Goal: Information Seeking & Learning: Find specific fact

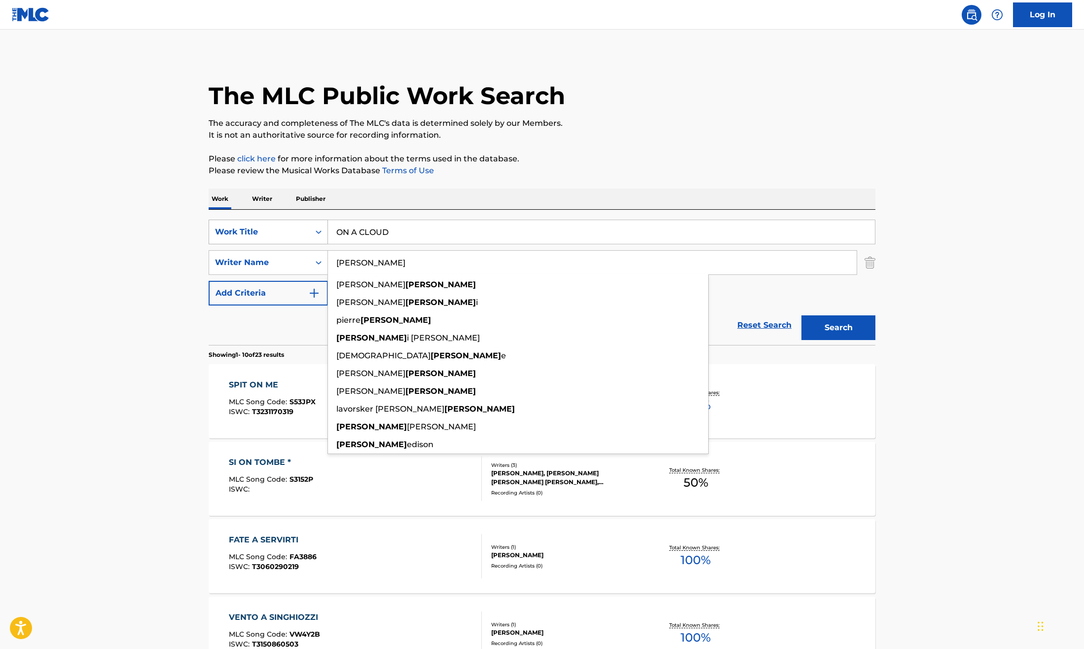
click at [292, 221] on div "Work Title" at bounding box center [268, 232] width 119 height 25
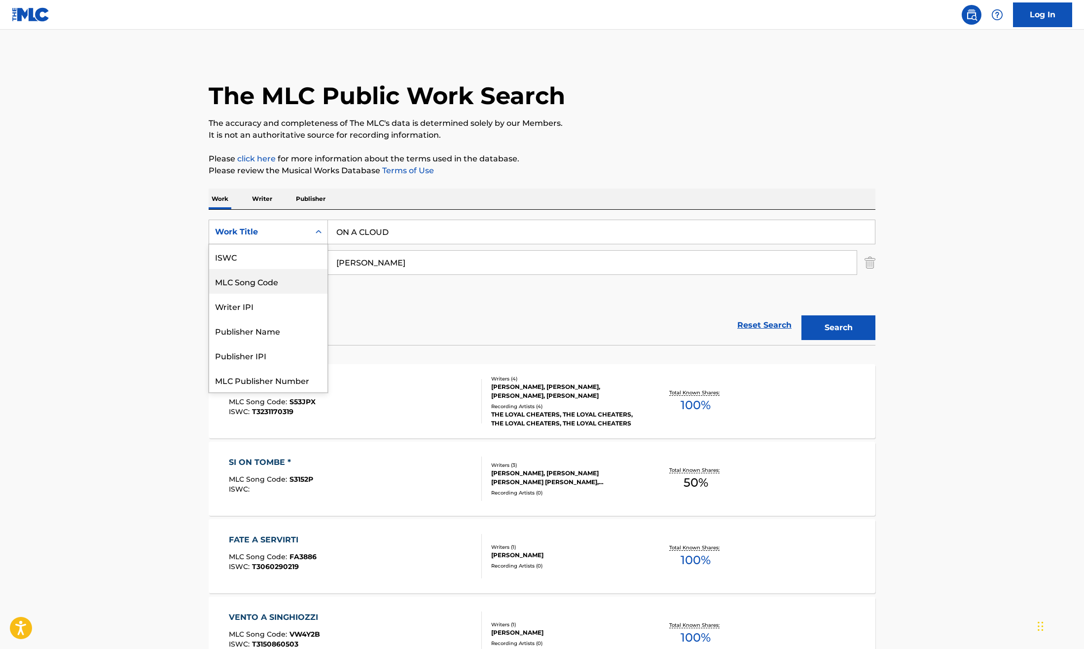
scroll to position [25, 0]
click at [281, 252] on div "MLC Song Code" at bounding box center [268, 256] width 118 height 25
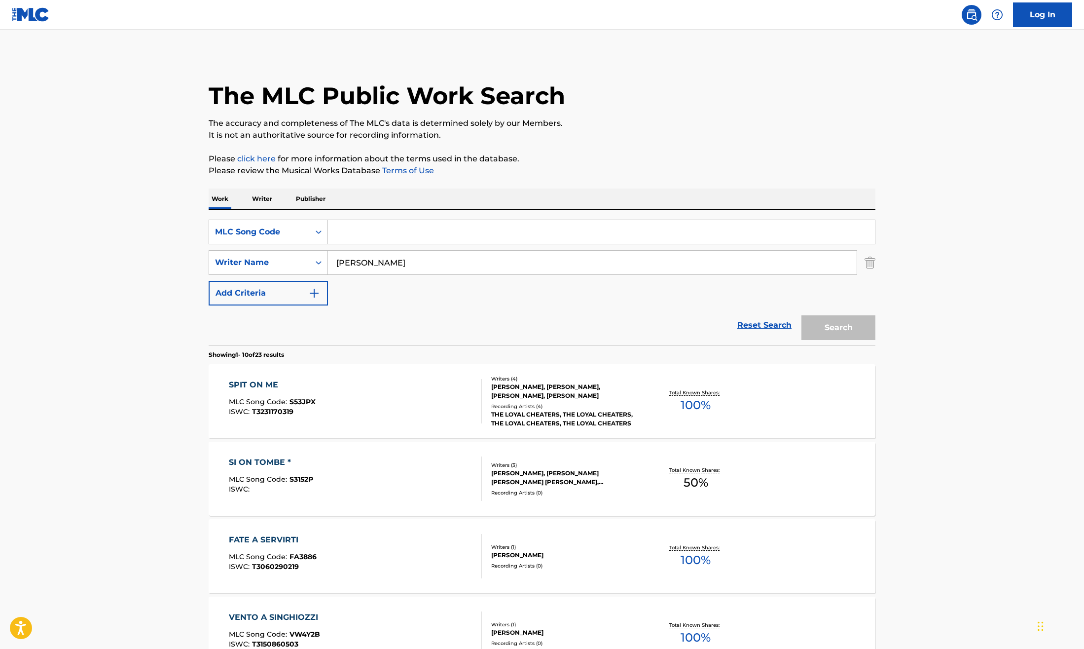
click at [350, 244] on div "Search Form" at bounding box center [602, 232] width 548 height 25
click at [346, 226] on input "Search Form" at bounding box center [601, 232] width 547 height 24
paste input "MVARG1"
type input "MVARG1"
click at [347, 259] on input "[PERSON_NAME]" at bounding box center [592, 263] width 529 height 24
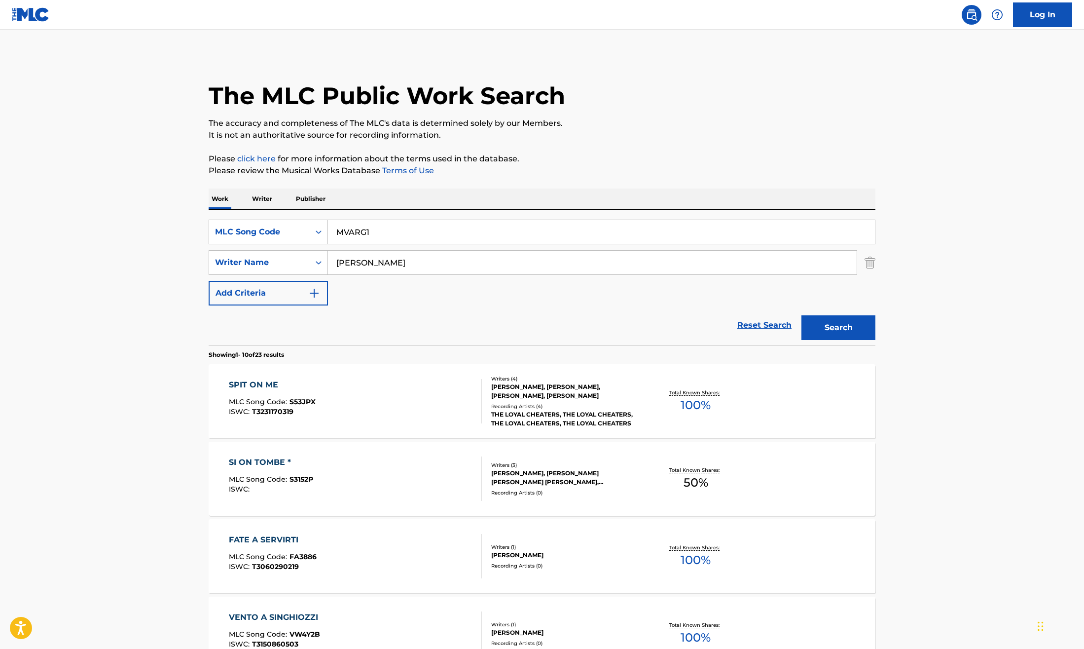
click at [347, 259] on input "[PERSON_NAME]" at bounding box center [592, 263] width 529 height 24
click at [823, 323] on button "Search" at bounding box center [839, 327] width 74 height 25
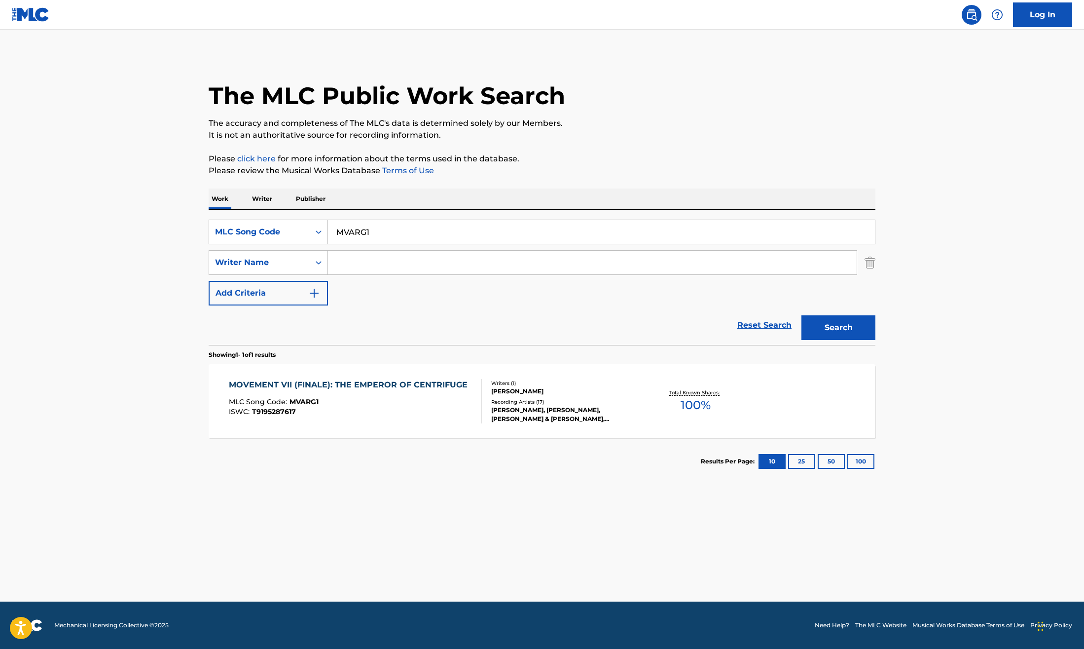
click at [375, 412] on div "ISWC : T9195287617" at bounding box center [351, 411] width 244 height 7
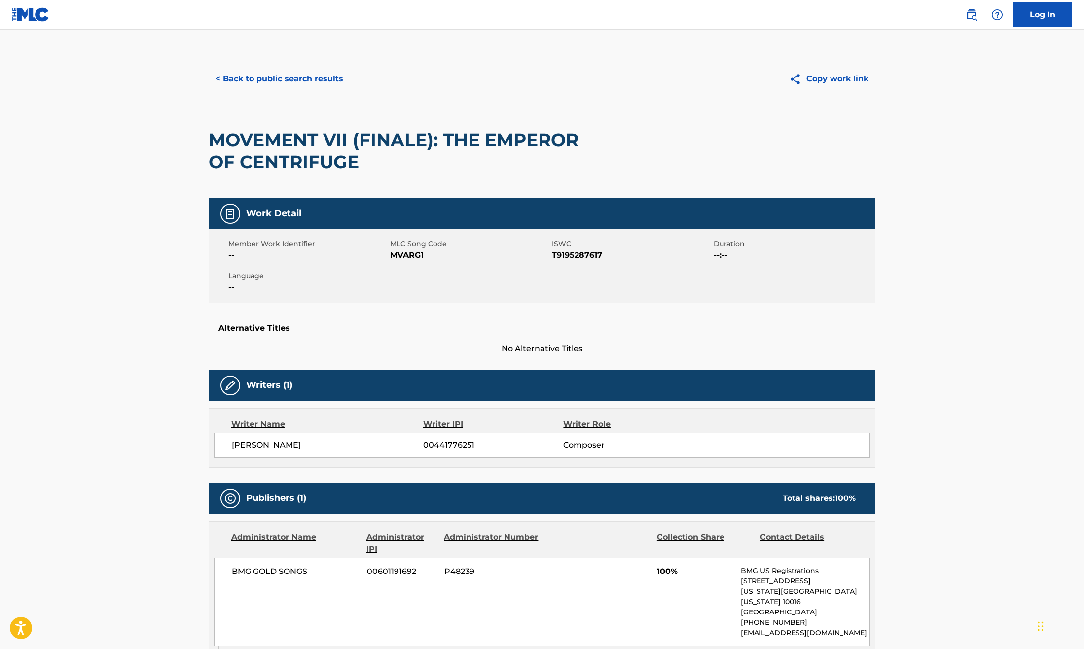
click at [290, 443] on span "[PERSON_NAME]" at bounding box center [327, 445] width 191 height 12
copy div "[PERSON_NAME]"
click at [245, 83] on button "< Back to public search results" at bounding box center [280, 79] width 142 height 25
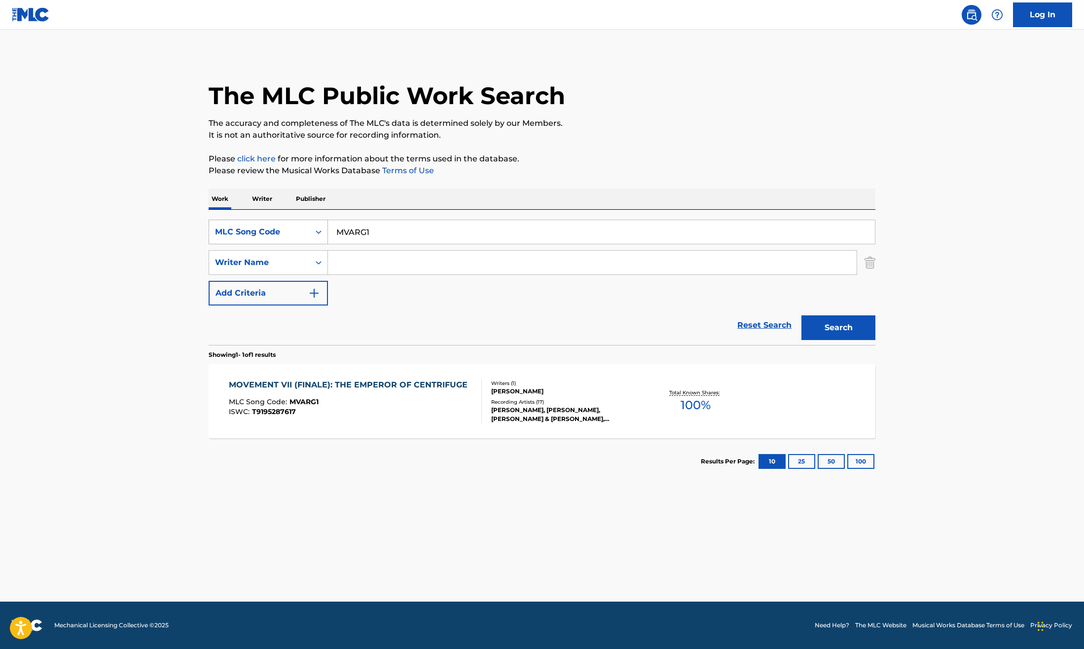
click at [317, 221] on div "Search Form" at bounding box center [319, 232] width 18 height 24
click at [277, 256] on div "Work Title" at bounding box center [268, 256] width 118 height 25
click at [374, 227] on input "Search Form" at bounding box center [601, 232] width 547 height 24
paste input "BLOWN AWAY"
type input "BLOWN AWAY"
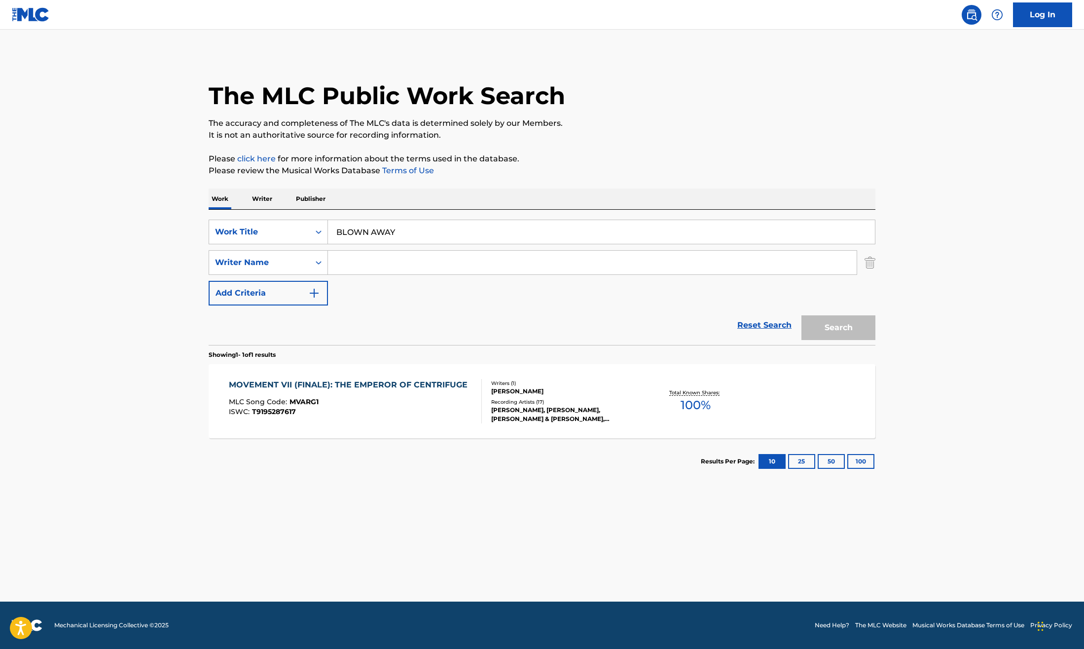
click at [352, 264] on input "Search Form" at bounding box center [592, 263] width 529 height 24
type input "[PERSON_NAME]"
click at [802, 315] on button "Search" at bounding box center [839, 327] width 74 height 25
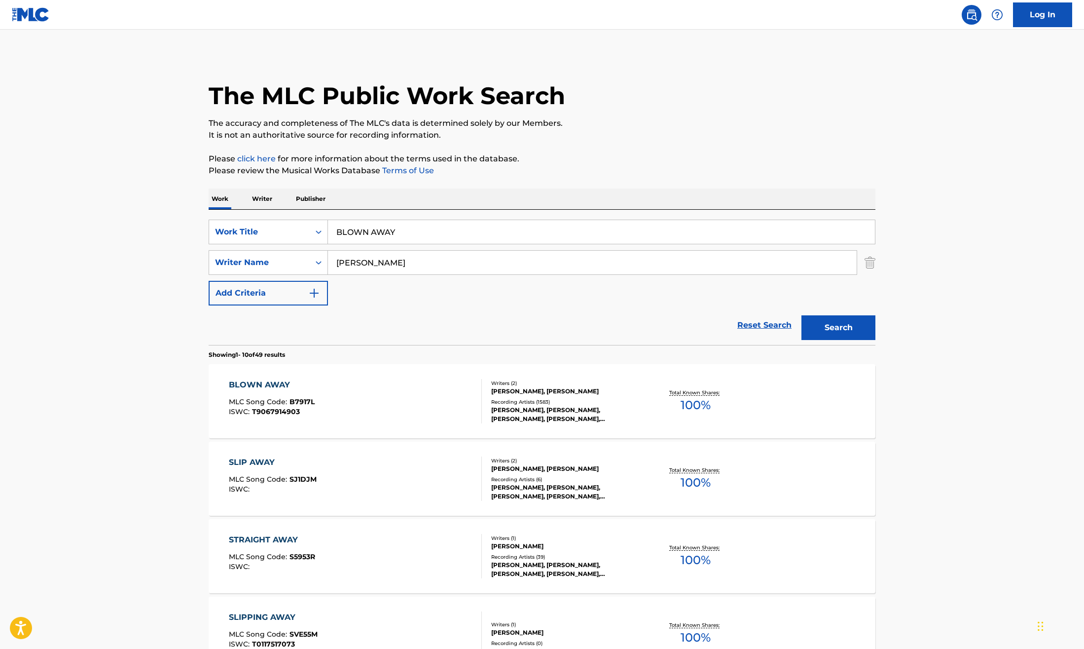
click at [921, 411] on main "The MLC Public Work Search The accuracy and completeness of The MLC's data is d…" at bounding box center [542, 610] width 1084 height 1161
click at [539, 413] on div "[PERSON_NAME], [PERSON_NAME], [PERSON_NAME], [PERSON_NAME], [PERSON_NAME]" at bounding box center [565, 414] width 149 height 18
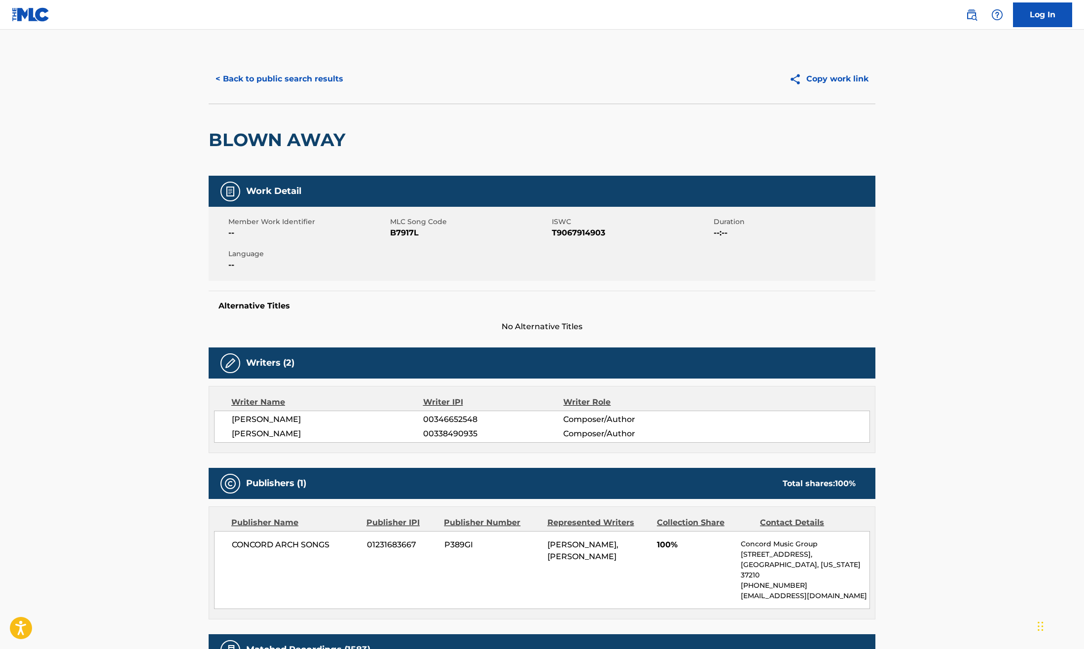
click at [414, 229] on span "B7917L" at bounding box center [469, 233] width 159 height 12
copy span "B7917L"
click at [595, 232] on span "T9067914903" at bounding box center [631, 233] width 159 height 12
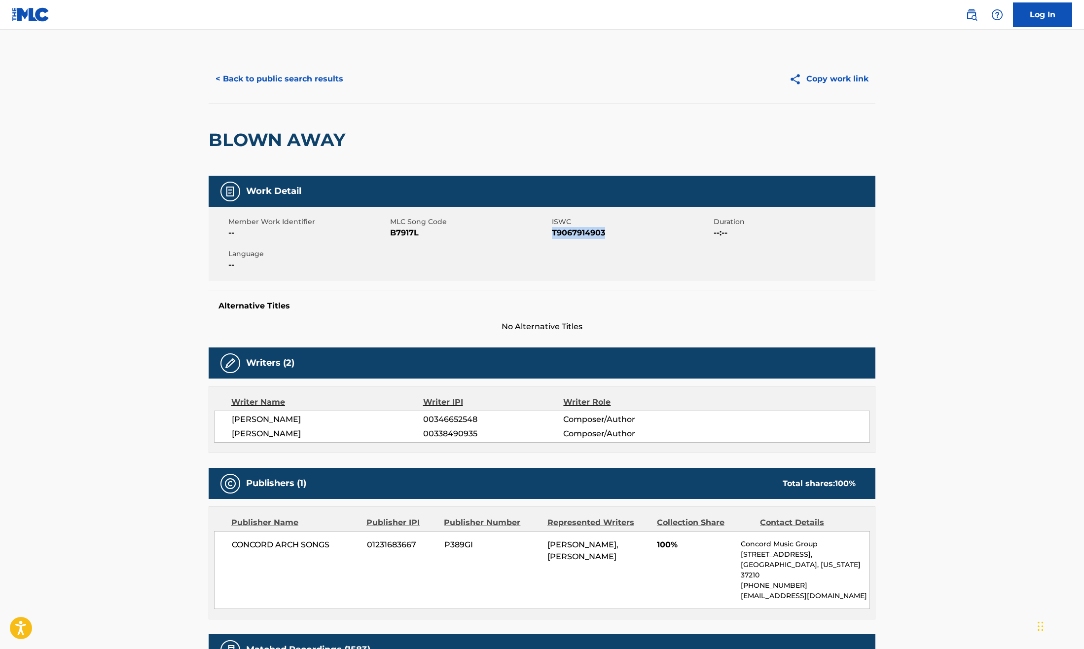
copy span "T9067914903"
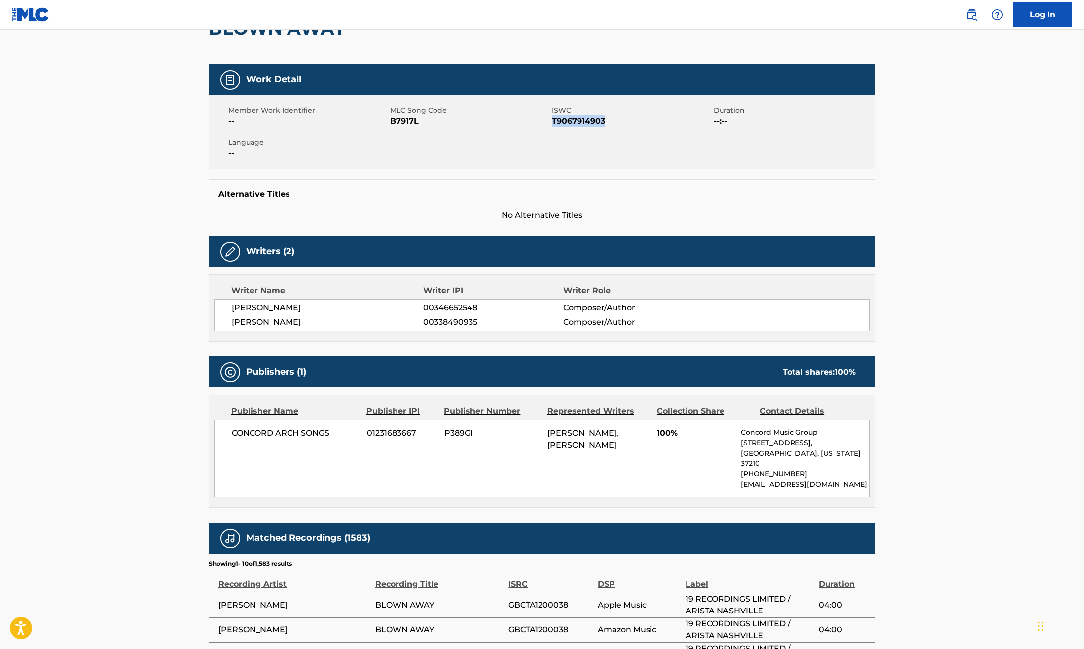
scroll to position [113, 0]
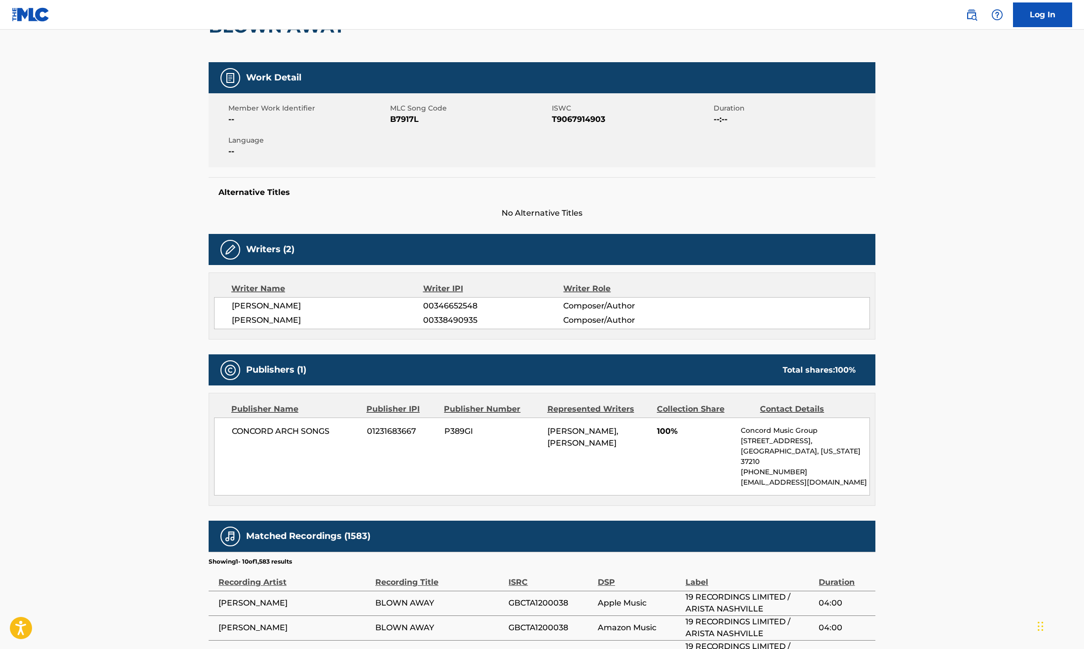
click at [292, 440] on div "CONCORD ARCH SONGS 01231683667 P389GI [PERSON_NAME], [PERSON_NAME] 100% Concord…" at bounding box center [542, 456] width 656 height 78
click at [292, 427] on span "CONCORD ARCH SONGS" at bounding box center [296, 431] width 128 height 12
copy div "CONCORD ARCH SONGS"
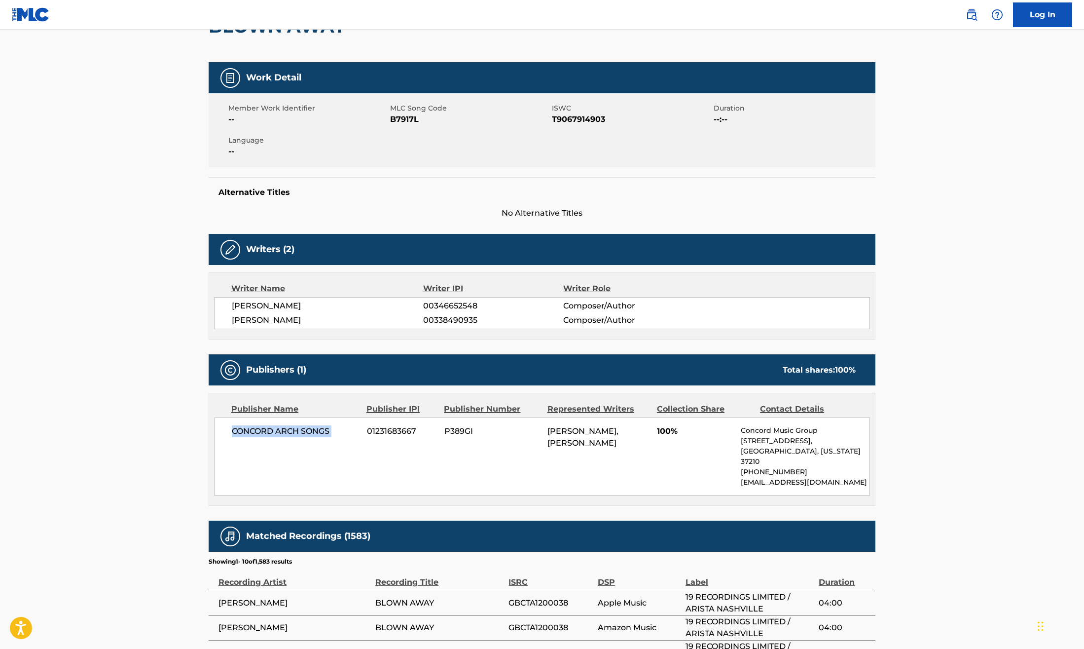
scroll to position [0, 0]
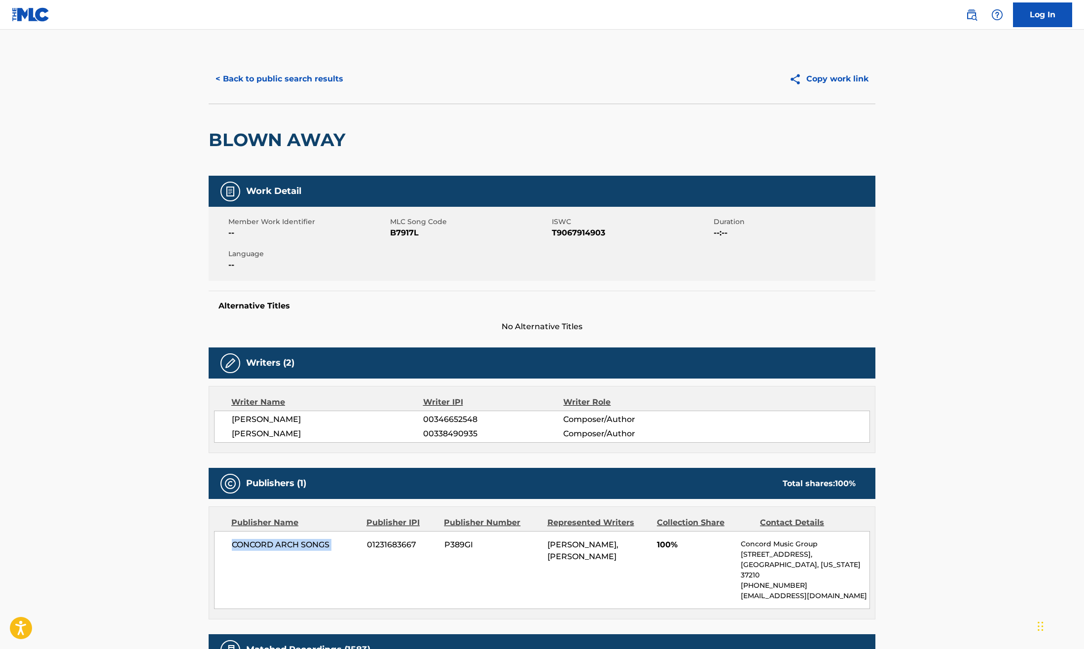
click at [244, 87] on button "< Back to public search results" at bounding box center [280, 79] width 142 height 25
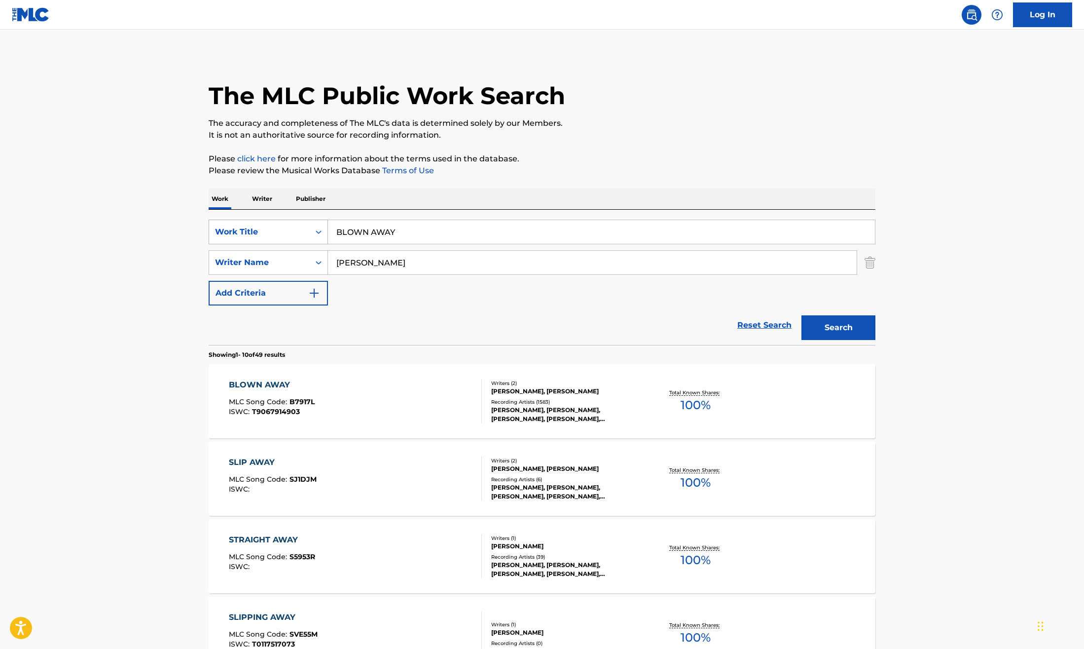
click at [294, 234] on div "Work Title" at bounding box center [259, 232] width 89 height 12
click at [286, 259] on div "MLC Song Code" at bounding box center [268, 256] width 118 height 25
click at [348, 233] on input "Search Form" at bounding box center [601, 232] width 547 height 24
paste input "I04143"
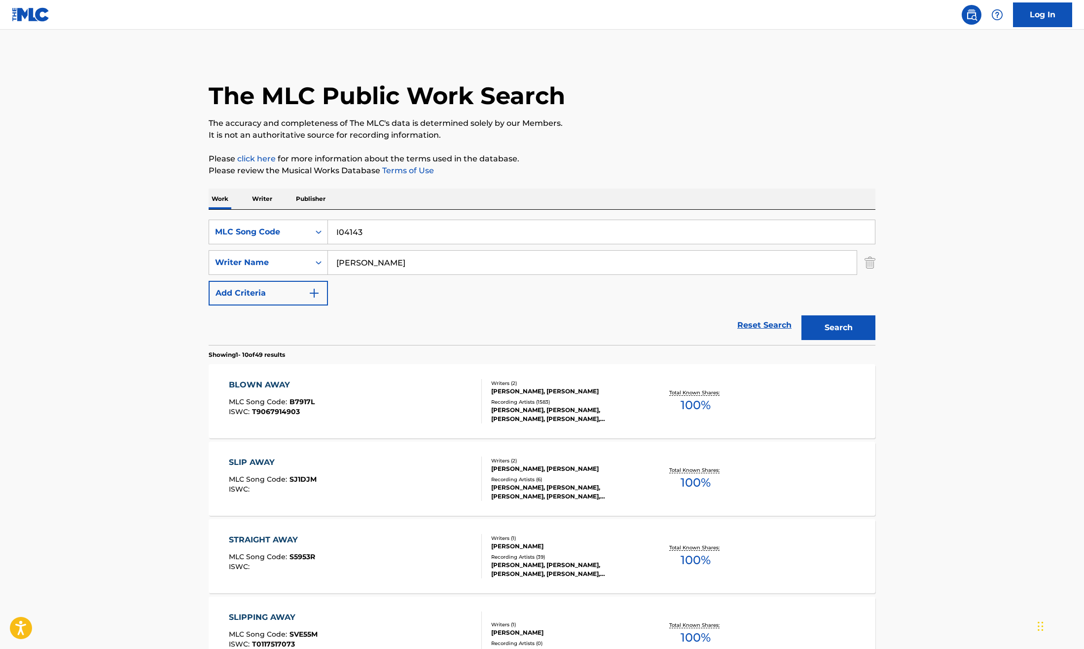
type input "I04143"
click at [348, 262] on input "[PERSON_NAME]" at bounding box center [592, 263] width 529 height 24
drag, startPoint x: 830, startPoint y: 330, endPoint x: 793, endPoint y: 341, distance: 38.6
click at [830, 330] on button "Search" at bounding box center [839, 327] width 74 height 25
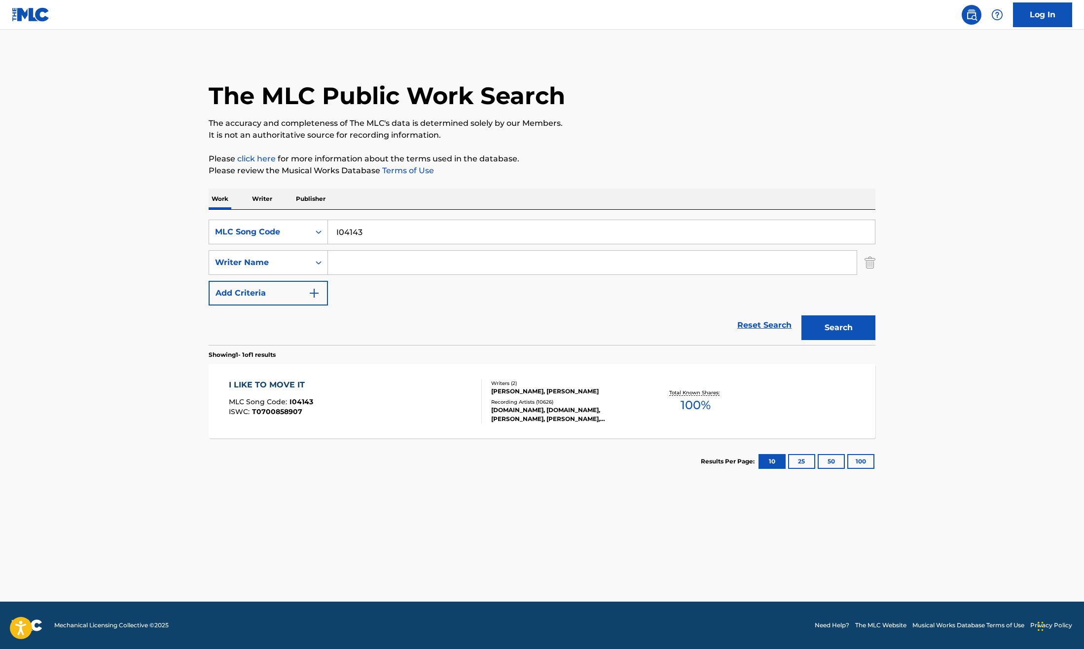
click at [356, 421] on div "I LIKE TO MOVE IT MLC Song Code : I04143 ISWC : T0700858907" at bounding box center [356, 401] width 254 height 44
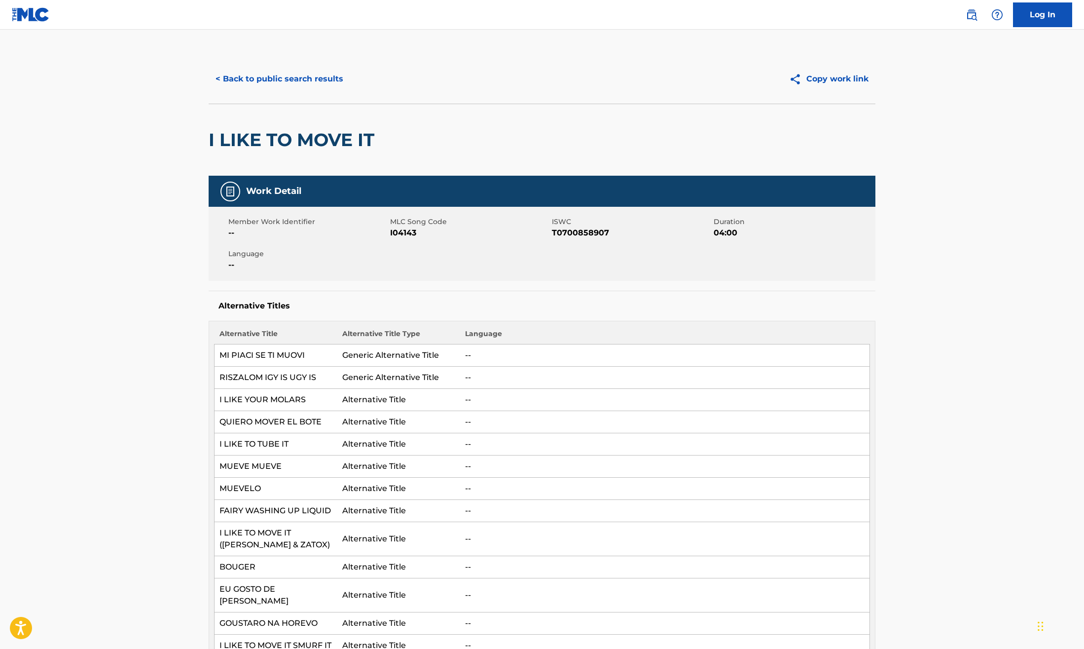
click at [596, 235] on span "T0700858907" at bounding box center [631, 233] width 159 height 12
copy span "T0700858907"
click at [278, 136] on h2 "I LIKE TO MOVE IT" at bounding box center [294, 140] width 171 height 22
click at [278, 137] on h2 "I LIKE TO MOVE IT" at bounding box center [294, 140] width 171 height 22
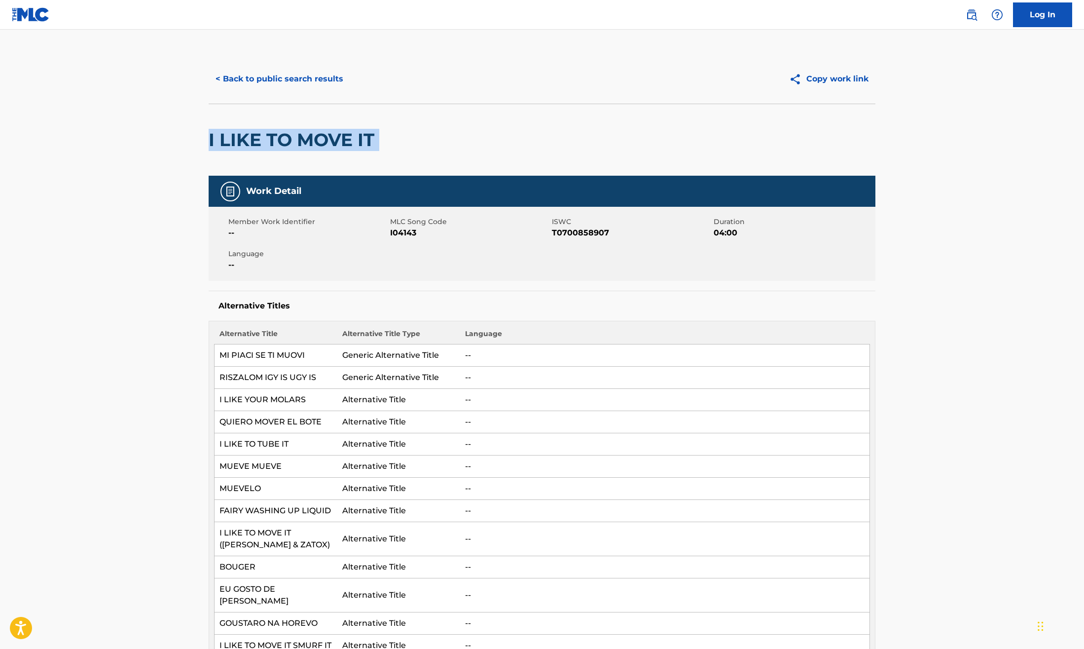
click at [278, 137] on h2 "I LIKE TO MOVE IT" at bounding box center [294, 140] width 171 height 22
copy div "I LIKE TO MOVE IT"
click at [233, 80] on button "< Back to public search results" at bounding box center [280, 79] width 142 height 25
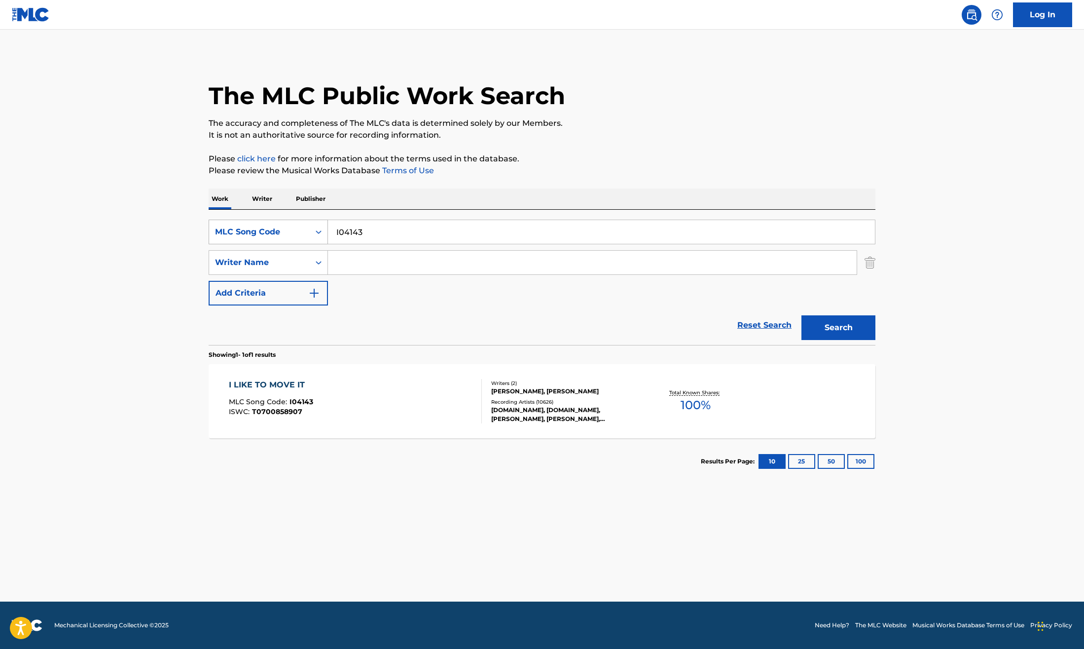
click at [299, 233] on div "MLC Song Code" at bounding box center [259, 232] width 89 height 12
click at [279, 258] on div "Work Title" at bounding box center [268, 256] width 118 height 25
click at [367, 227] on input "Search Form" at bounding box center [601, 232] width 547 height 24
paste input "FACADE"
type input "FACADE"
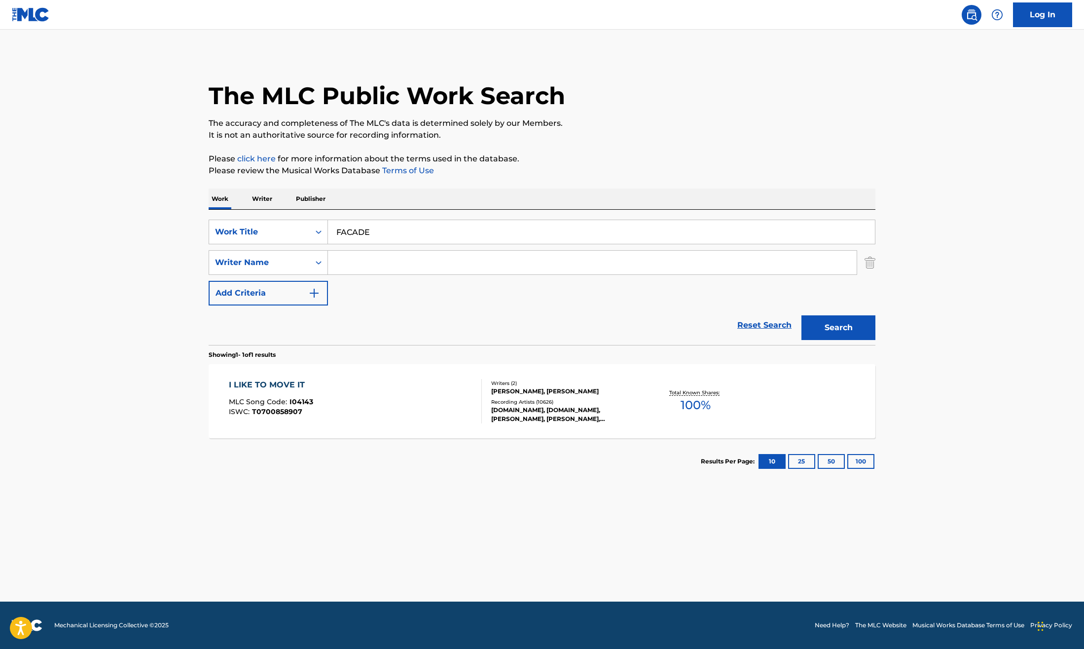
click at [358, 265] on input "Search Form" at bounding box center [592, 263] width 529 height 24
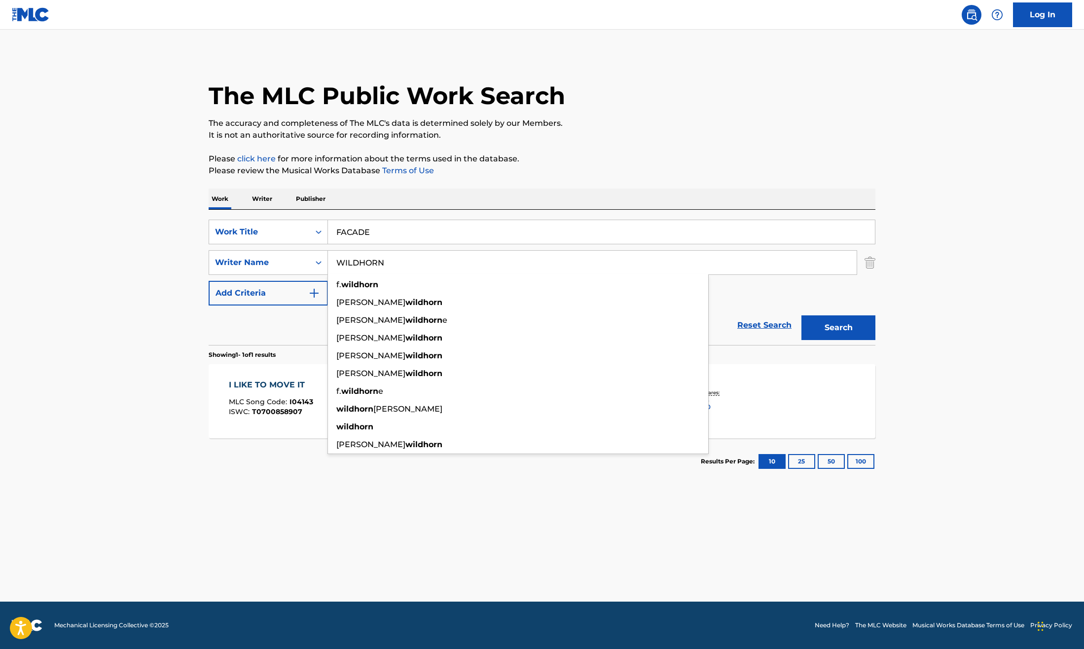
type input "WILDHORN"
click at [802, 315] on button "Search" at bounding box center [839, 327] width 74 height 25
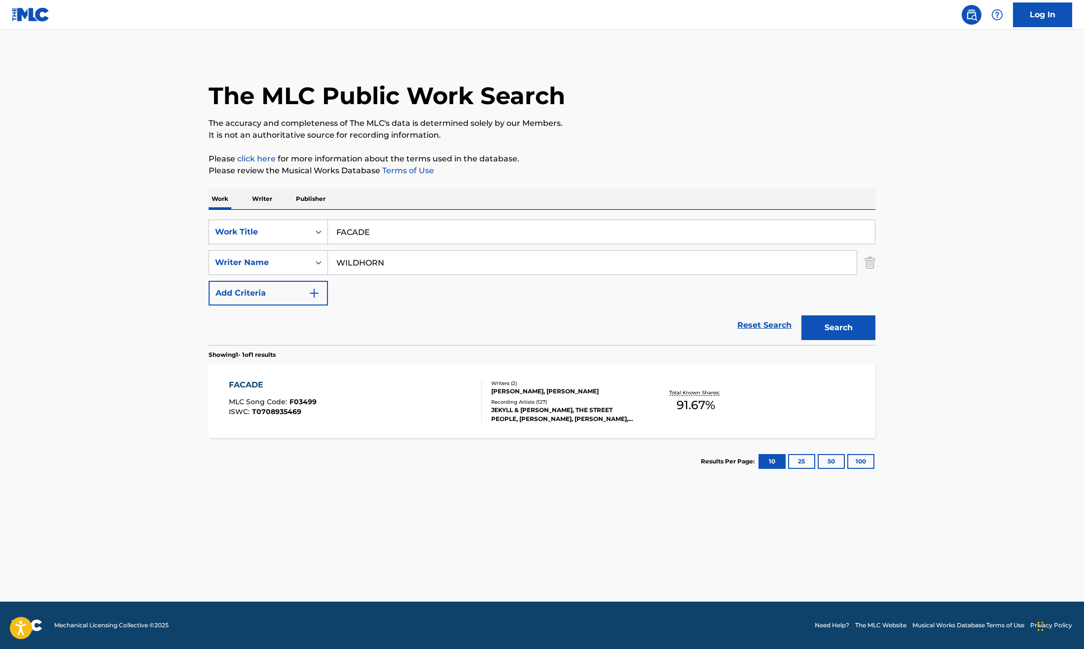
click at [292, 399] on span "F03499" at bounding box center [303, 401] width 27 height 9
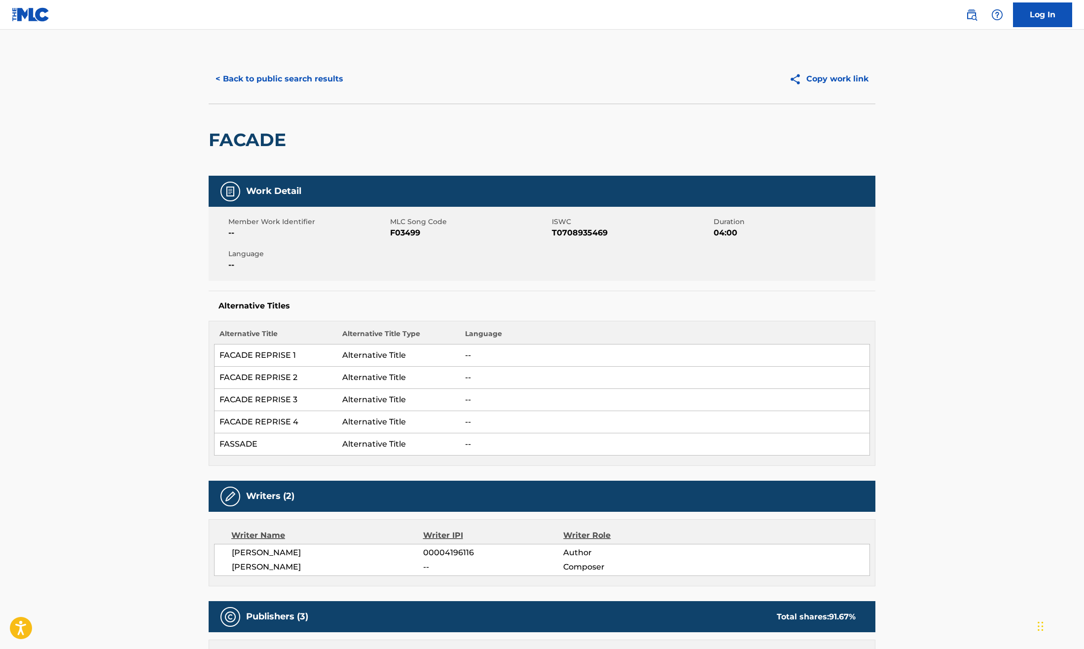
scroll to position [13, 0]
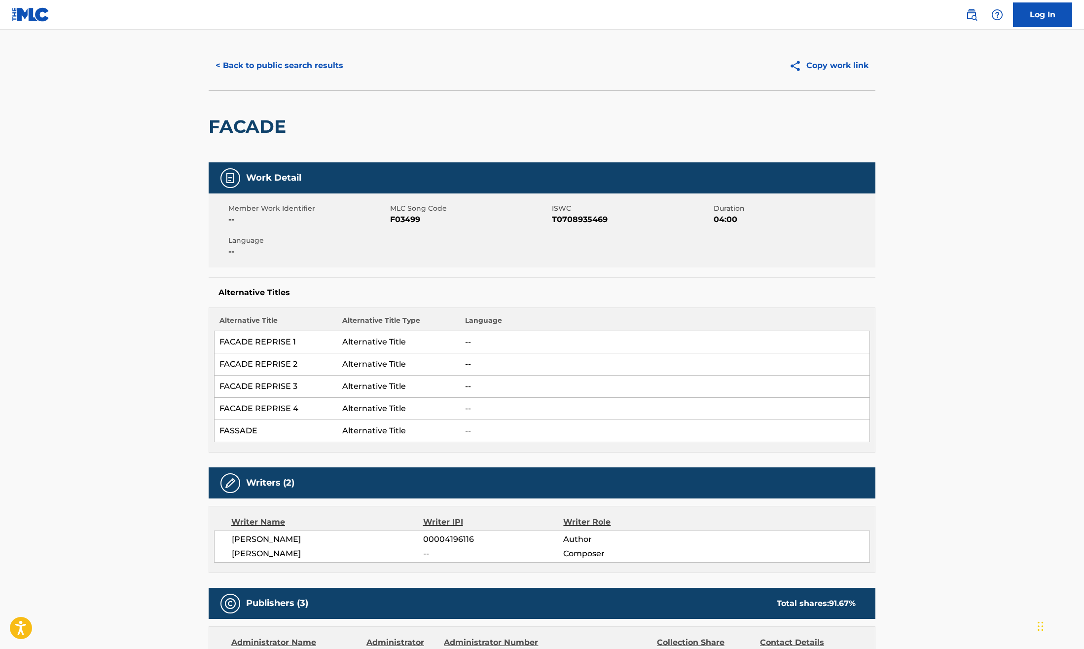
click at [600, 211] on span "ISWC" at bounding box center [631, 208] width 159 height 10
click at [591, 217] on span "T0708935469" at bounding box center [631, 220] width 159 height 12
copy span "T0708935469"
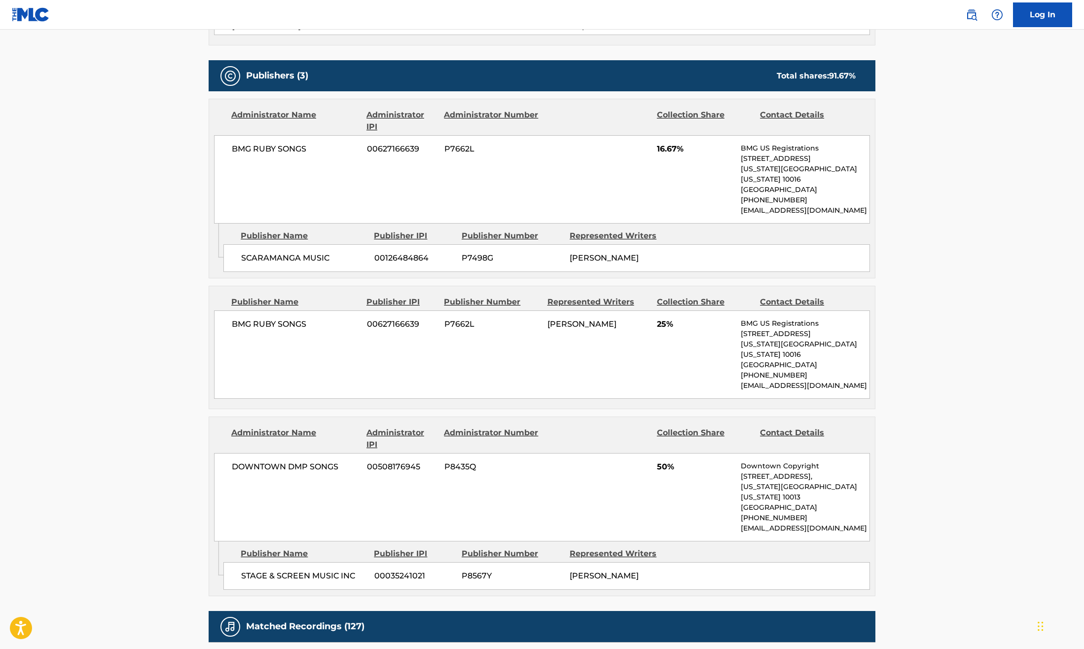
scroll to position [540, 0]
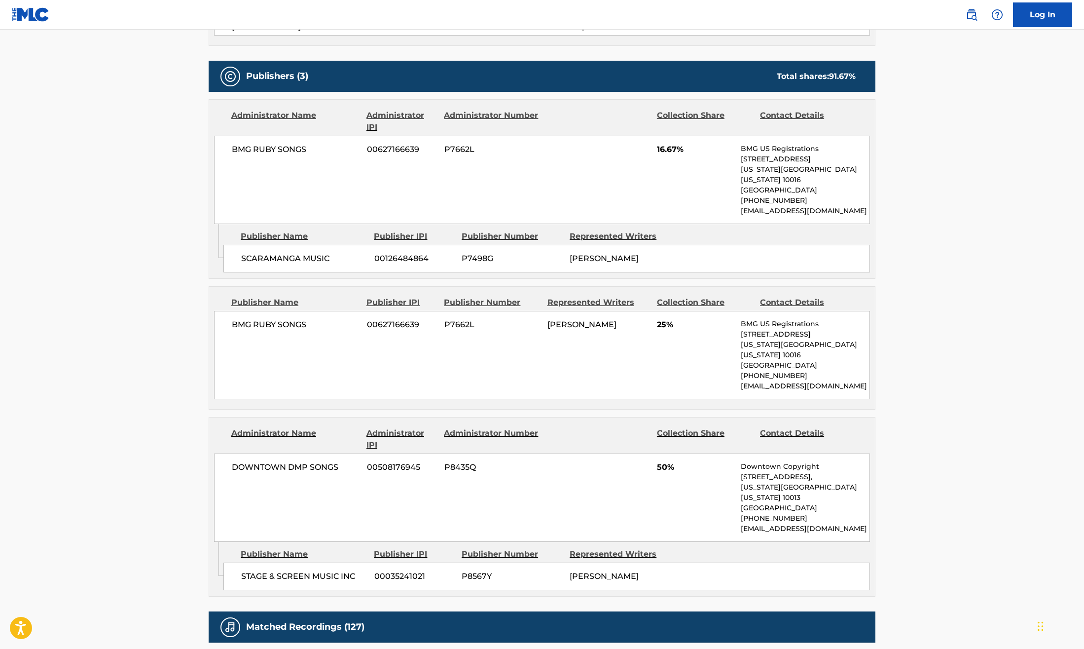
click at [265, 461] on span "DOWNTOWN DMP SONGS" at bounding box center [296, 467] width 128 height 12
copy div "DOWNTOWN DMP SONGS"
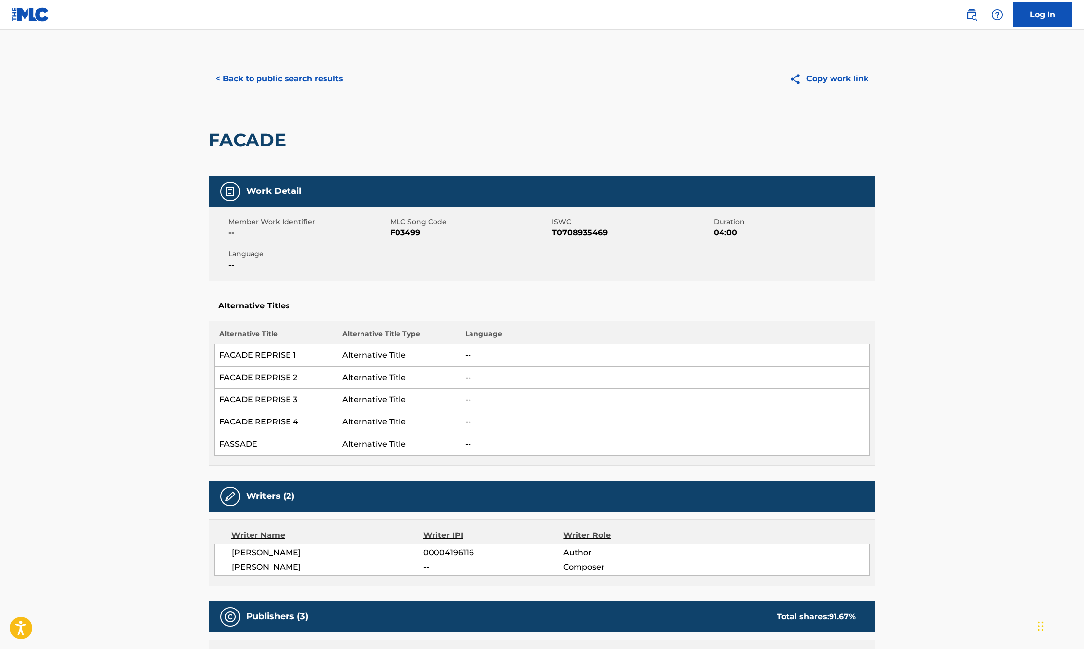
click at [409, 229] on span "F03499" at bounding box center [469, 233] width 159 height 12
copy span "F03499"
click at [287, 78] on button "< Back to public search results" at bounding box center [280, 79] width 142 height 25
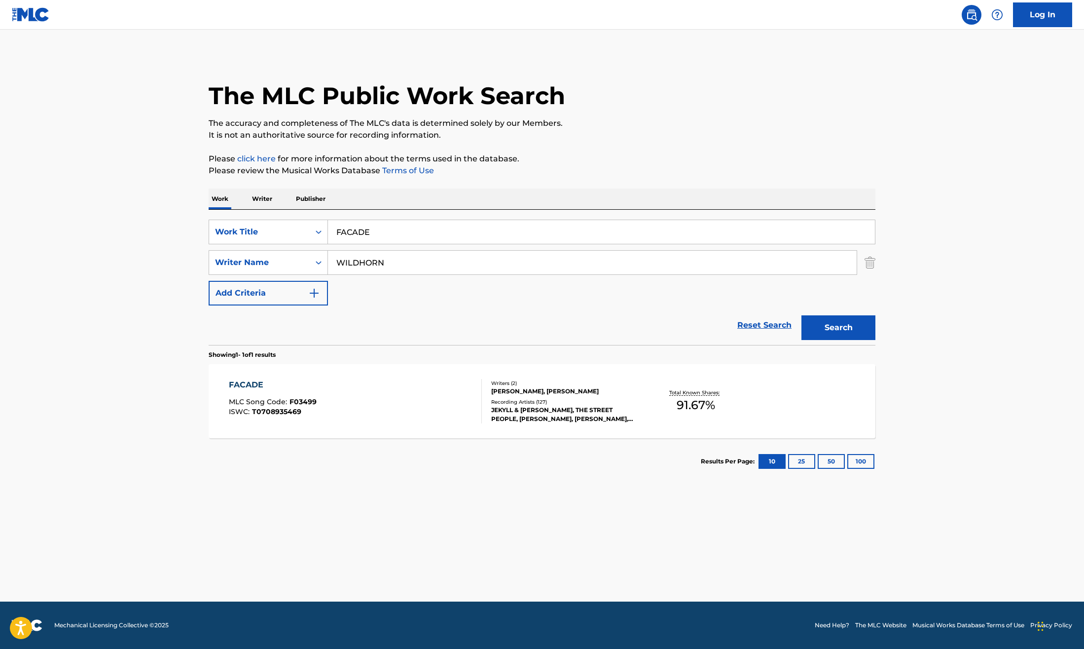
click at [368, 230] on input "FACADE" at bounding box center [601, 232] width 547 height 24
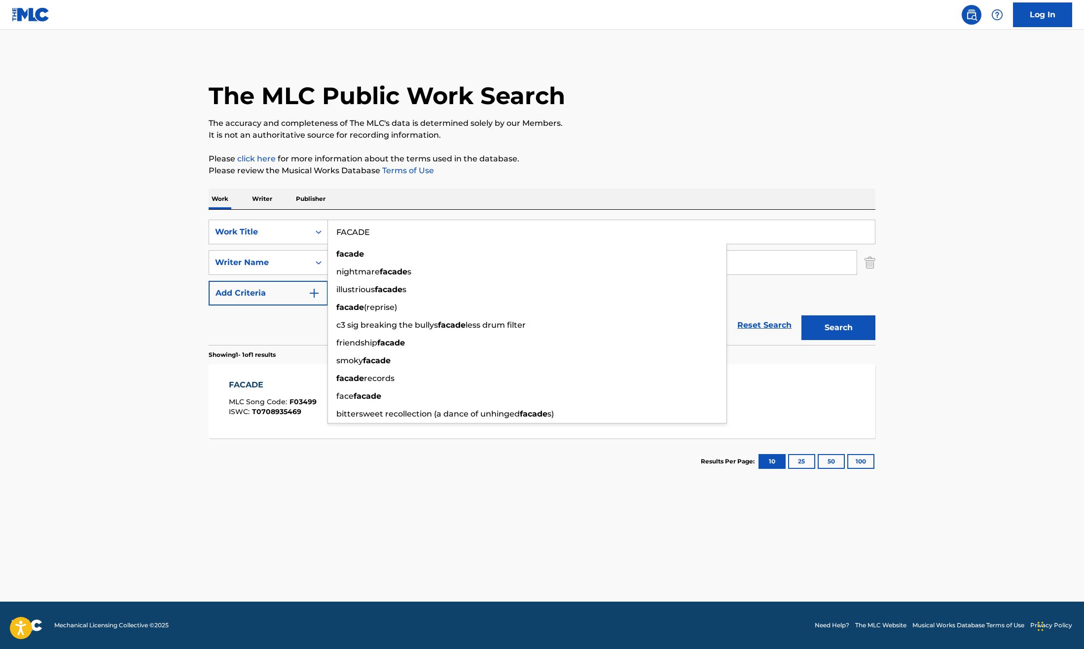
paste input "HEADS WILL ROLL"
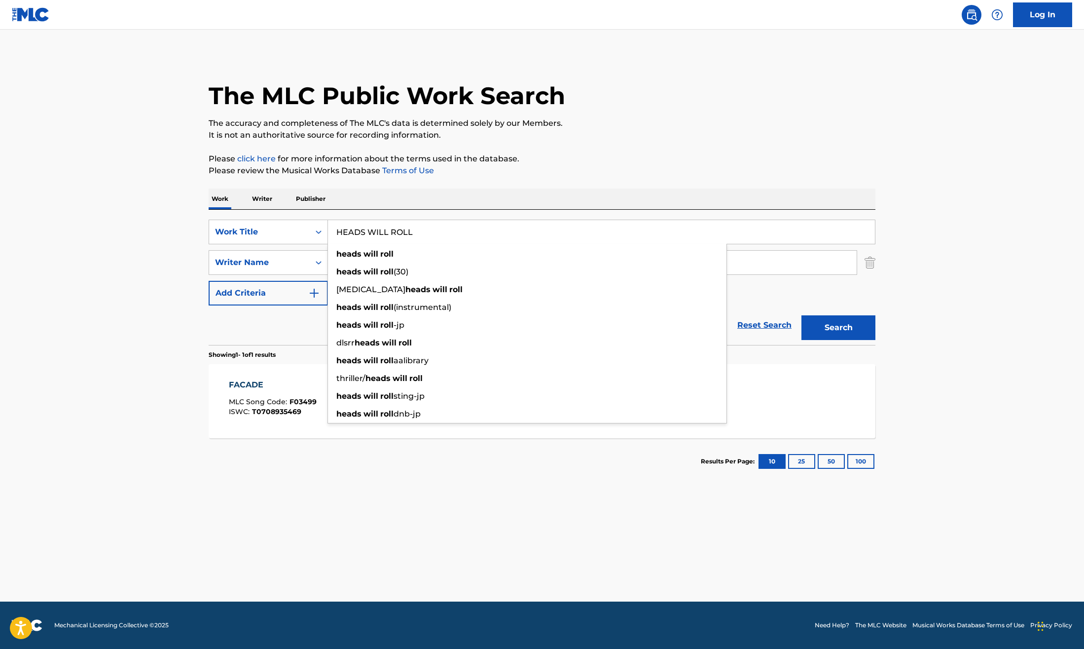
type input "HEADS WILL ROLL"
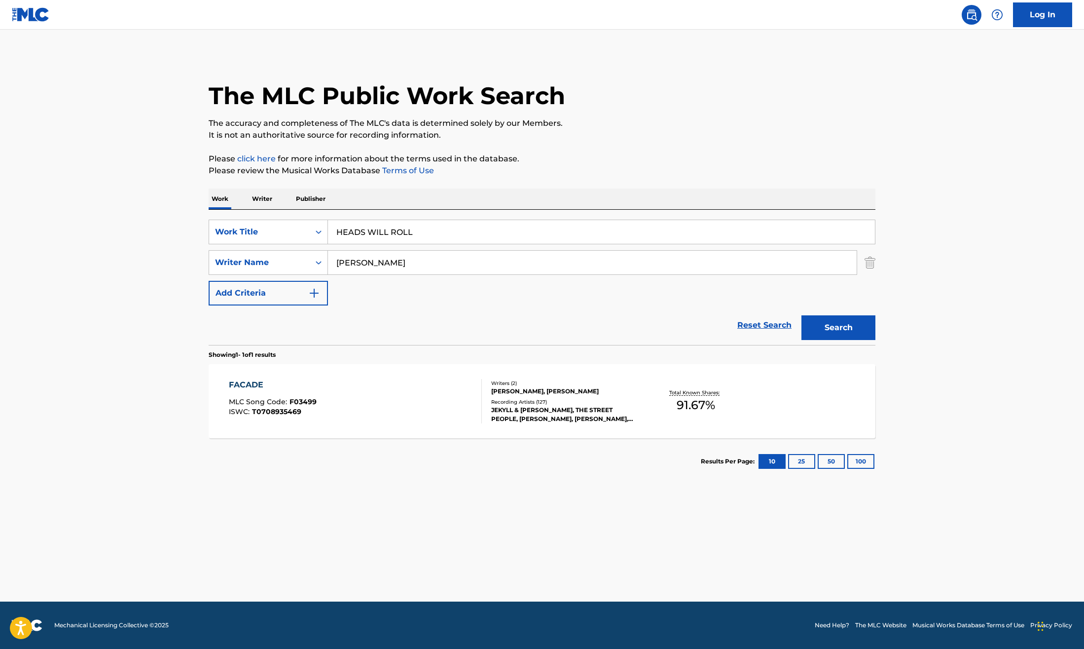
type input "[PERSON_NAME]"
click at [802, 315] on button "Search" at bounding box center [839, 327] width 74 height 25
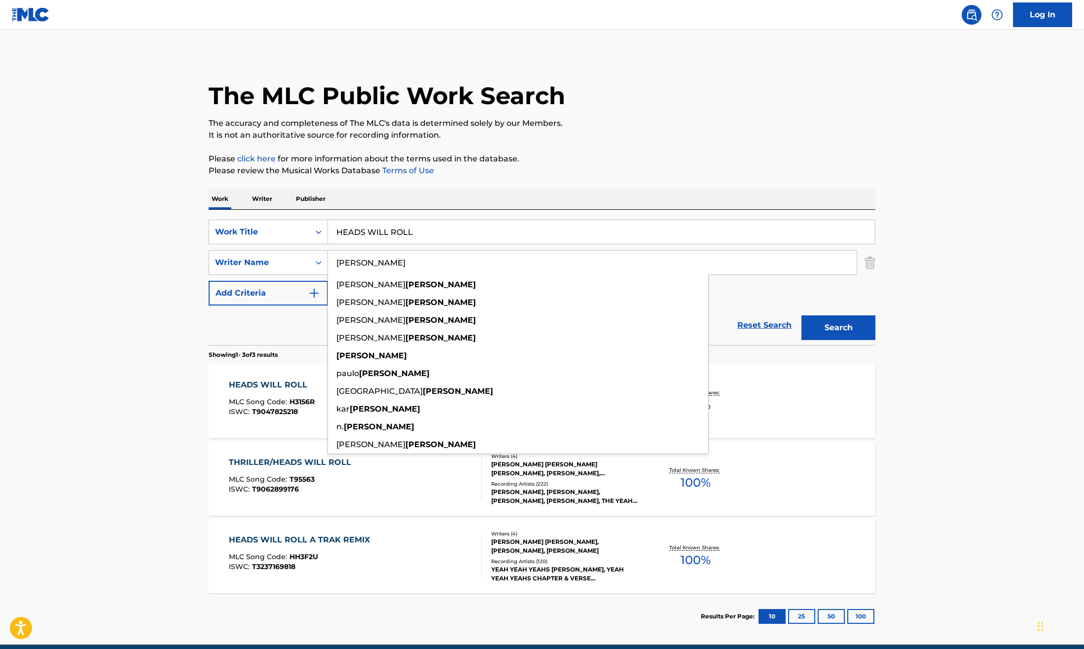
click at [941, 441] on main "The MLC Public Work Search The accuracy and completeness of The MLC's data is d…" at bounding box center [542, 337] width 1084 height 615
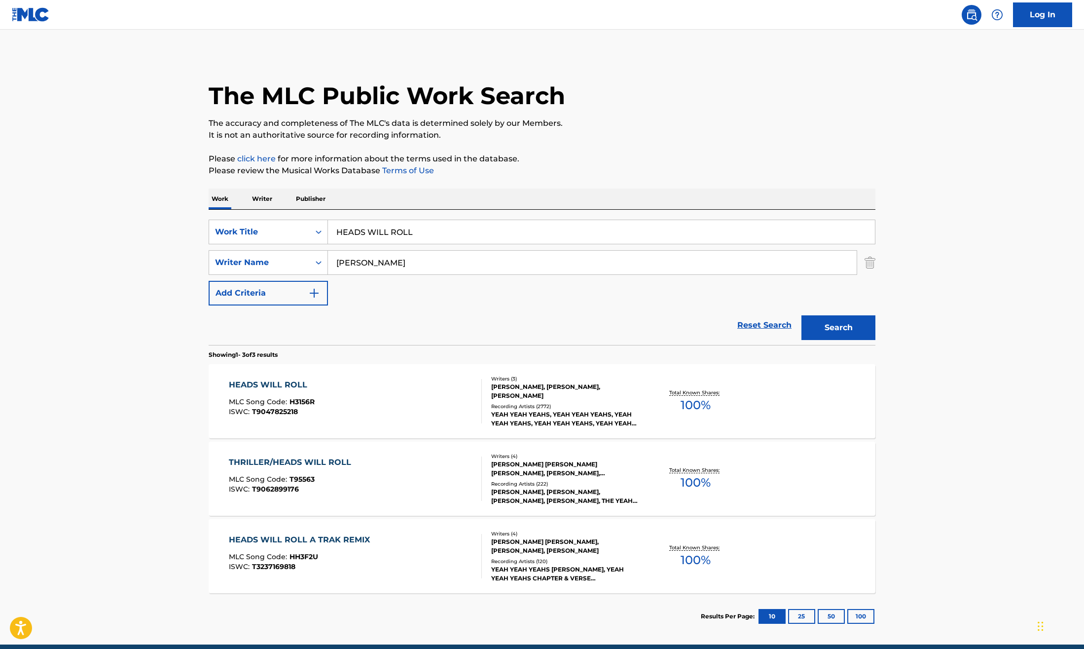
click at [425, 402] on div "HEADS WILL ROLL MLC Song Code : H3156R ISWC : T9047825218" at bounding box center [356, 401] width 254 height 44
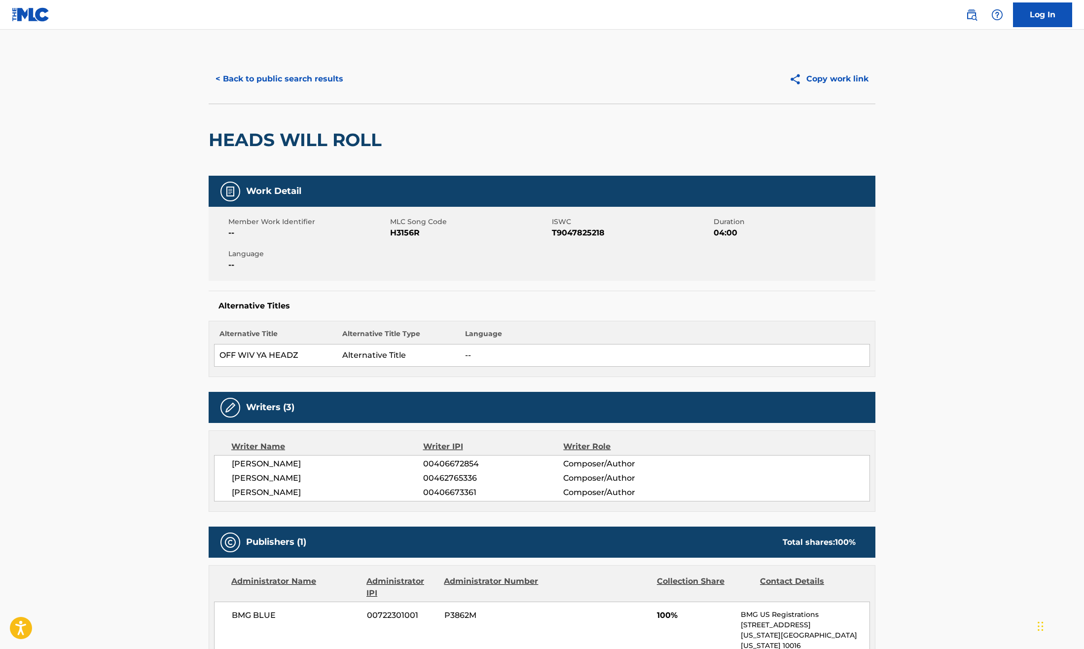
scroll to position [4, 0]
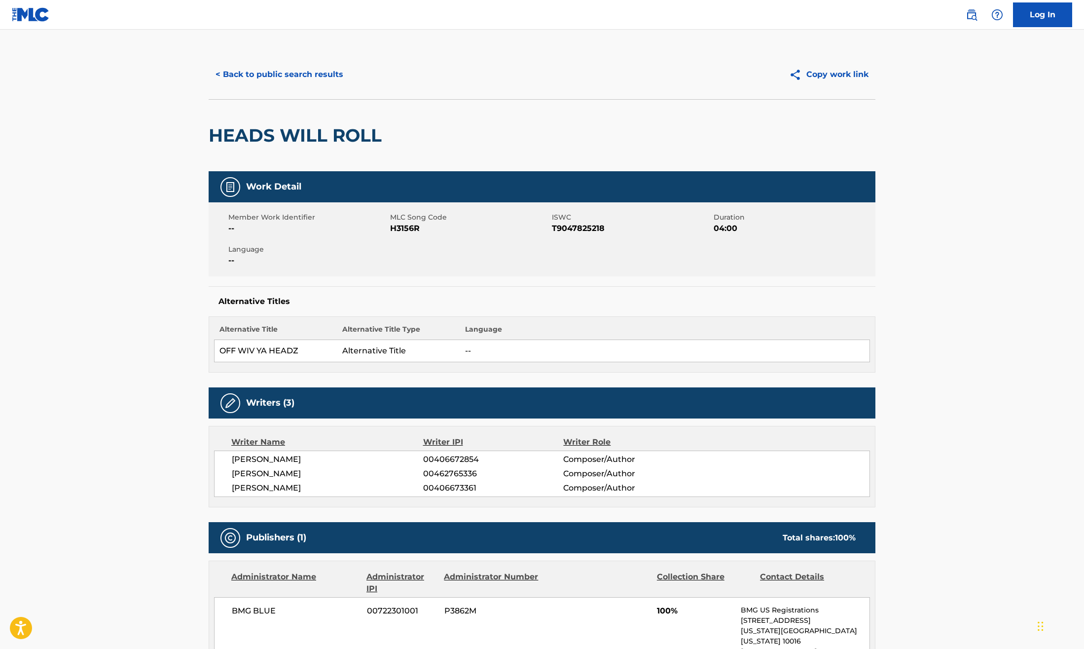
click at [406, 232] on span "H3156R" at bounding box center [469, 228] width 159 height 12
copy span "H3156R"
click at [574, 226] on span "T9047825218" at bounding box center [631, 228] width 159 height 12
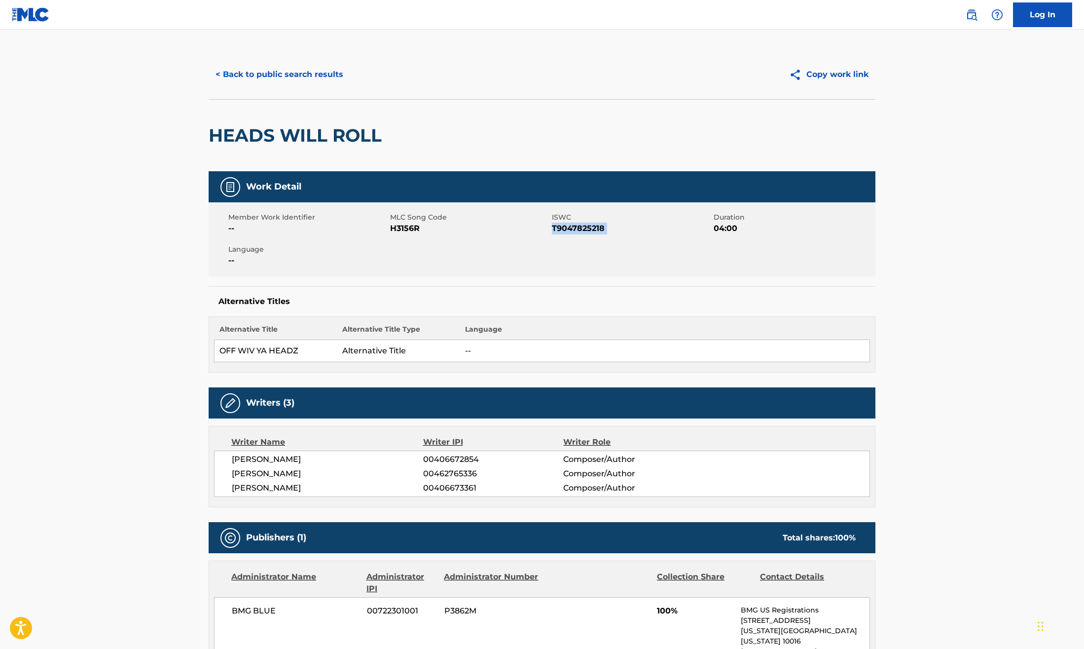
click at [574, 226] on span "T9047825218" at bounding box center [631, 228] width 159 height 12
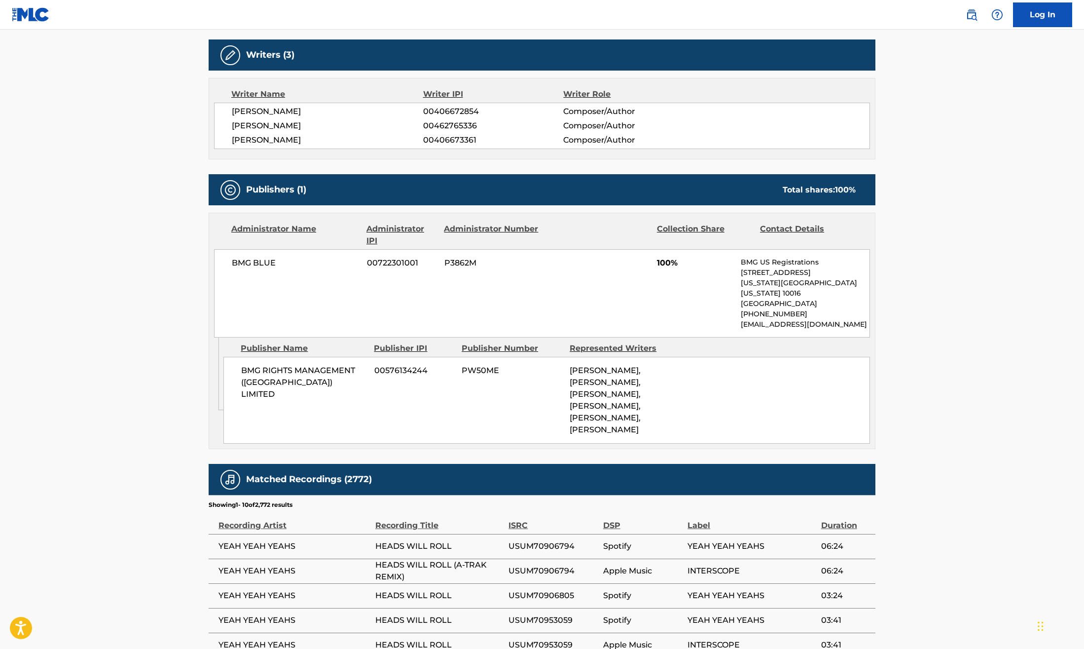
scroll to position [353, 0]
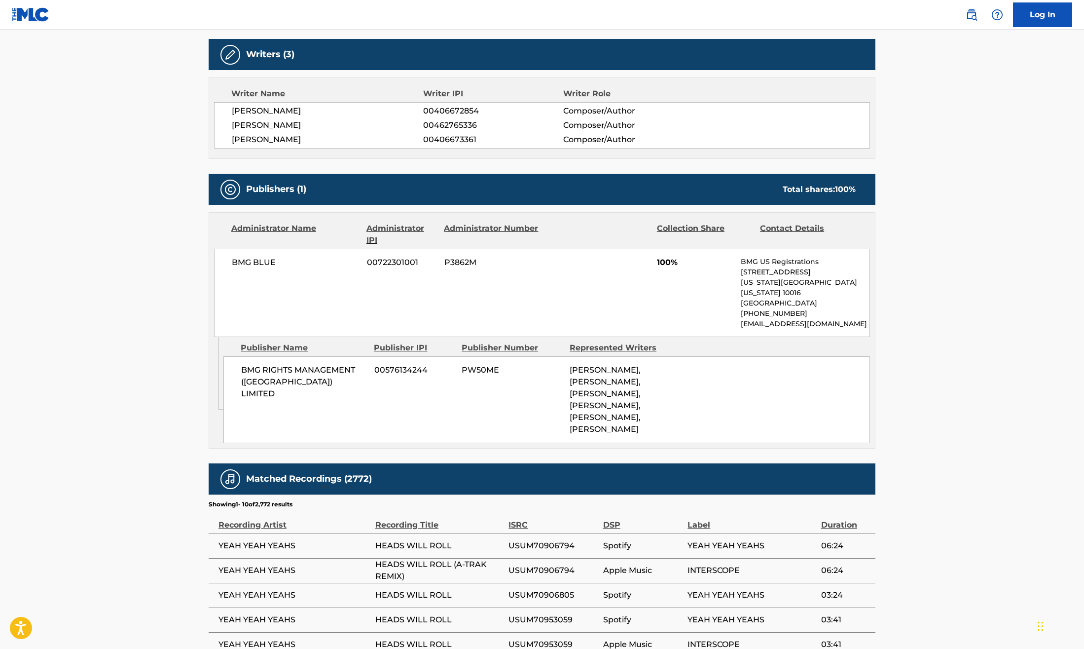
click at [254, 259] on span "BMG BLUE" at bounding box center [296, 263] width 128 height 12
click at [291, 369] on span "BMG RIGHTS MANAGEMENT ([GEOGRAPHIC_DATA]) LIMITED" at bounding box center [304, 382] width 126 height 36
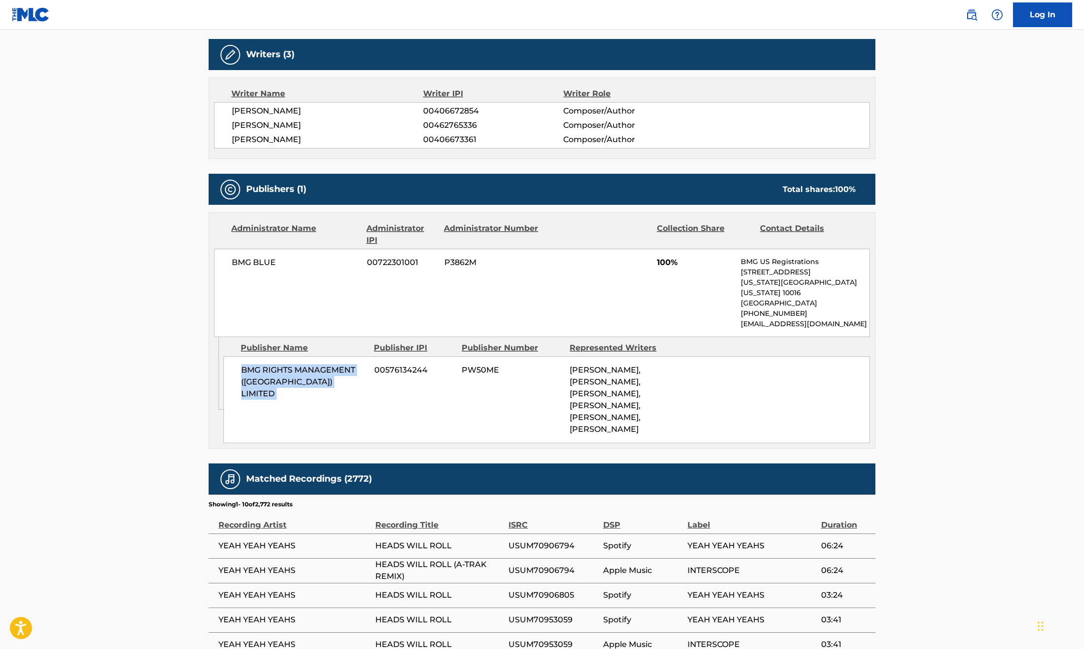
click at [291, 369] on span "BMG RIGHTS MANAGEMENT ([GEOGRAPHIC_DATA]) LIMITED" at bounding box center [304, 382] width 126 height 36
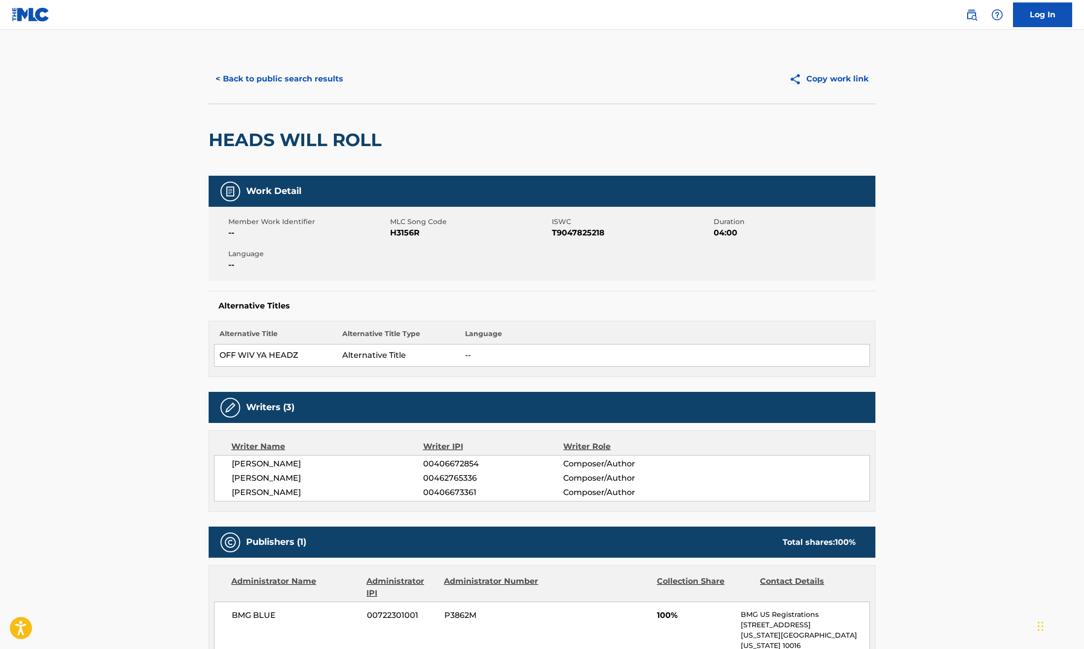
click at [246, 79] on button "< Back to public search results" at bounding box center [280, 79] width 142 height 25
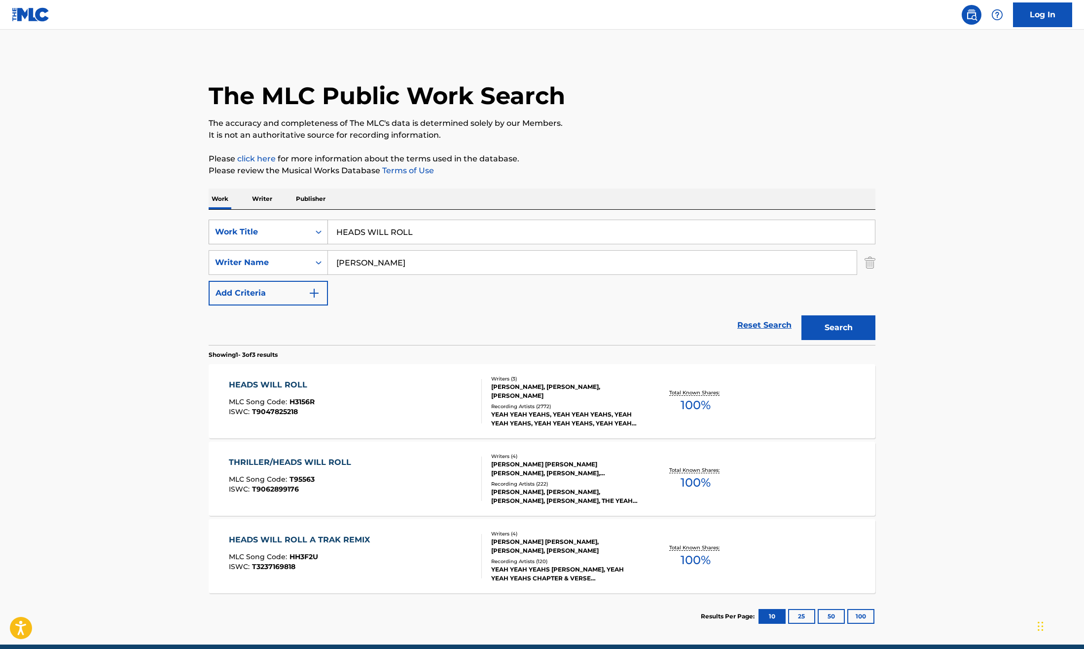
click at [289, 236] on div "Work Title" at bounding box center [259, 232] width 89 height 12
click at [284, 252] on div "MLC Song Code" at bounding box center [268, 256] width 118 height 25
click at [357, 225] on input "Search Form" at bounding box center [601, 232] width 547 height 24
type input "J20077"
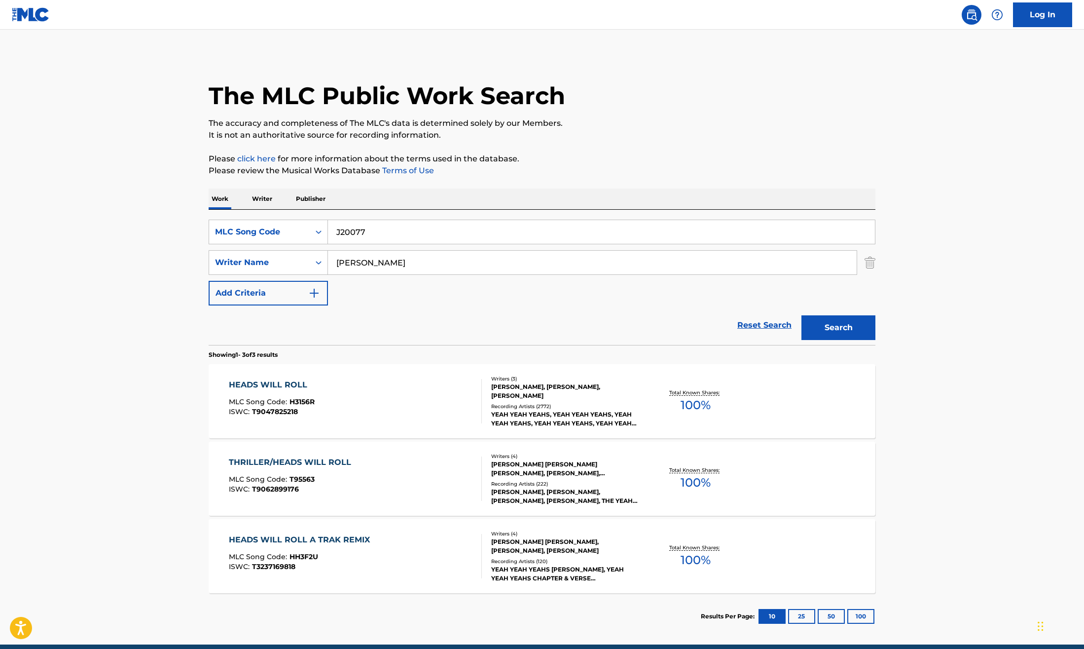
click at [346, 263] on input "[PERSON_NAME]" at bounding box center [592, 263] width 529 height 24
click at [843, 330] on button "Search" at bounding box center [839, 327] width 74 height 25
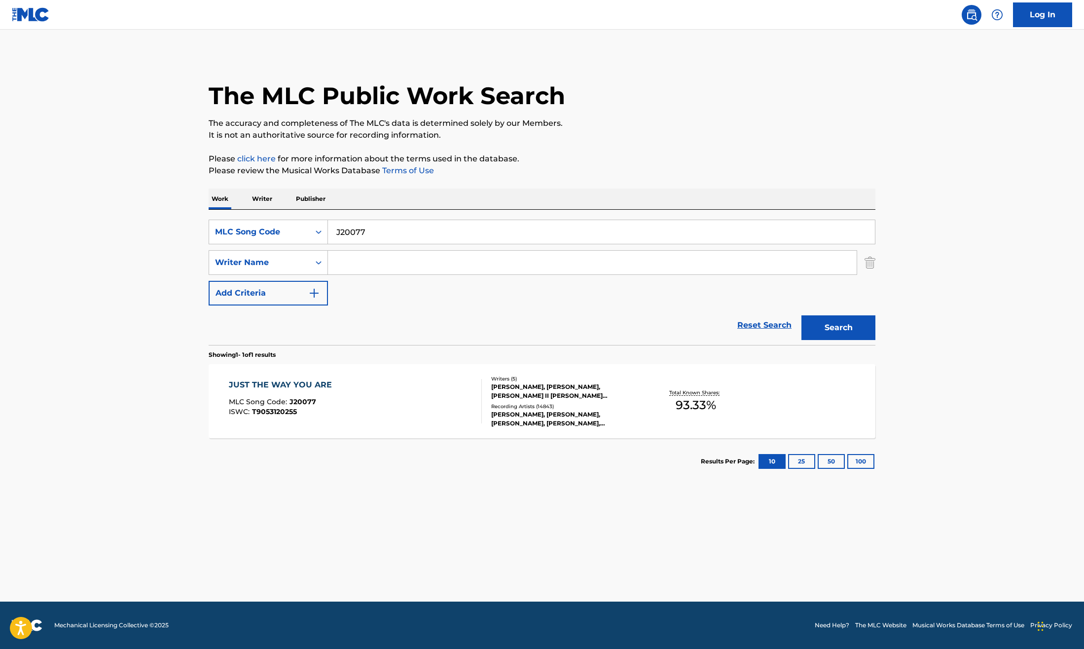
click at [449, 419] on div "JUST THE WAY YOU ARE MLC Song Code : J20077 ISWC : T9053120255" at bounding box center [356, 401] width 254 height 44
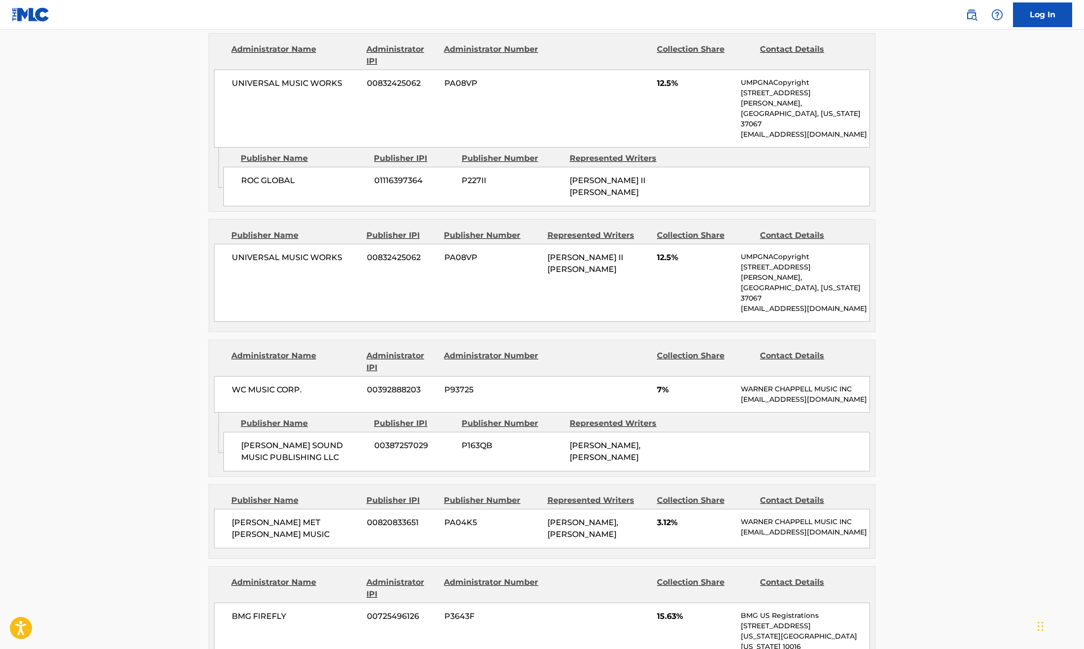
scroll to position [985, 0]
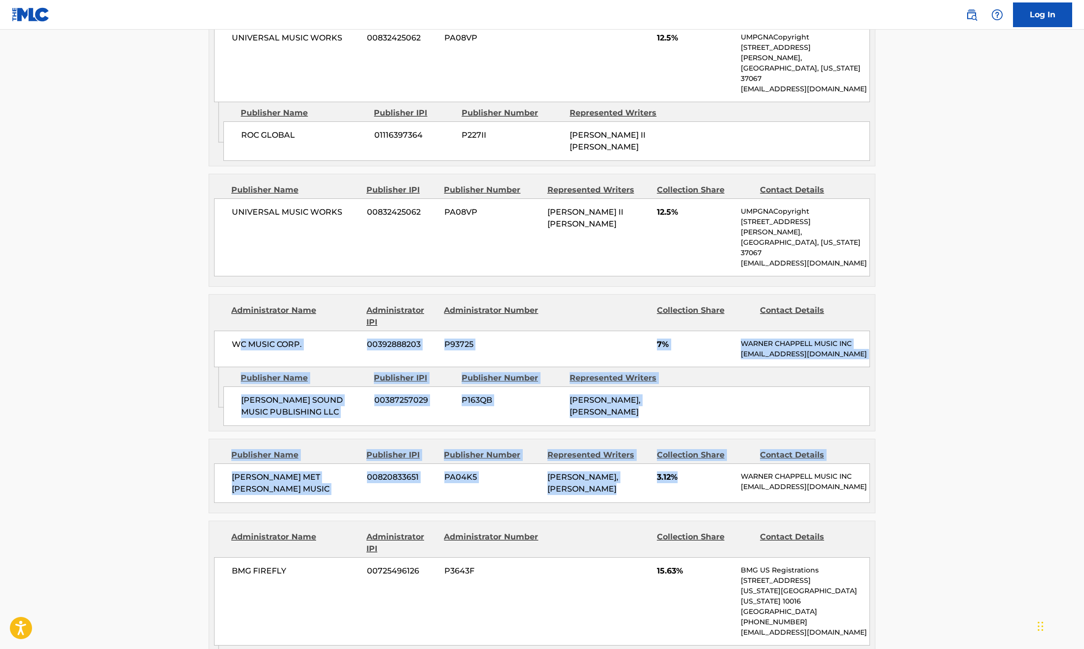
drag, startPoint x: 243, startPoint y: 287, endPoint x: 713, endPoint y: 432, distance: 491.7
click at [713, 432] on div "Publishers (8) Total shares: 93.33 % Publisher Name Publisher IPI Publisher Num…" at bounding box center [542, 434] width 667 height 1210
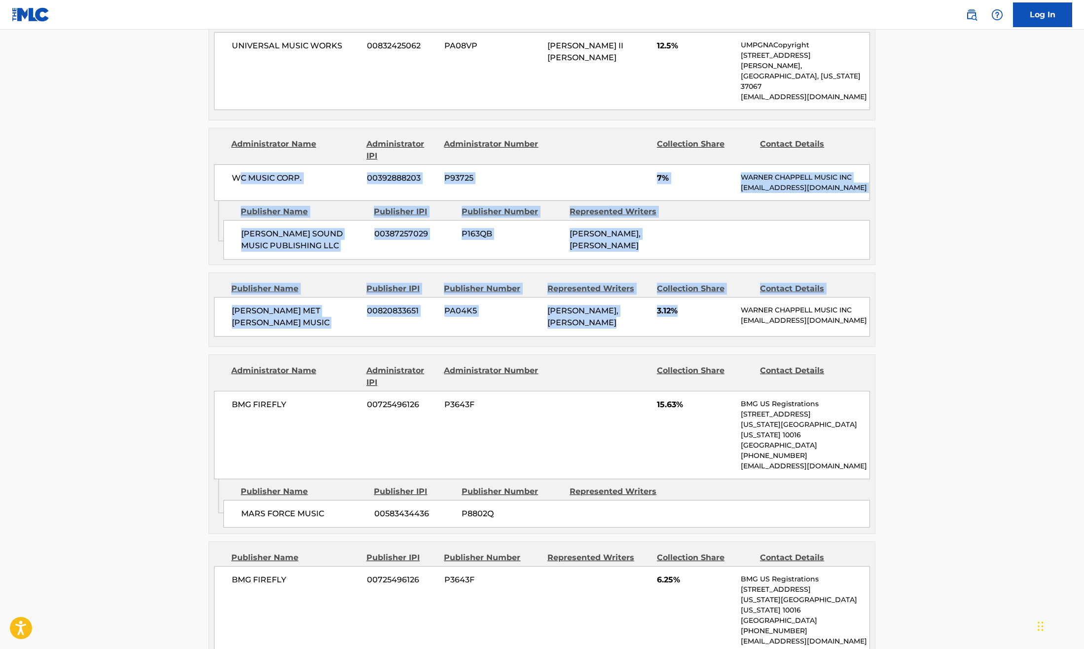
scroll to position [1160, 0]
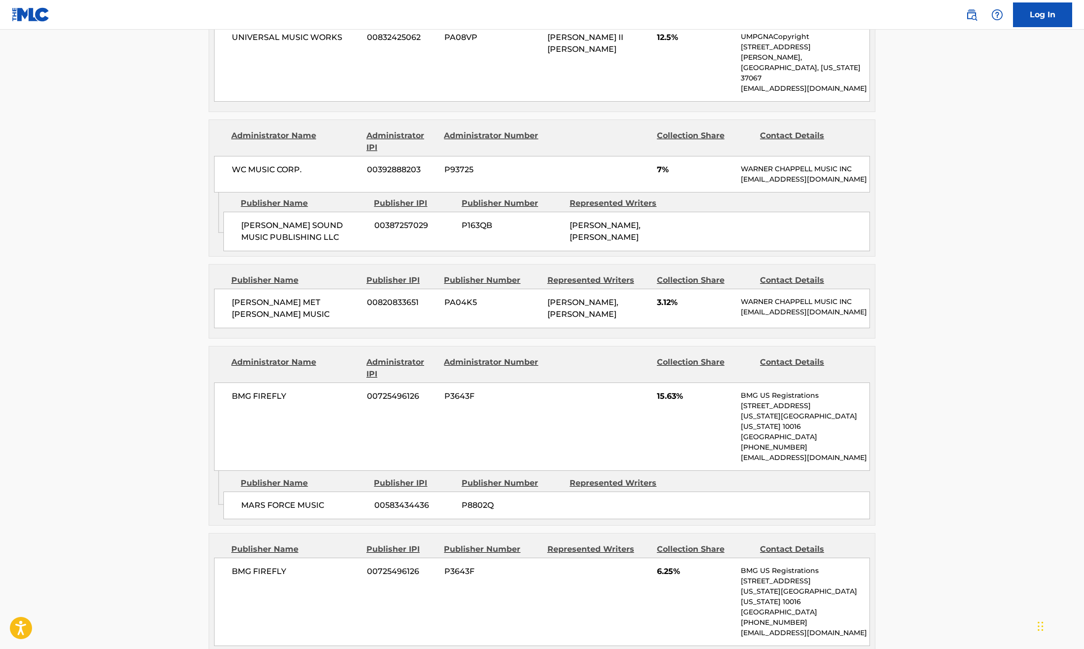
click at [259, 382] on div "BMG FIREFLY 00725496126 P3643F 15.63% BMG US Registrations [STREET_ADDRESS][US_…" at bounding box center [542, 426] width 656 height 88
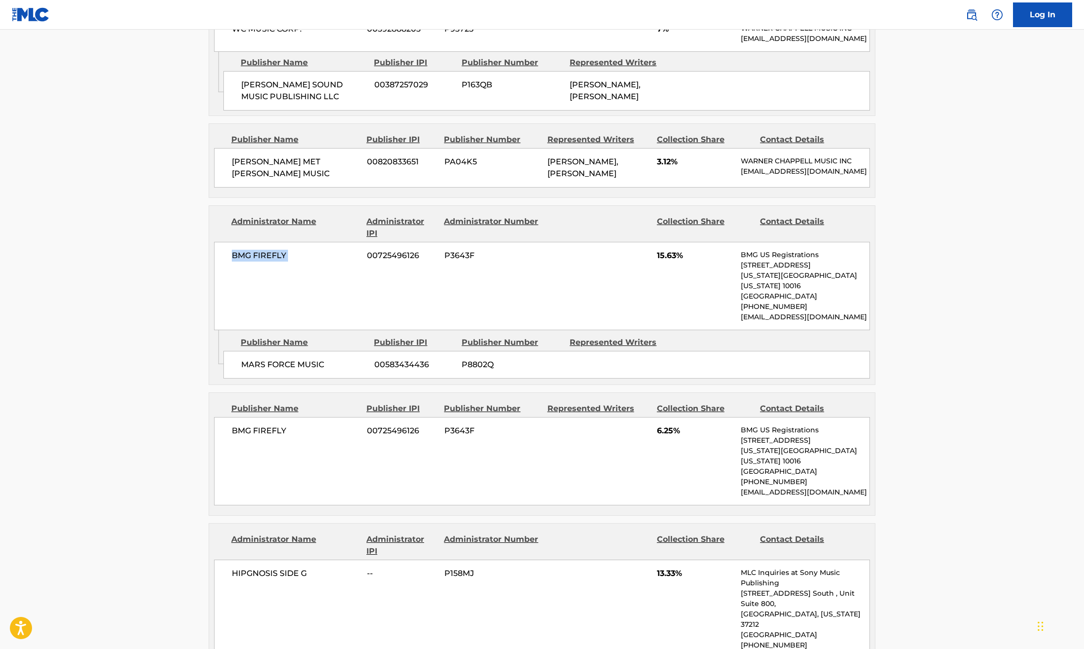
scroll to position [1301, 0]
click at [267, 358] on span "MARS FORCE MUSIC" at bounding box center [304, 364] width 126 height 12
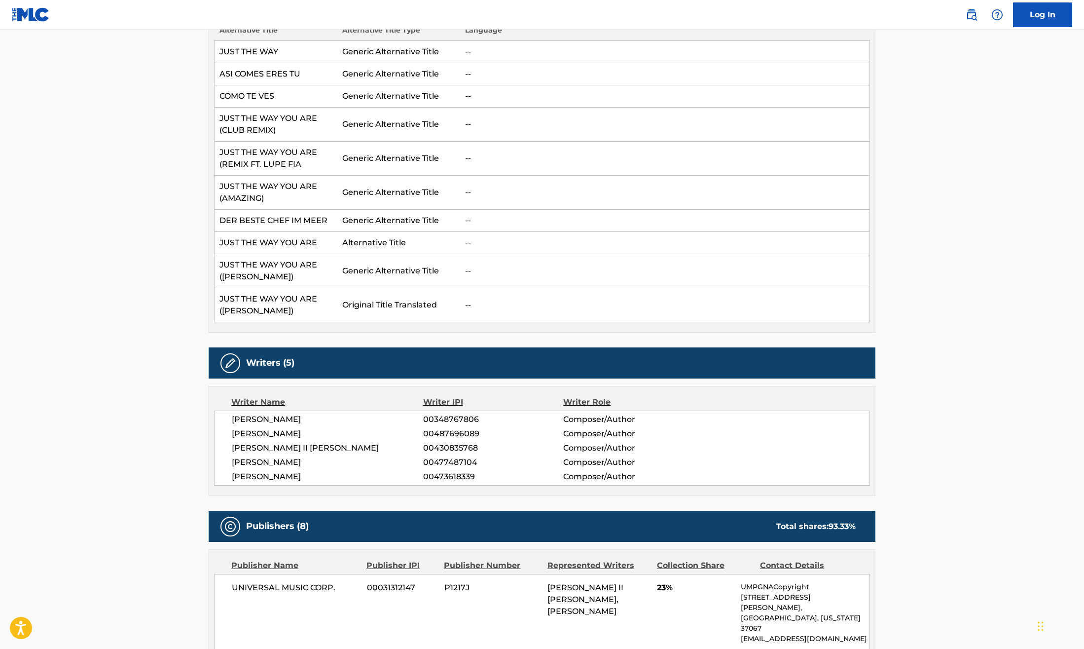
scroll to position [0, 0]
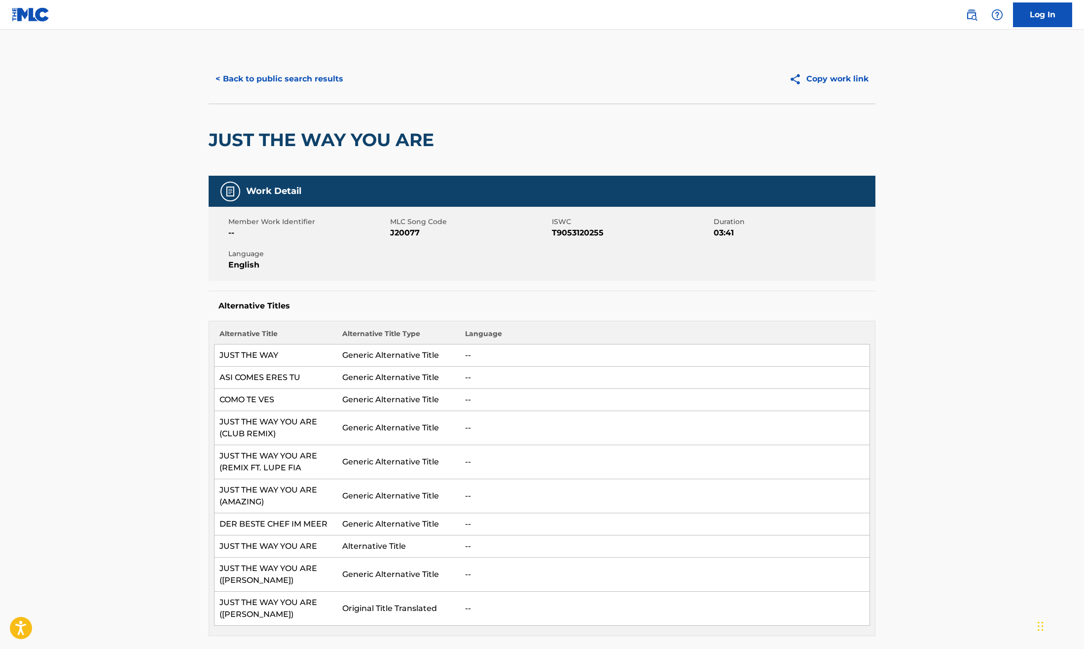
click at [265, 79] on button "< Back to public search results" at bounding box center [280, 79] width 142 height 25
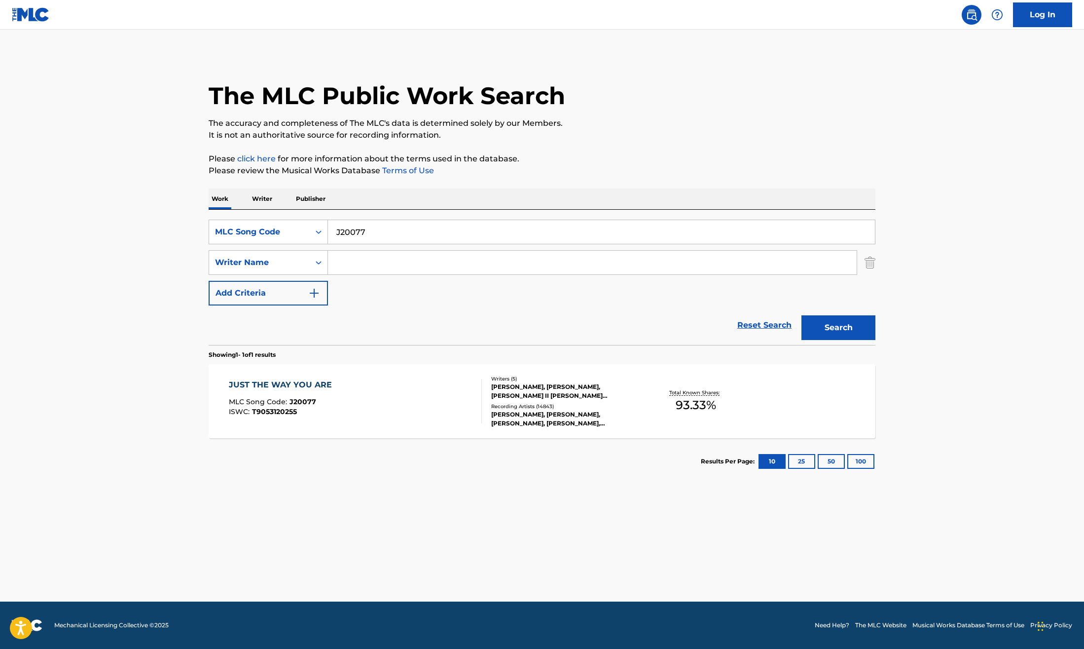
click at [356, 243] on input "J20077" at bounding box center [601, 232] width 547 height 24
click at [356, 241] on input "J20077" at bounding box center [601, 232] width 547 height 24
click at [361, 232] on input "J20077" at bounding box center [601, 232] width 547 height 24
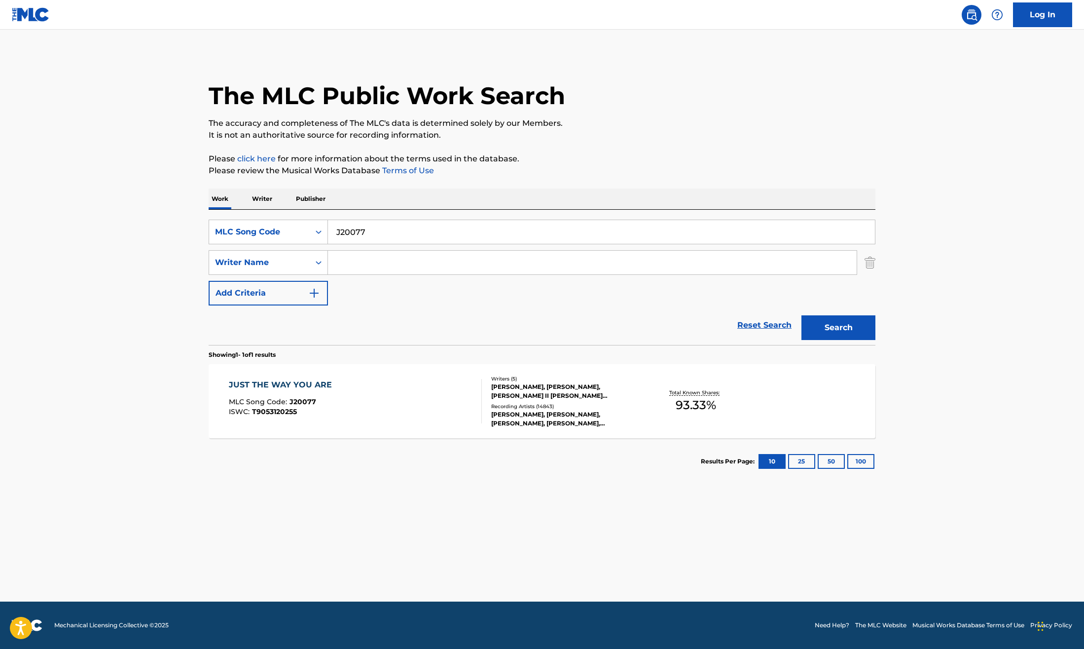
paste input "Y35560"
type input "Y35560"
drag, startPoint x: 864, startPoint y: 324, endPoint x: 586, endPoint y: 421, distance: 294.9
click at [863, 324] on button "Search" at bounding box center [839, 327] width 74 height 25
click at [476, 424] on div "YOU THERE MLC Song Code : Y35560 ISWC : Writers ( 2 ) [PERSON_NAME] [PERSON_NAM…" at bounding box center [542, 401] width 667 height 74
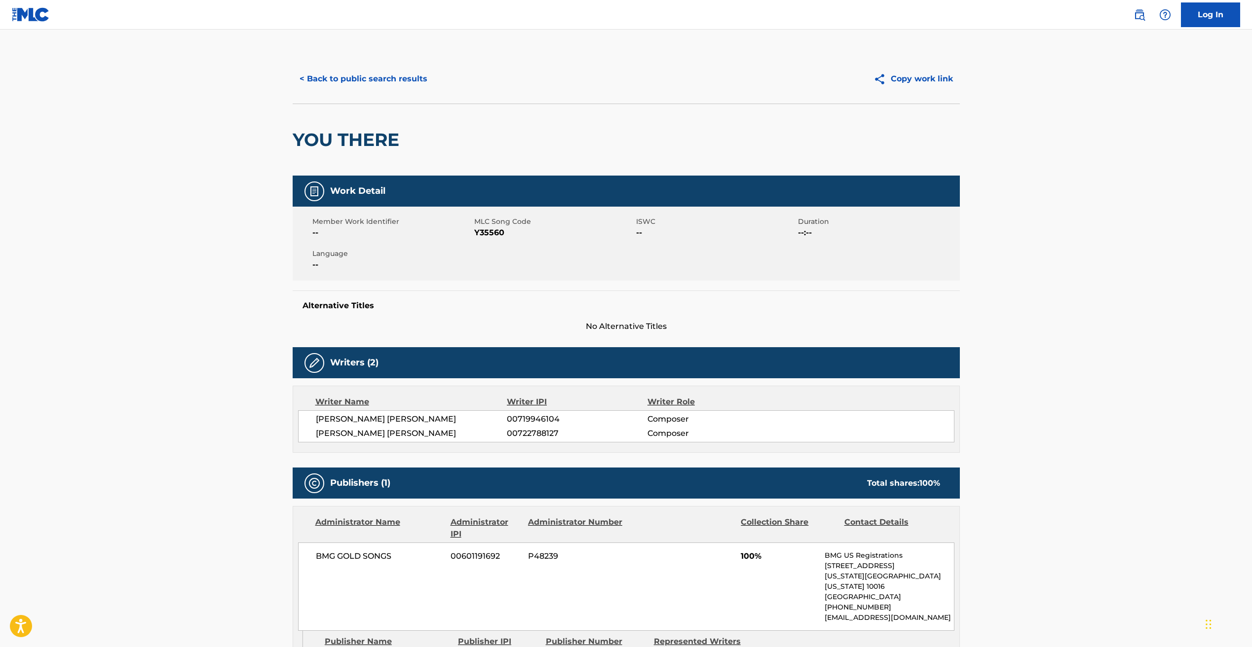
click at [322, 81] on button "< Back to public search results" at bounding box center [364, 79] width 142 height 25
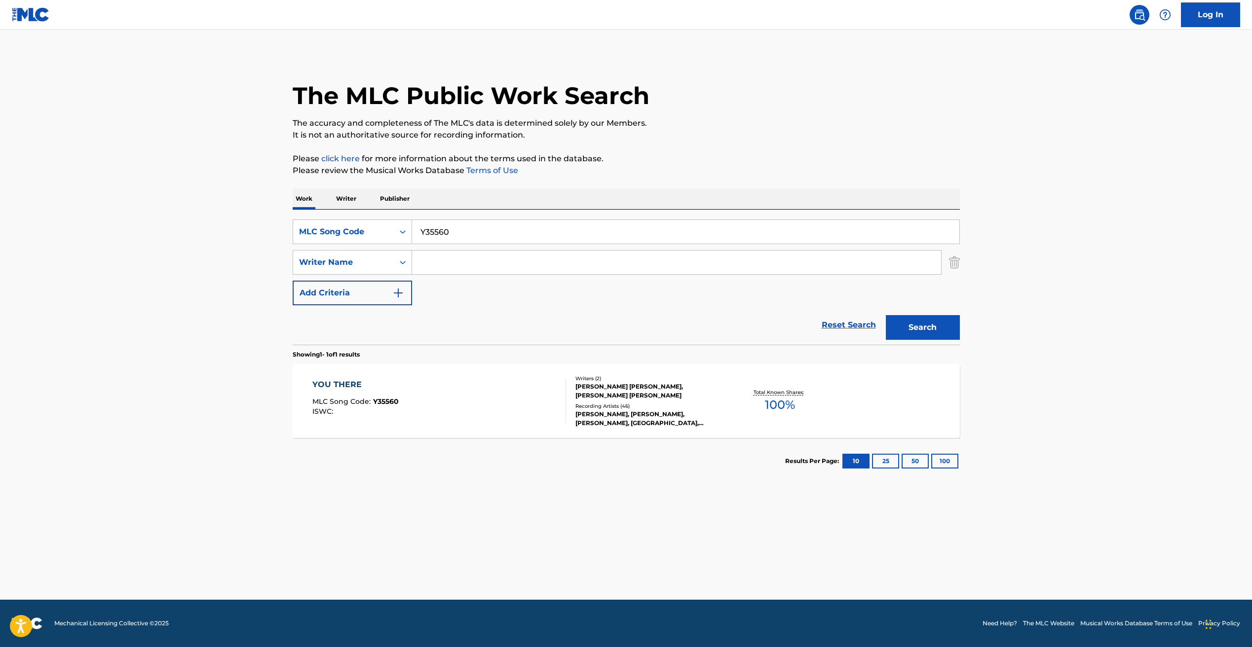
click at [441, 225] on input "Y35560" at bounding box center [685, 232] width 547 height 24
paste input "EC1OZX"
type input "EC1OZX"
click at [944, 323] on button "Search" at bounding box center [922, 327] width 74 height 25
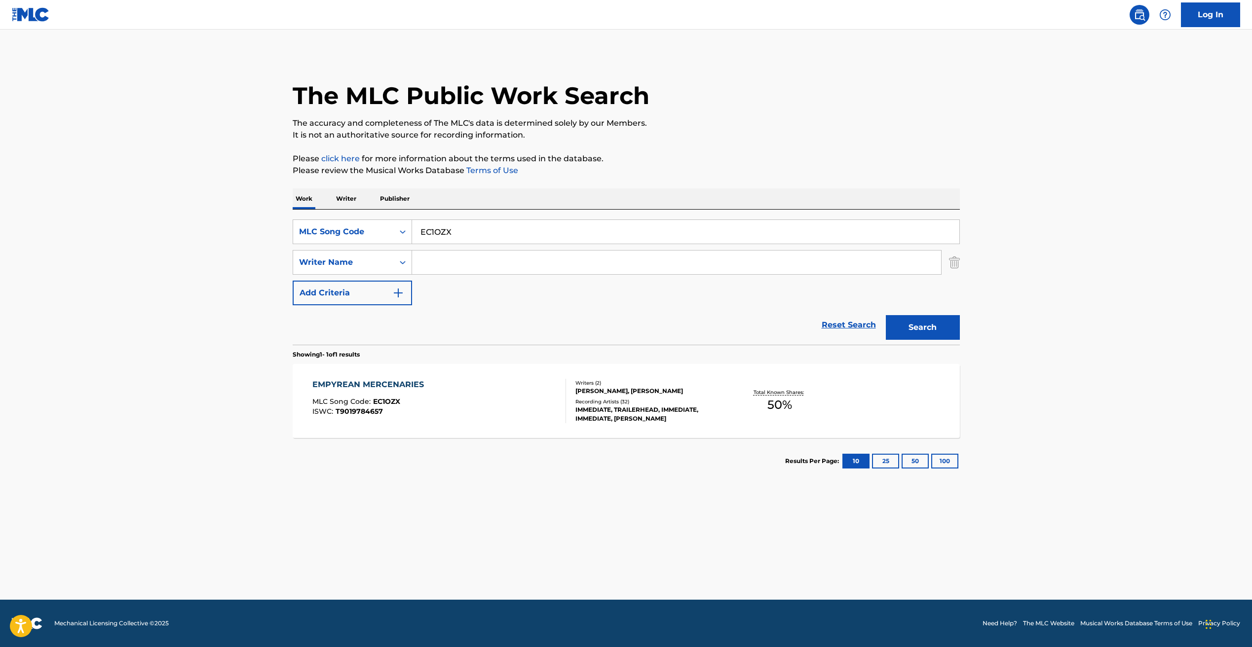
click at [622, 411] on div "IMMEDIATE, TRAILERHEAD, IMMEDIATE, IMMEDIATE, [PERSON_NAME]" at bounding box center [649, 414] width 149 height 18
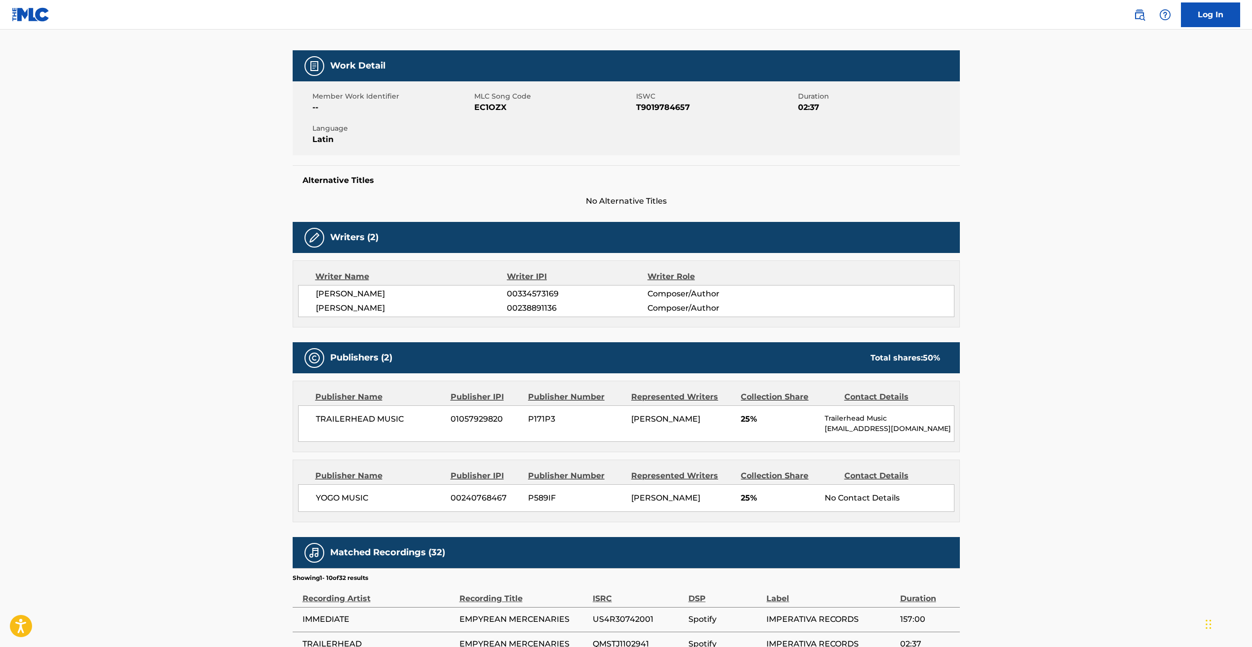
scroll to position [49, 0]
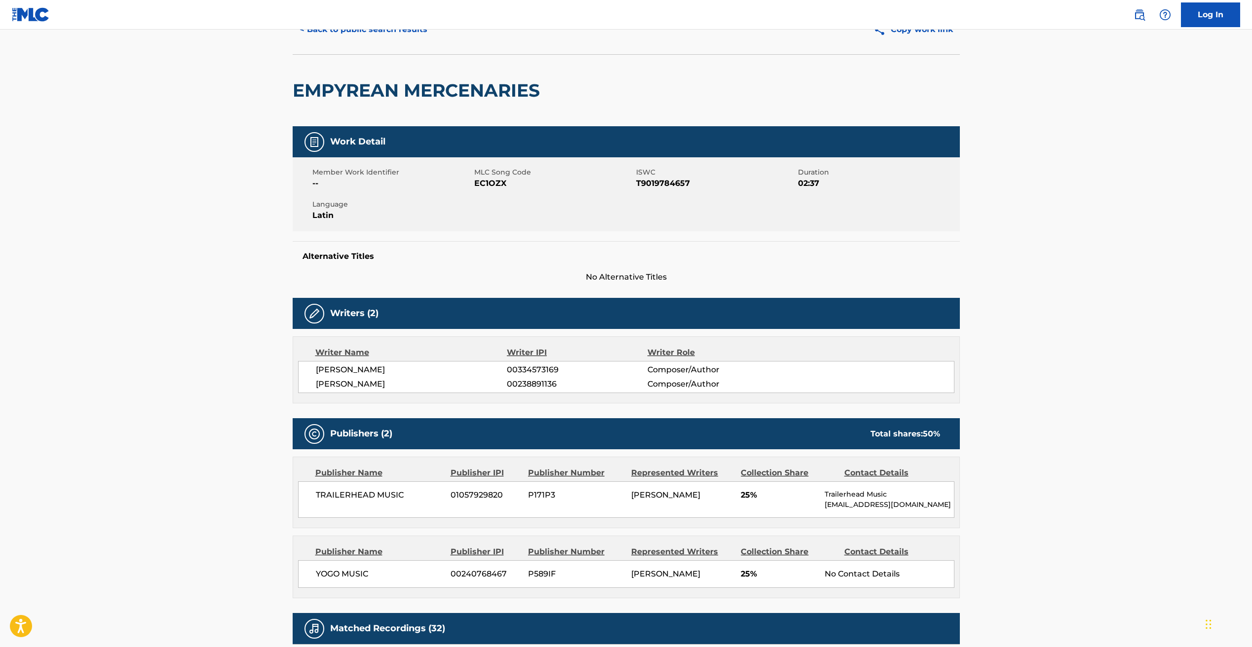
click at [646, 185] on span "T9019784657" at bounding box center [715, 184] width 159 height 12
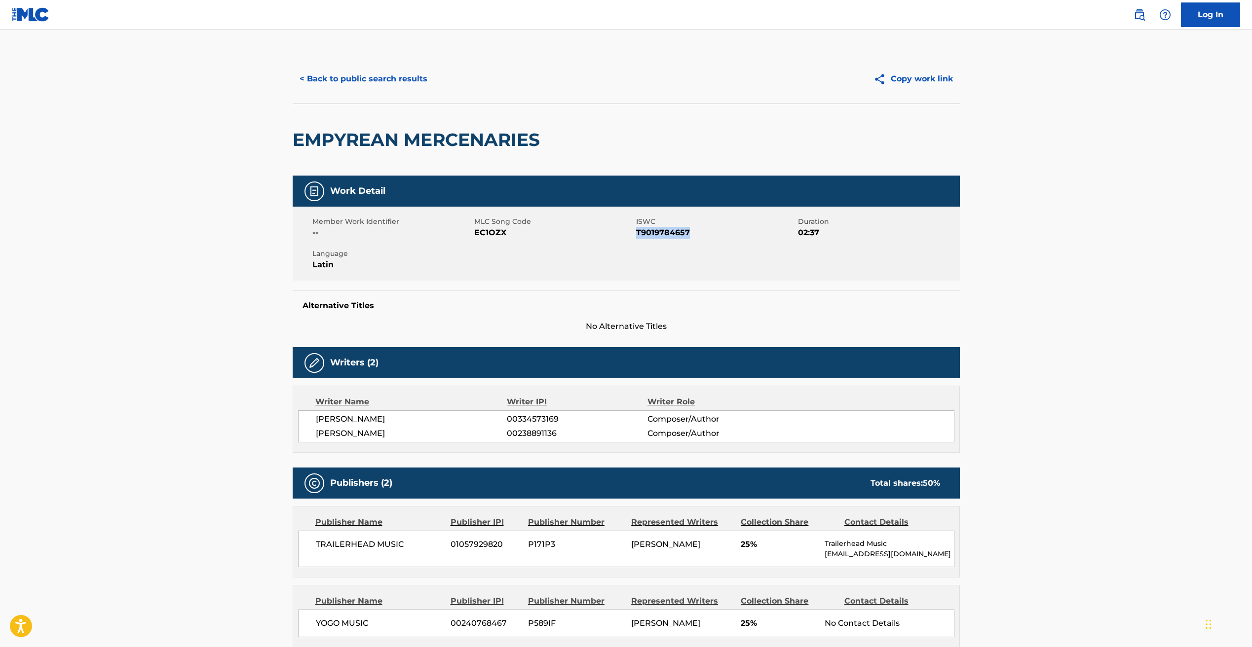
click at [351, 78] on button "< Back to public search results" at bounding box center [364, 79] width 142 height 25
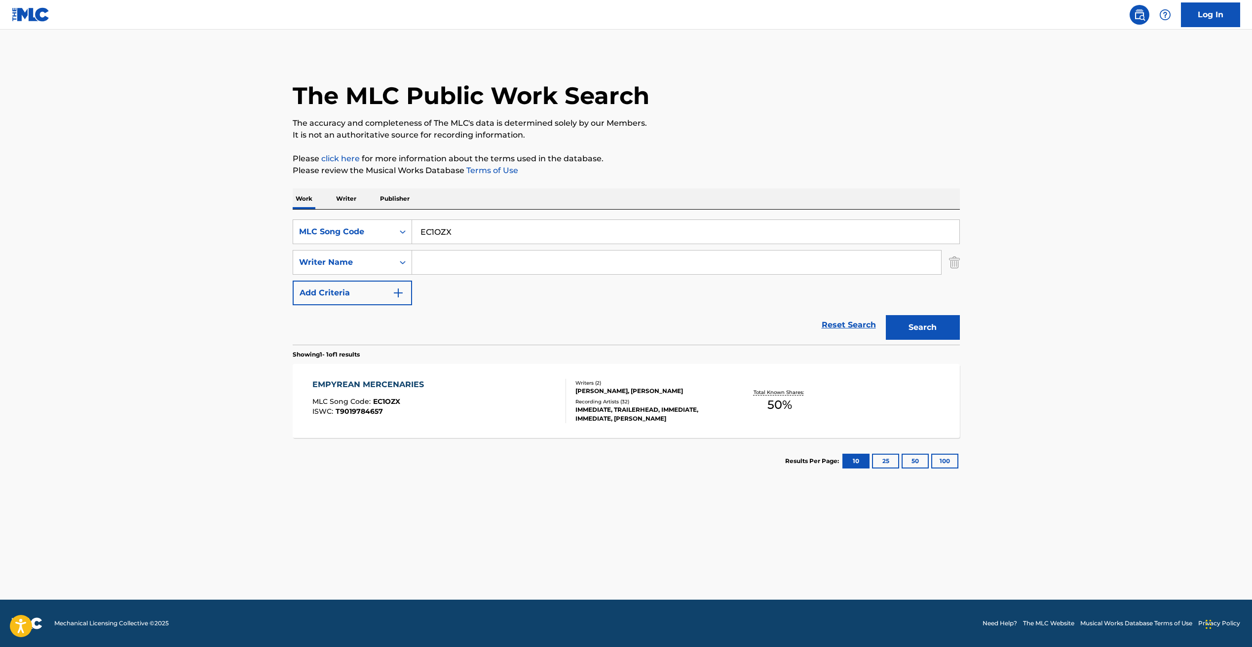
click at [442, 224] on input "EC1OZX" at bounding box center [685, 232] width 547 height 24
paste input "C2632J"
type input "C2632J"
click at [951, 325] on button "Search" at bounding box center [922, 327] width 74 height 25
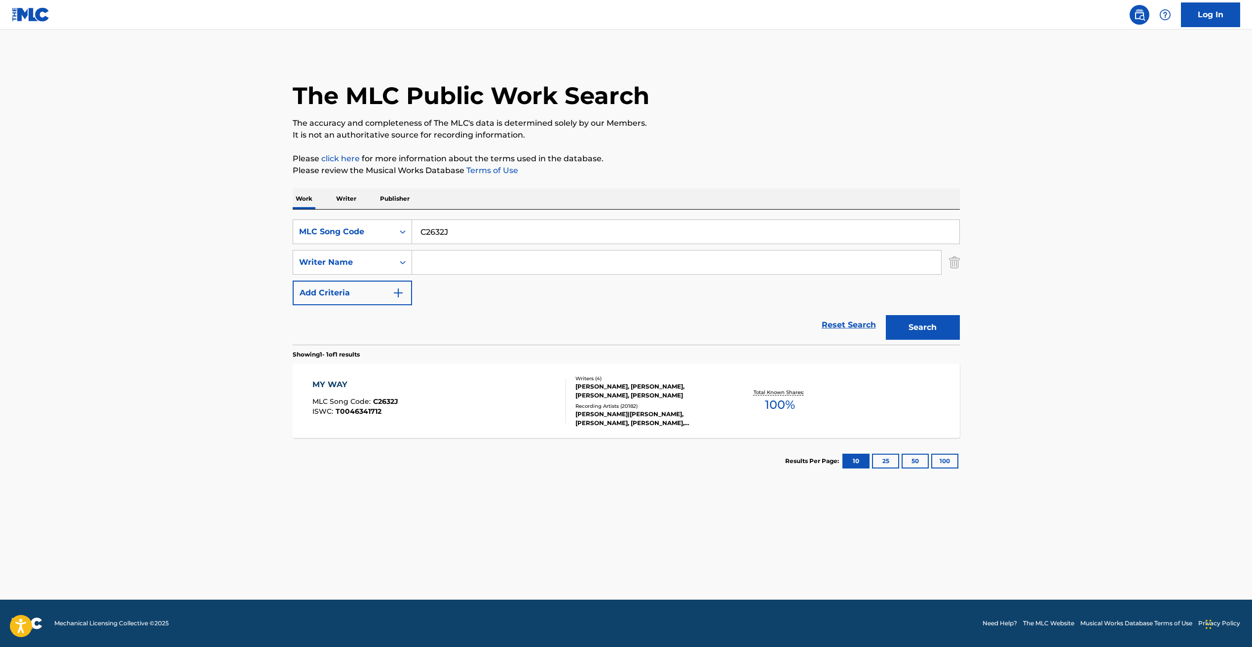
click at [737, 423] on div "MY WAY MLC Song Code : C2632J ISWC : T0046341712 Writers ( 4 ) [PERSON_NAME], […" at bounding box center [626, 401] width 667 height 74
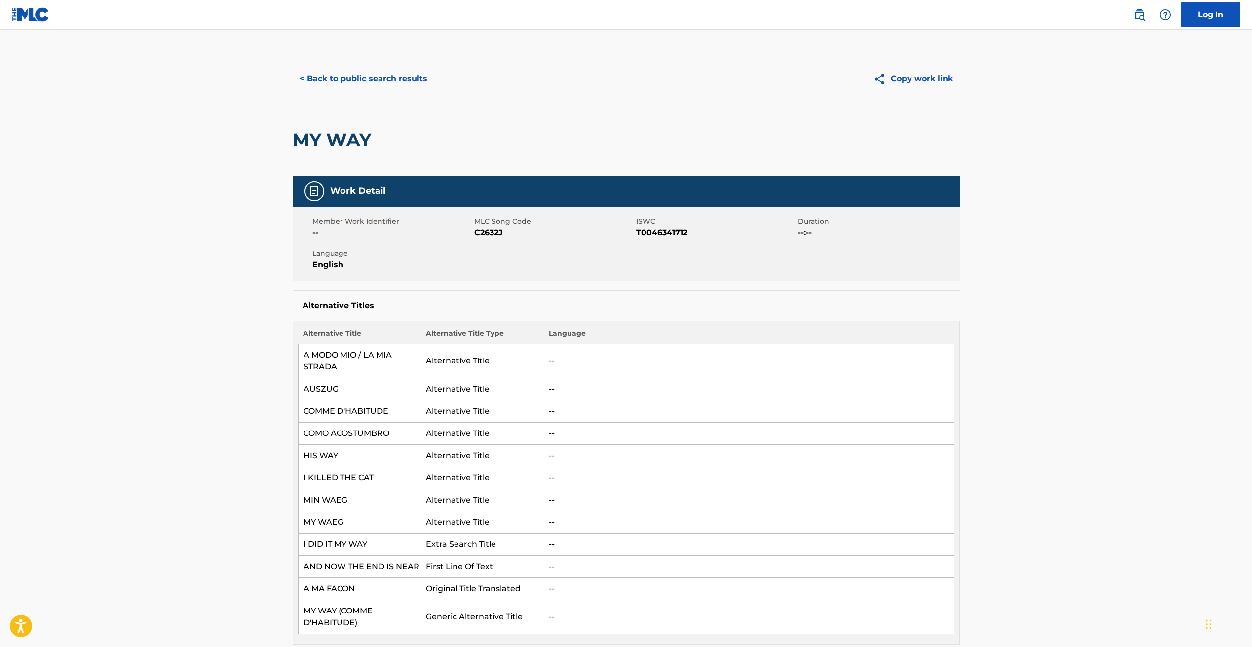
click at [338, 75] on button "< Back to public search results" at bounding box center [364, 79] width 142 height 25
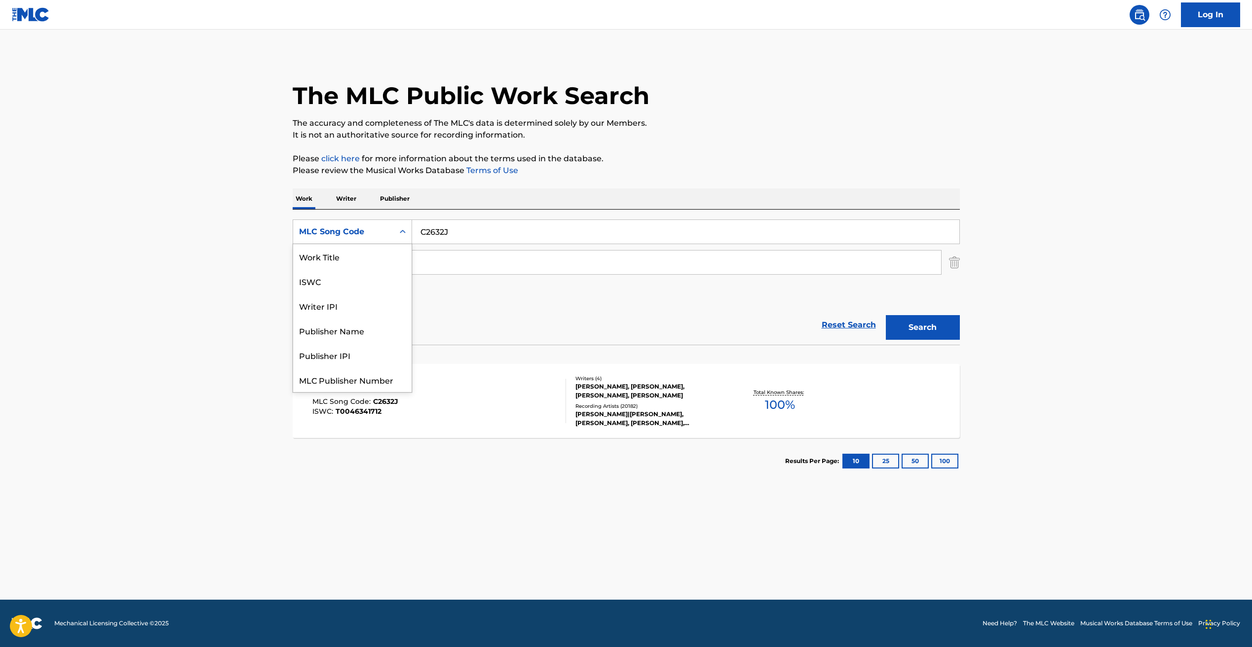
click at [365, 229] on div "MLC Song Code" at bounding box center [343, 232] width 89 height 12
click at [341, 260] on div "Work Title" at bounding box center [352, 256] width 118 height 25
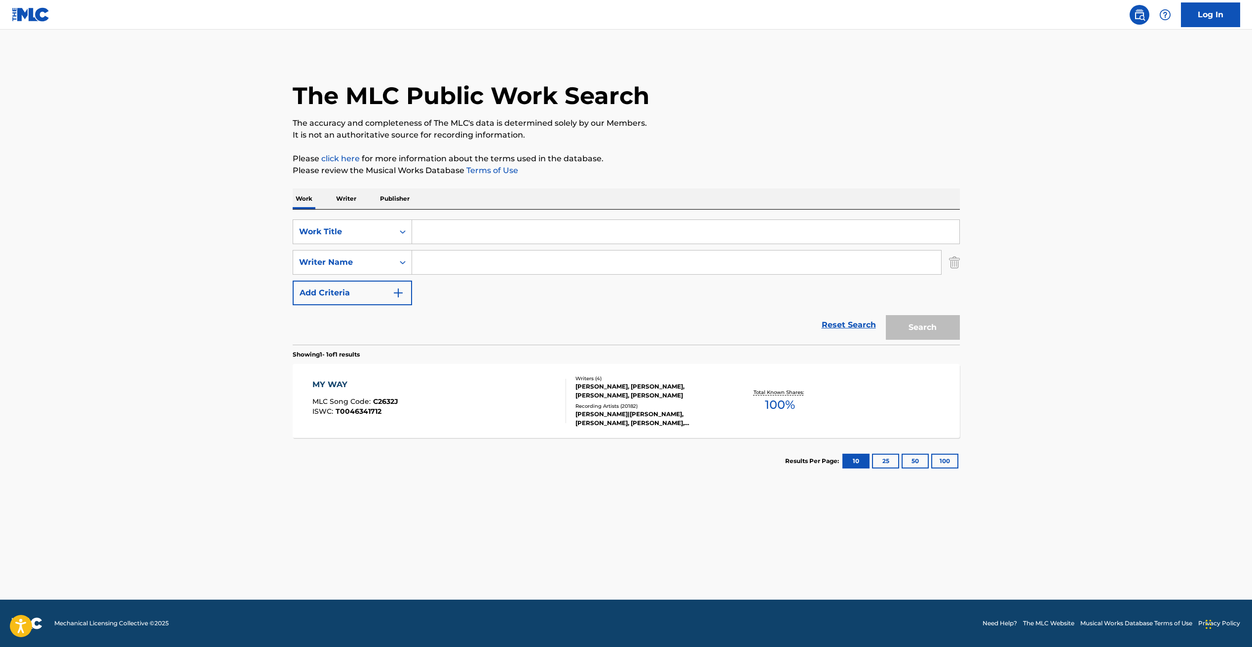
click at [430, 227] on input "Search Form" at bounding box center [685, 232] width 547 height 24
paste input "HYPNOTIQUE"
type input "HYPNOTIQUE"
click at [430, 266] on input "Search Form" at bounding box center [676, 263] width 529 height 24
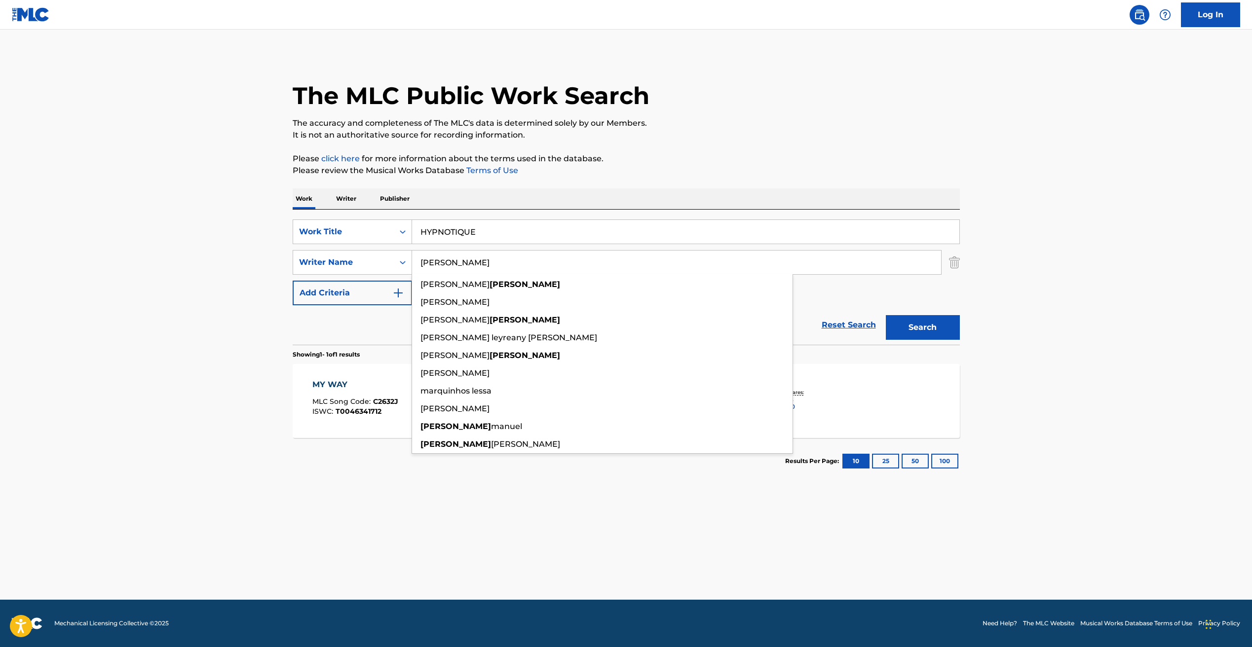
click at [885, 315] on button "Search" at bounding box center [922, 327] width 74 height 25
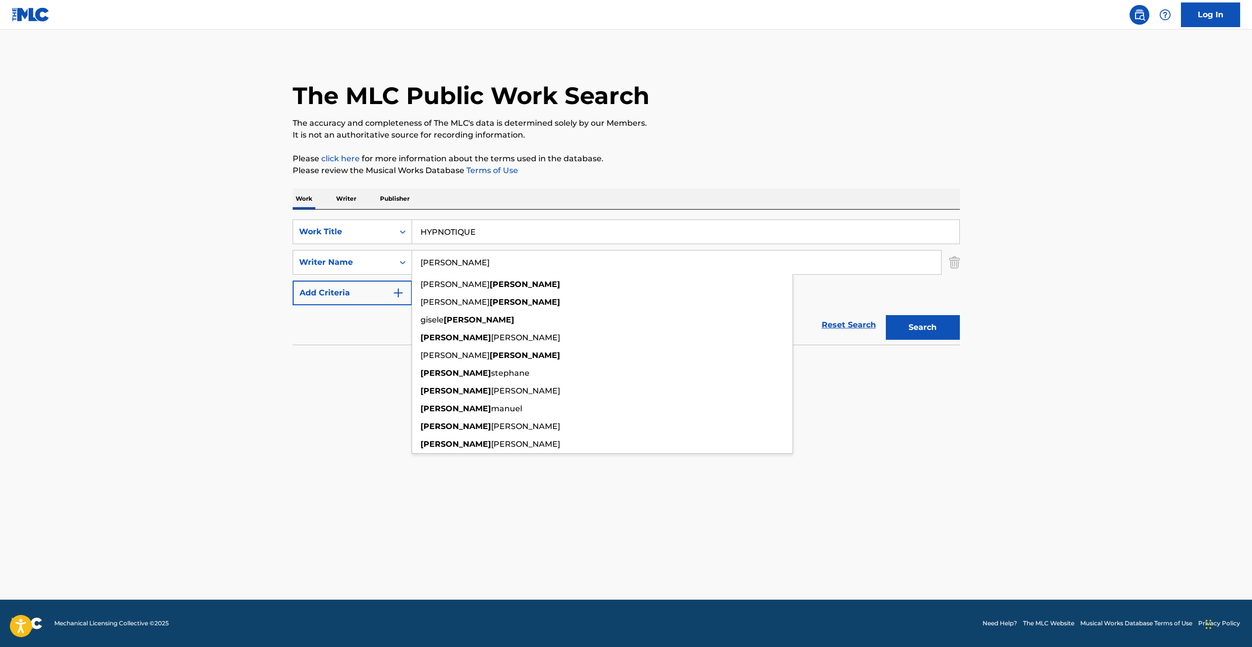
drag, startPoint x: 242, startPoint y: 399, endPoint x: 258, endPoint y: 386, distance: 20.7
click at [242, 399] on main "The MLC Public Work Search The accuracy and completeness of The MLC's data is d…" at bounding box center [626, 315] width 1252 height 570
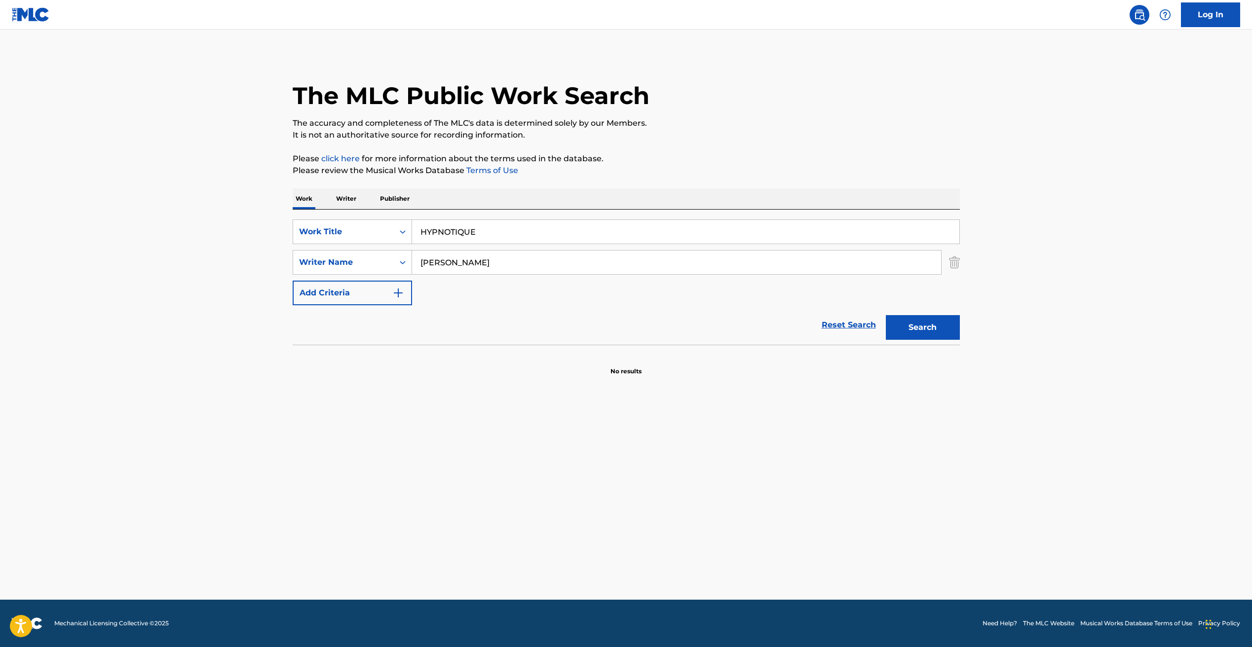
click at [444, 263] on input "[PERSON_NAME]" at bounding box center [676, 263] width 529 height 24
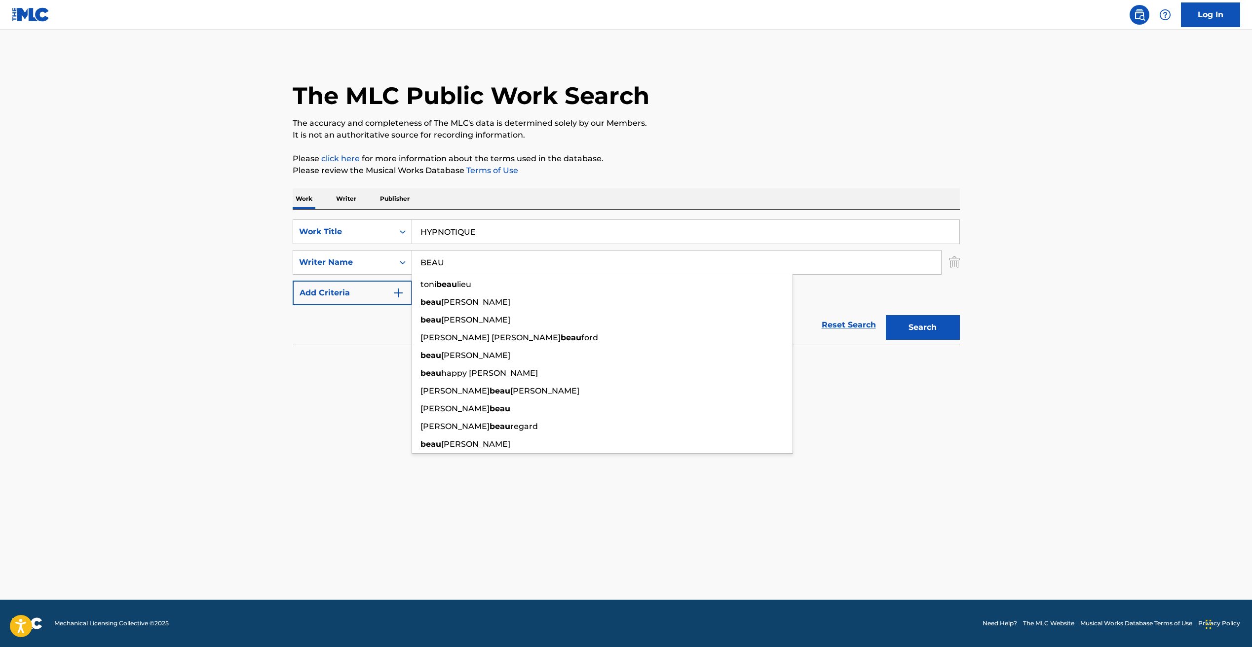
type input "BEAU"
click at [938, 328] on button "Search" at bounding box center [922, 327] width 74 height 25
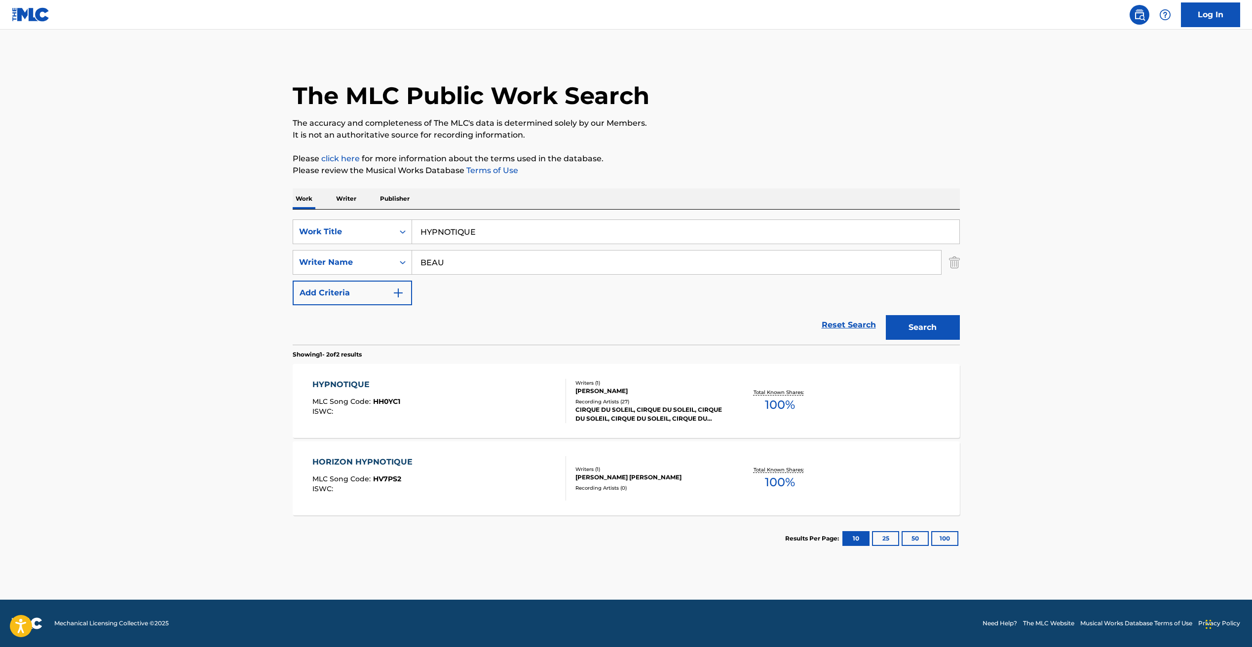
click at [474, 408] on div "HYPNOTIQUE MLC Song Code : HH0YC1 ISWC :" at bounding box center [439, 401] width 254 height 44
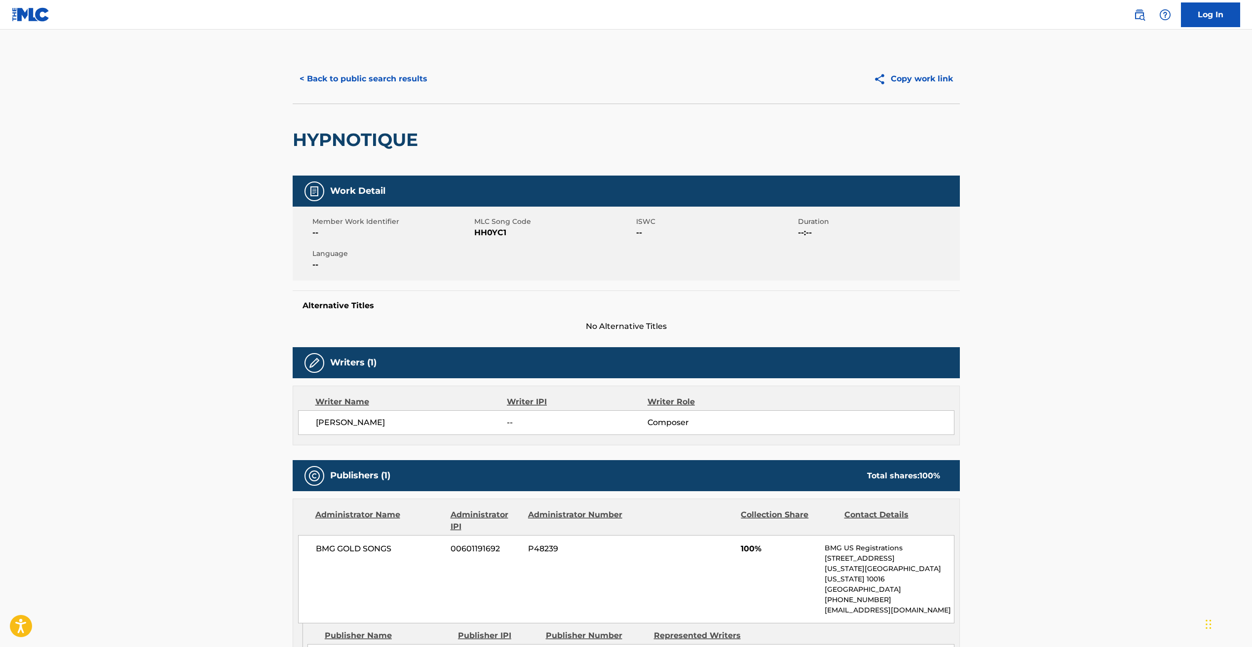
click at [344, 421] on span "[PERSON_NAME]" at bounding box center [411, 423] width 191 height 12
click at [499, 234] on span "HH0YC1" at bounding box center [553, 233] width 159 height 12
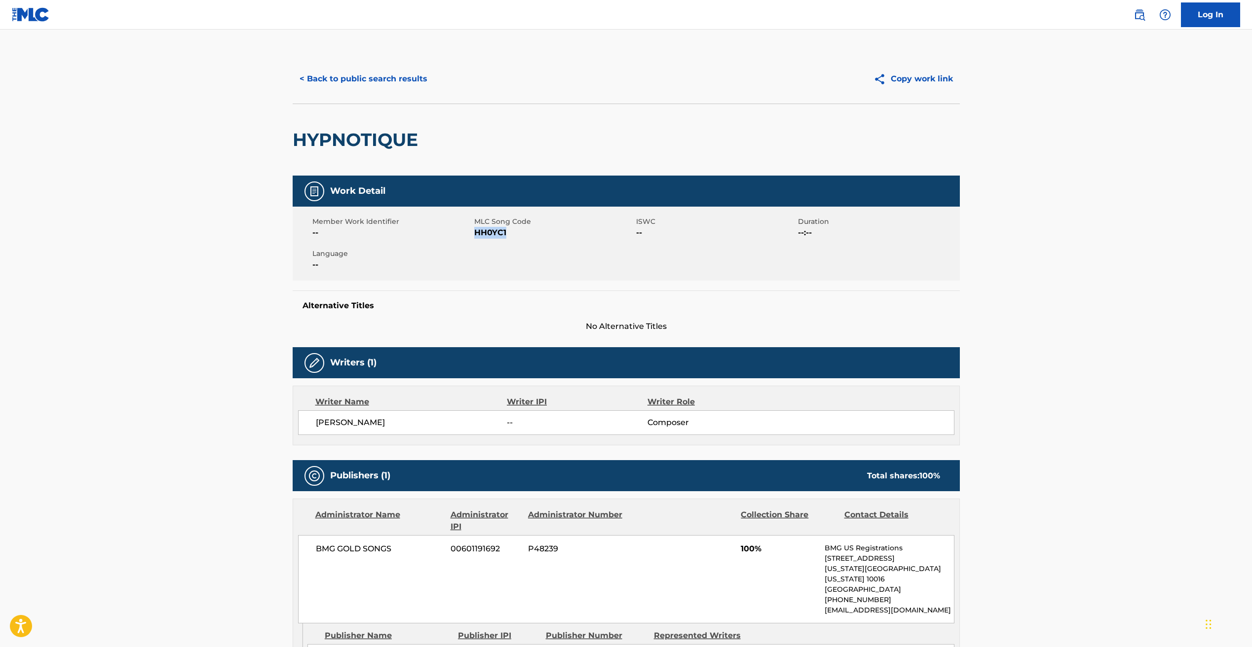
click at [358, 85] on button "< Back to public search results" at bounding box center [364, 79] width 142 height 25
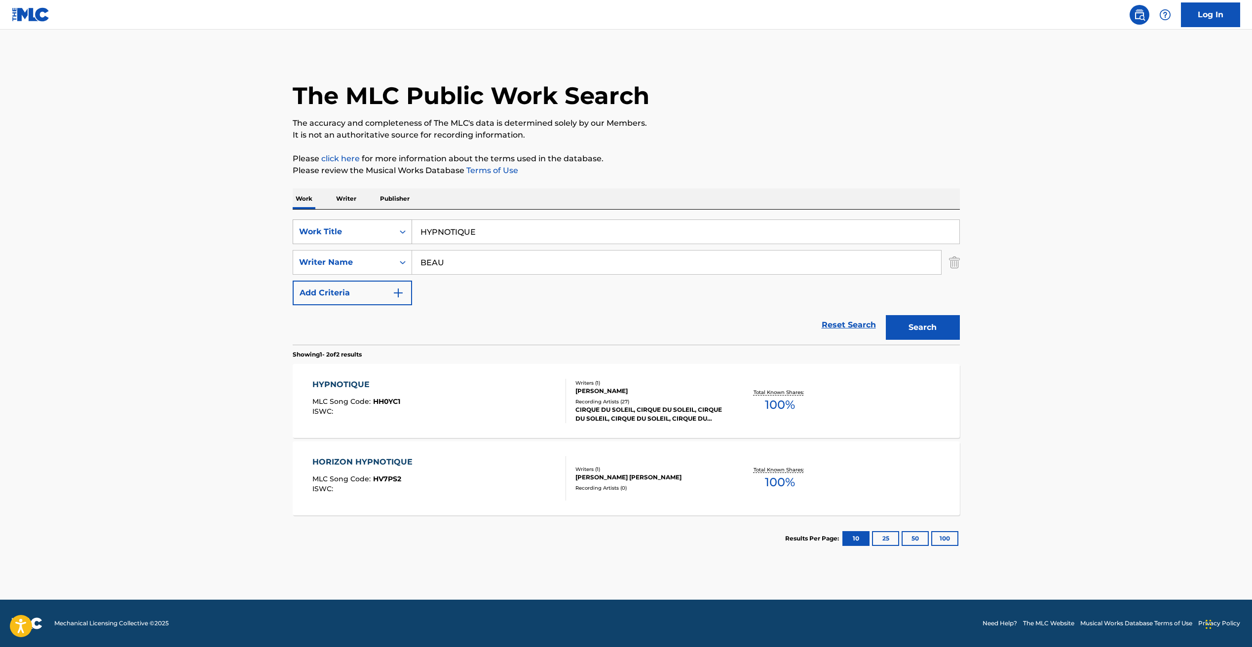
click at [379, 234] on div "Work Title" at bounding box center [343, 232] width 89 height 12
click at [356, 281] on div "MLC Song Code" at bounding box center [352, 281] width 118 height 25
click at [457, 229] on input "Search Form" at bounding box center [685, 232] width 547 height 24
paste input "O63600"
type input "O63600"
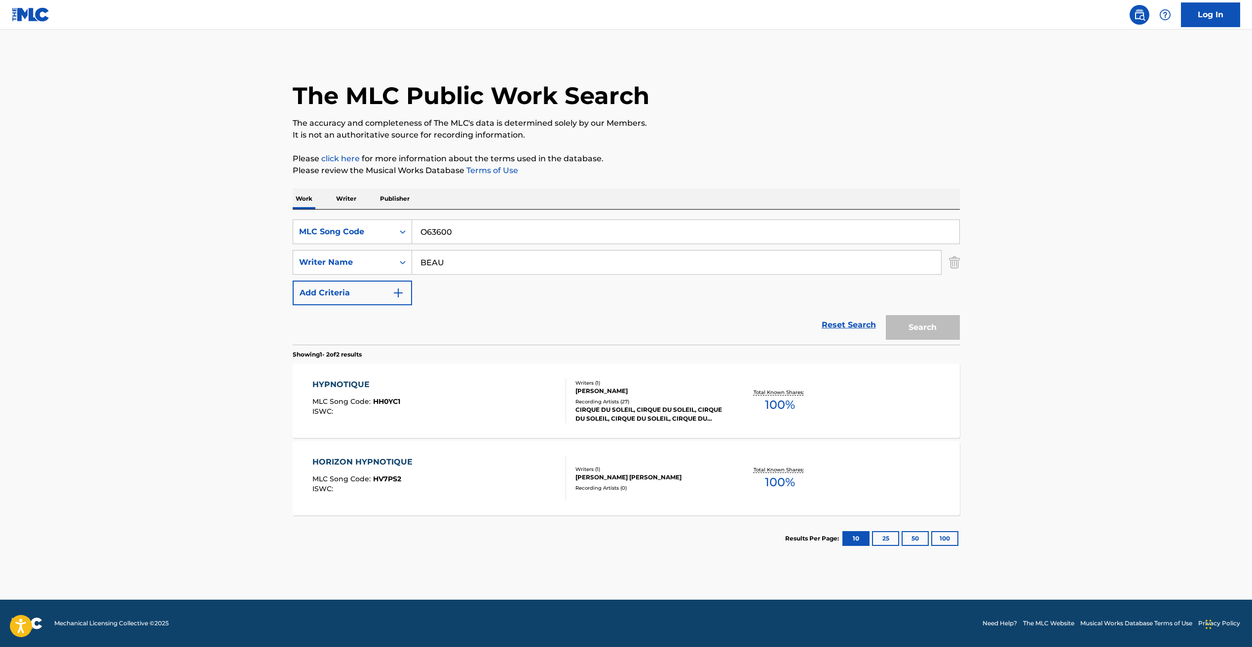
click at [443, 267] on input "BEAU" at bounding box center [676, 263] width 529 height 24
drag, startPoint x: 913, startPoint y: 324, endPoint x: 869, endPoint y: 332, distance: 44.2
click at [913, 324] on button "Search" at bounding box center [922, 327] width 74 height 25
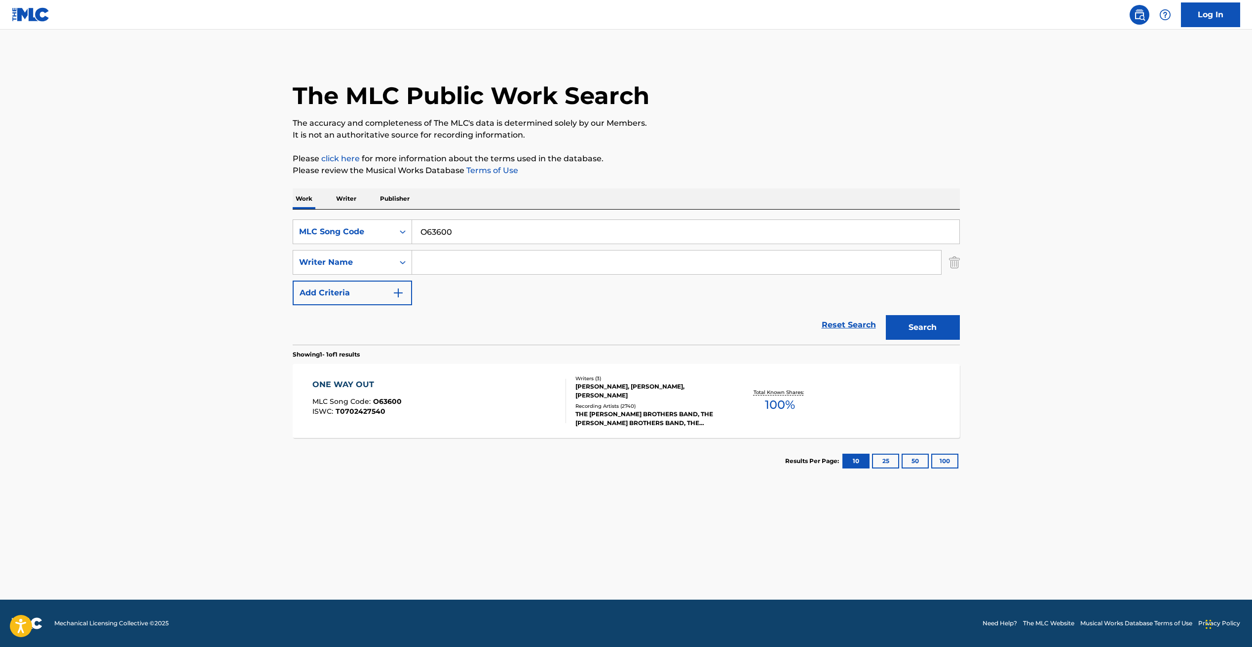
click at [513, 398] on div "ONE WAY OUT MLC Song Code : O63600 ISWC : T0702427540" at bounding box center [439, 401] width 254 height 44
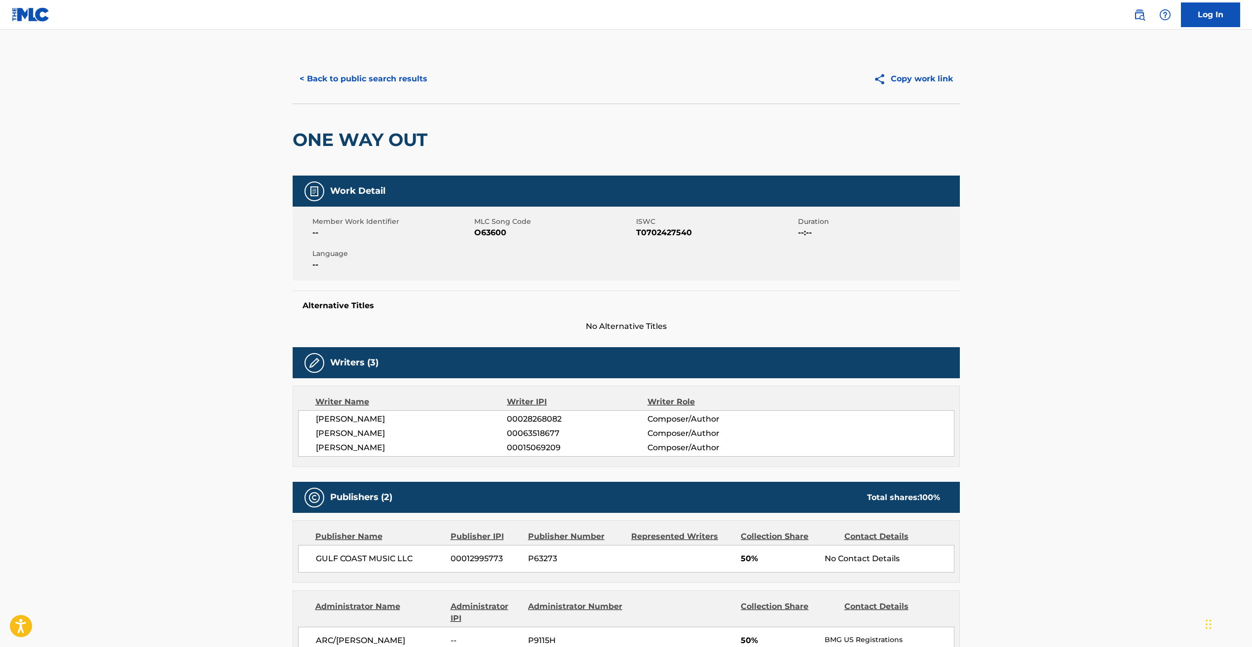
click at [670, 230] on span "T0702427540" at bounding box center [715, 233] width 159 height 12
click at [343, 79] on button "< Back to public search results" at bounding box center [364, 79] width 142 height 25
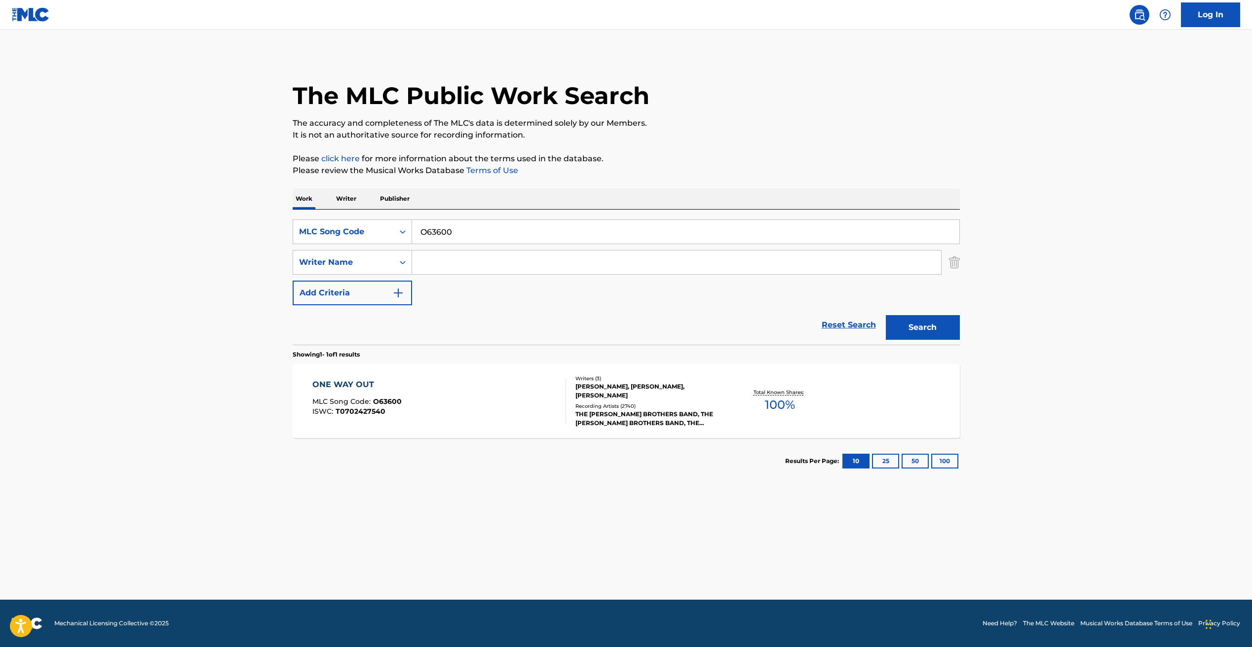
click at [432, 234] on input "O63600" at bounding box center [685, 232] width 547 height 24
paste input "BC5M9V"
type input "BC5M9V"
click at [939, 332] on button "Search" at bounding box center [922, 327] width 74 height 25
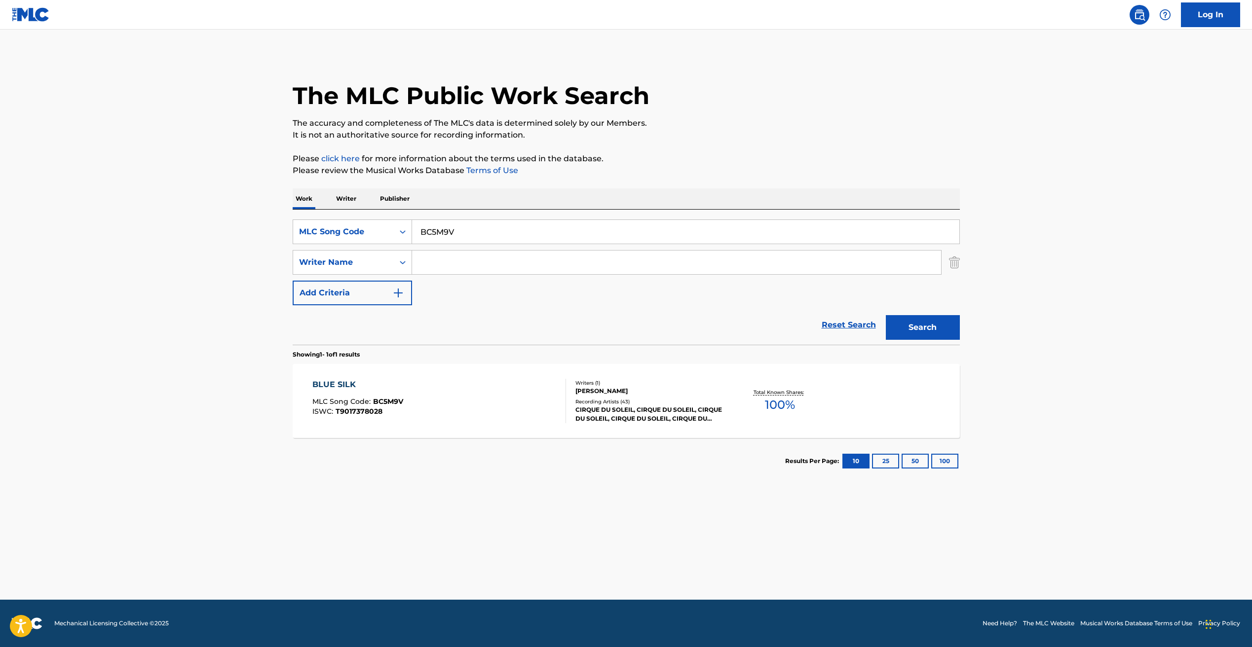
click at [457, 425] on div "BLUE SILK MLC Song Code : BC5M9V ISWC : T9017378028 Writers ( 1 ) [PERSON_NAME]…" at bounding box center [626, 401] width 667 height 74
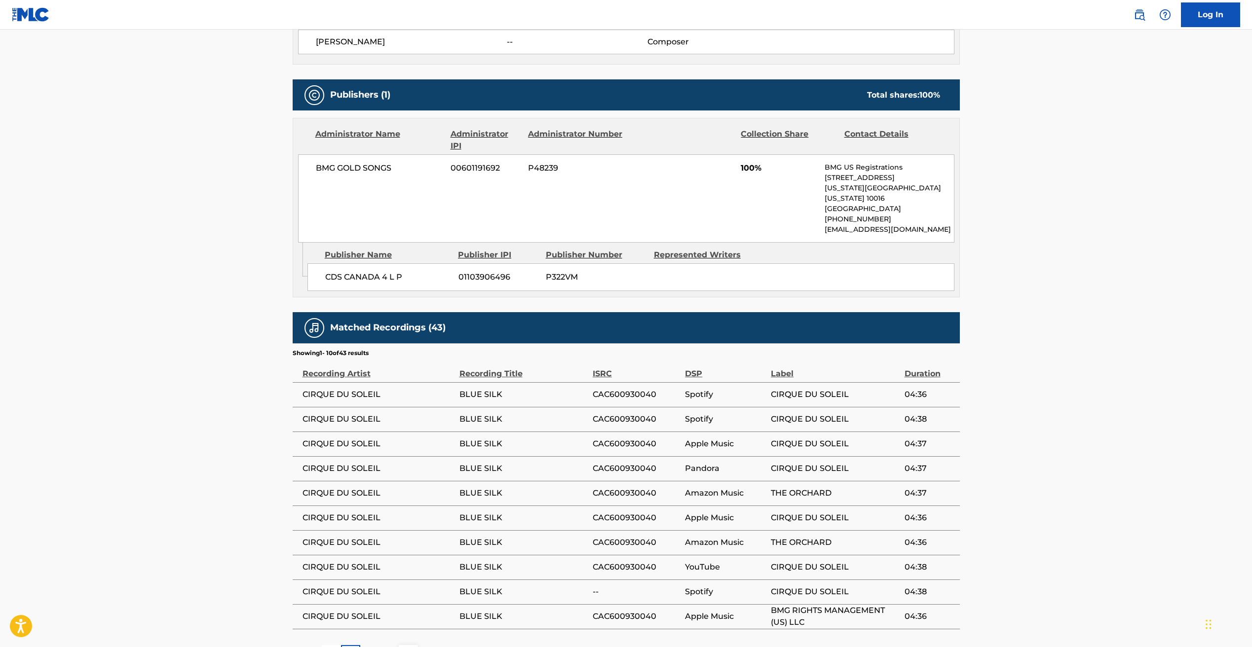
scroll to position [451, 0]
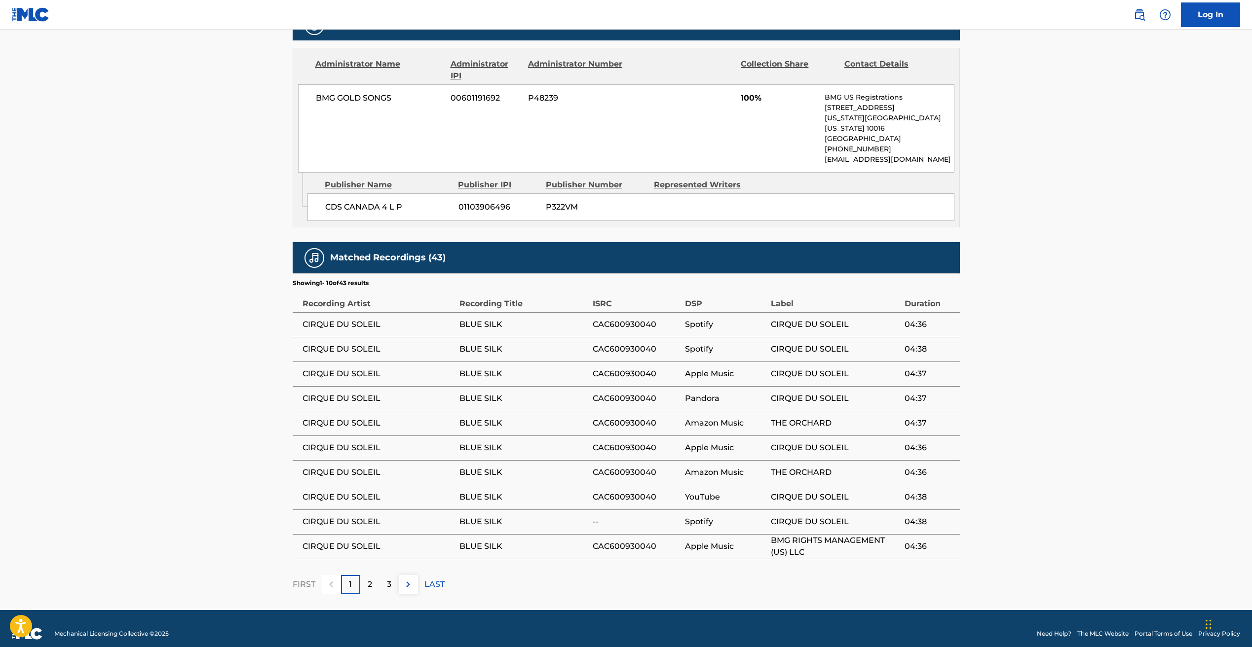
click at [387, 579] on p "3" at bounding box center [389, 585] width 4 height 12
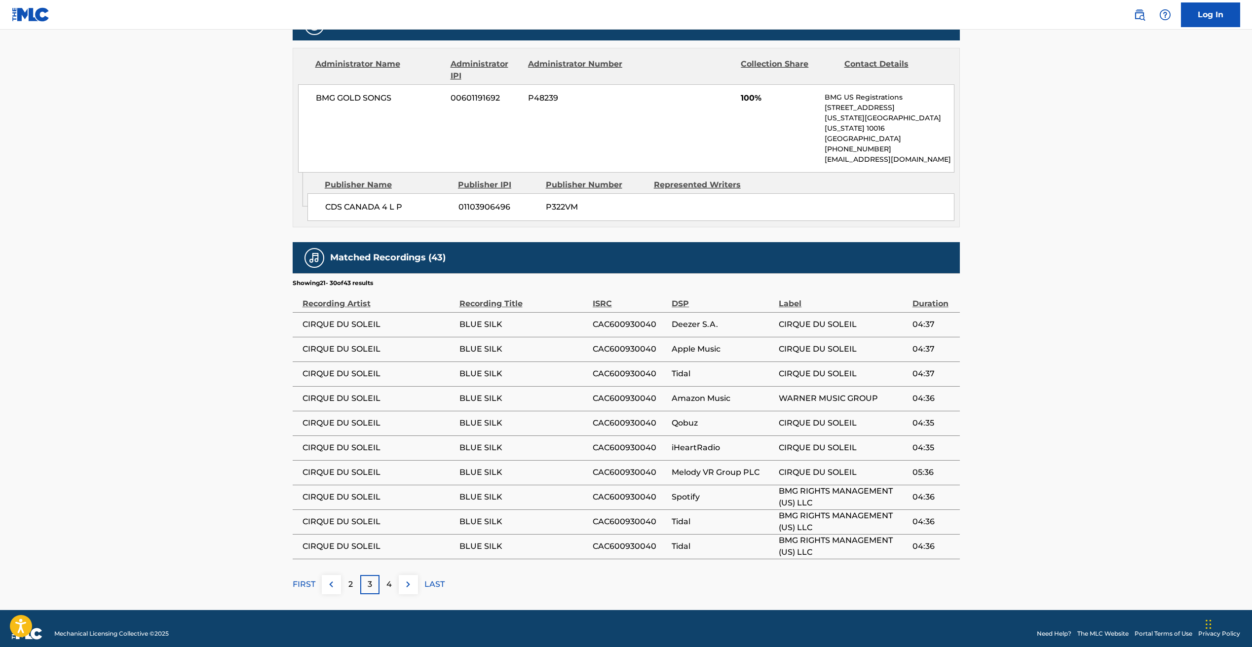
scroll to position [0, 0]
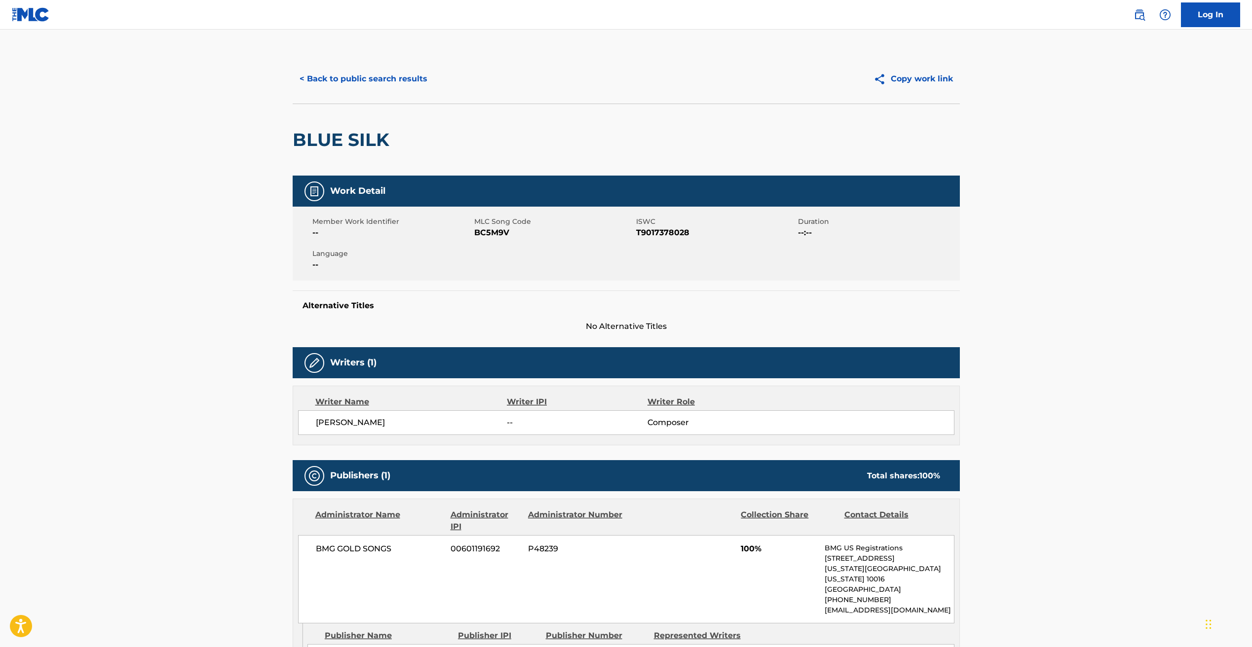
click at [344, 78] on button "< Back to public search results" at bounding box center [364, 79] width 142 height 25
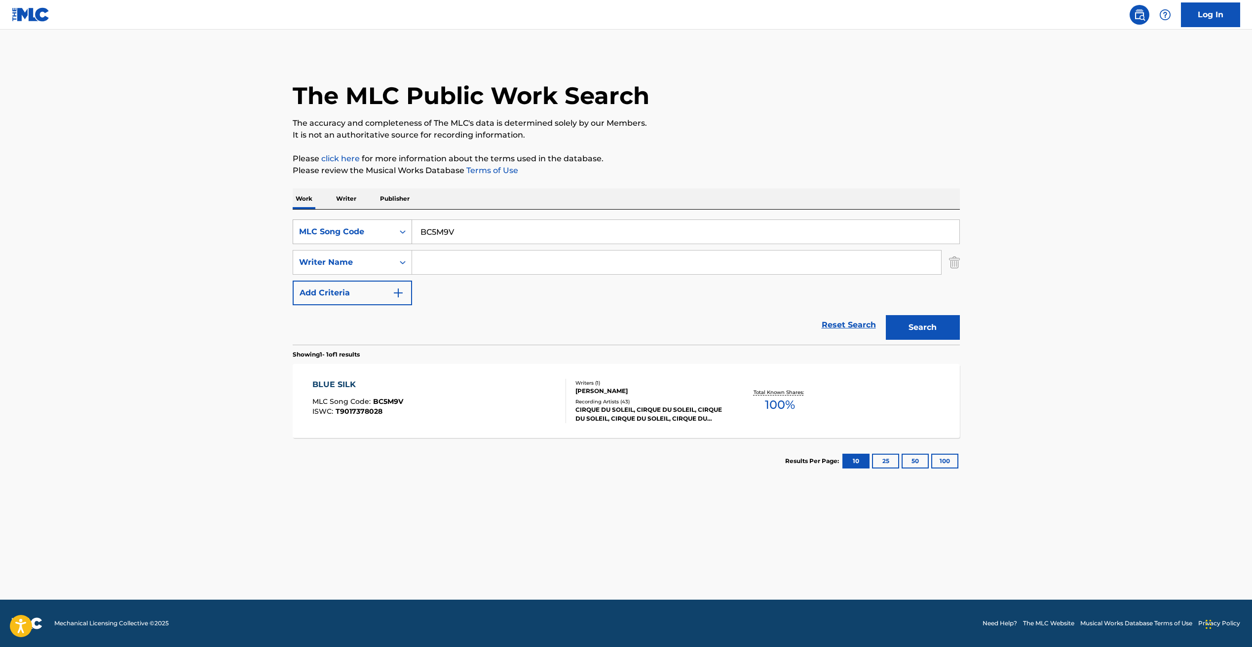
click at [380, 231] on div "MLC Song Code" at bounding box center [343, 232] width 89 height 12
click at [363, 259] on div "Work Title" at bounding box center [352, 256] width 118 height 25
click at [434, 230] on input "Search Form" at bounding box center [685, 232] width 547 height 24
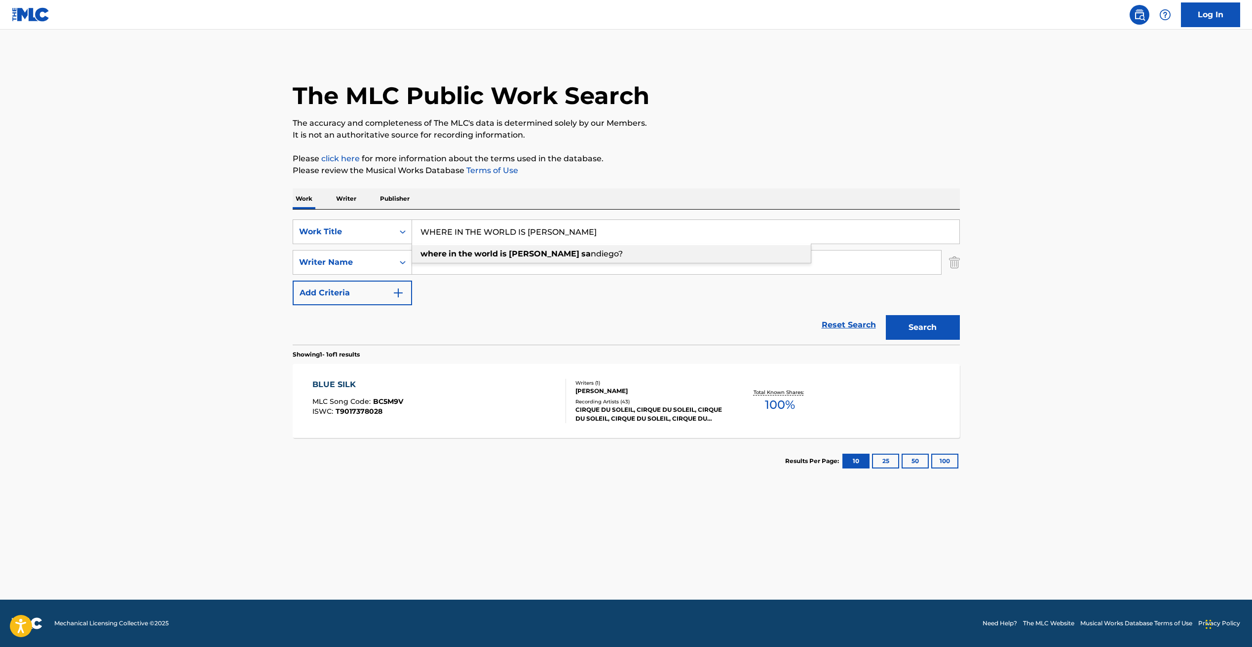
click at [446, 252] on strong "where" at bounding box center [433, 253] width 26 height 9
type input "where in the world is [PERSON_NAME]?"
click at [905, 325] on button "Search" at bounding box center [922, 327] width 74 height 25
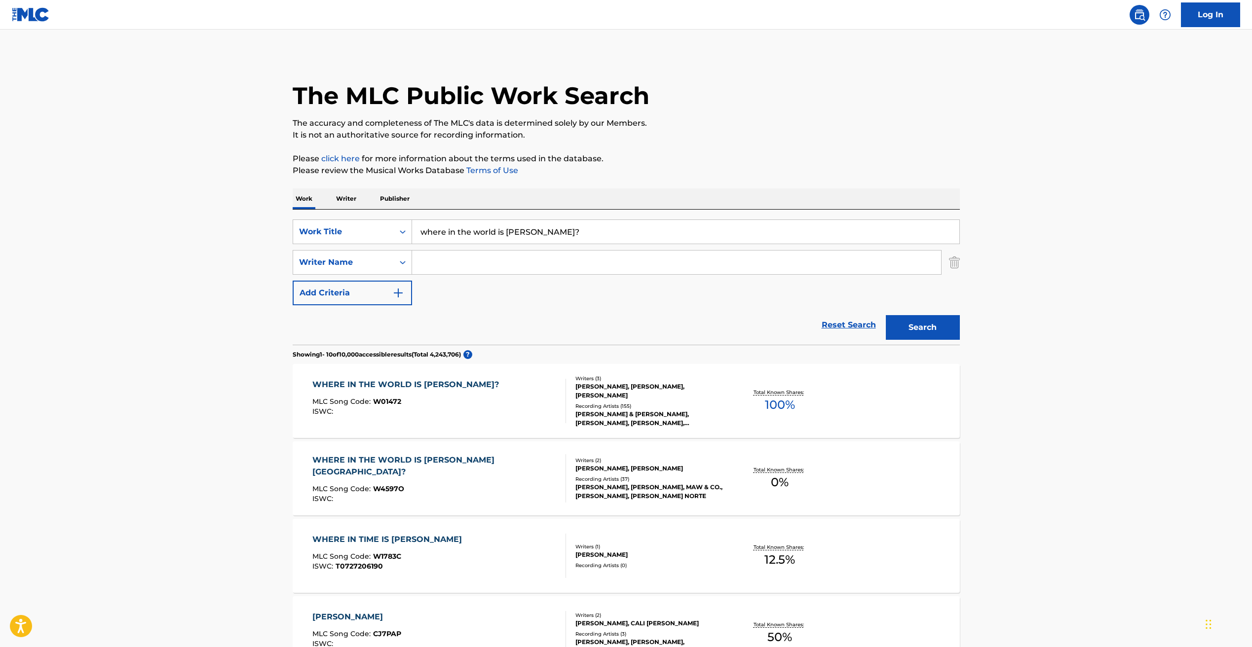
click at [474, 397] on div "WHERE IN THE WORLD IS [PERSON_NAME]? MLC Song Code : W01472 ISWC :" at bounding box center [407, 401] width 191 height 44
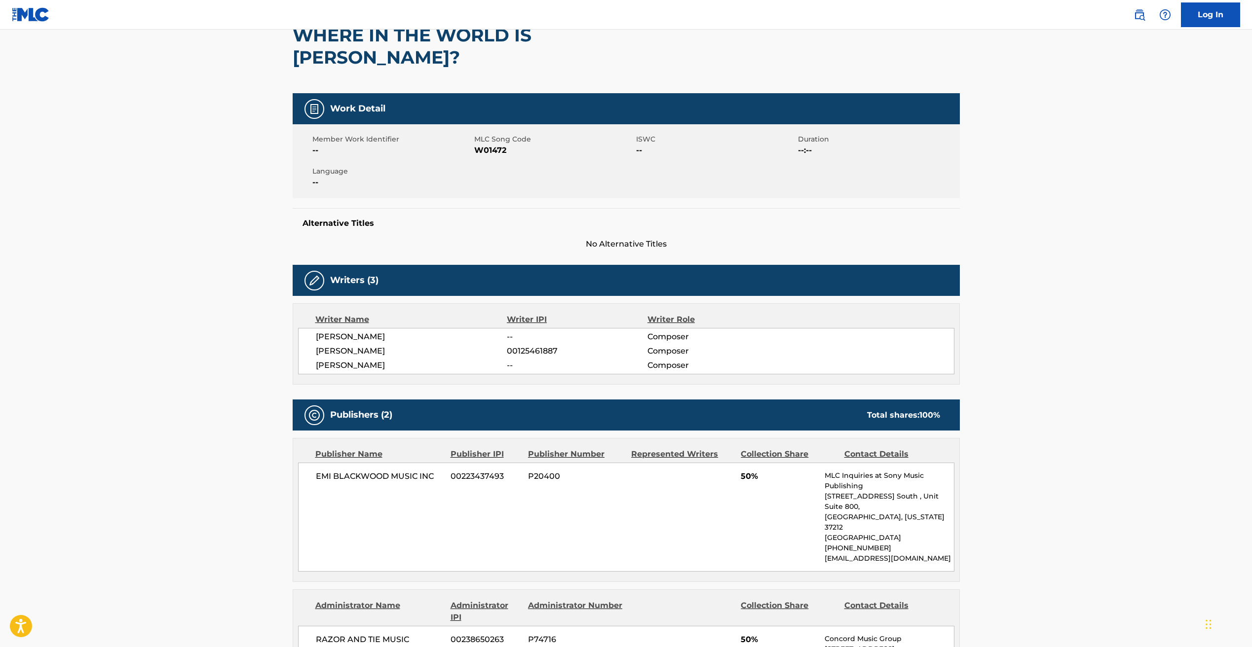
scroll to position [124, 0]
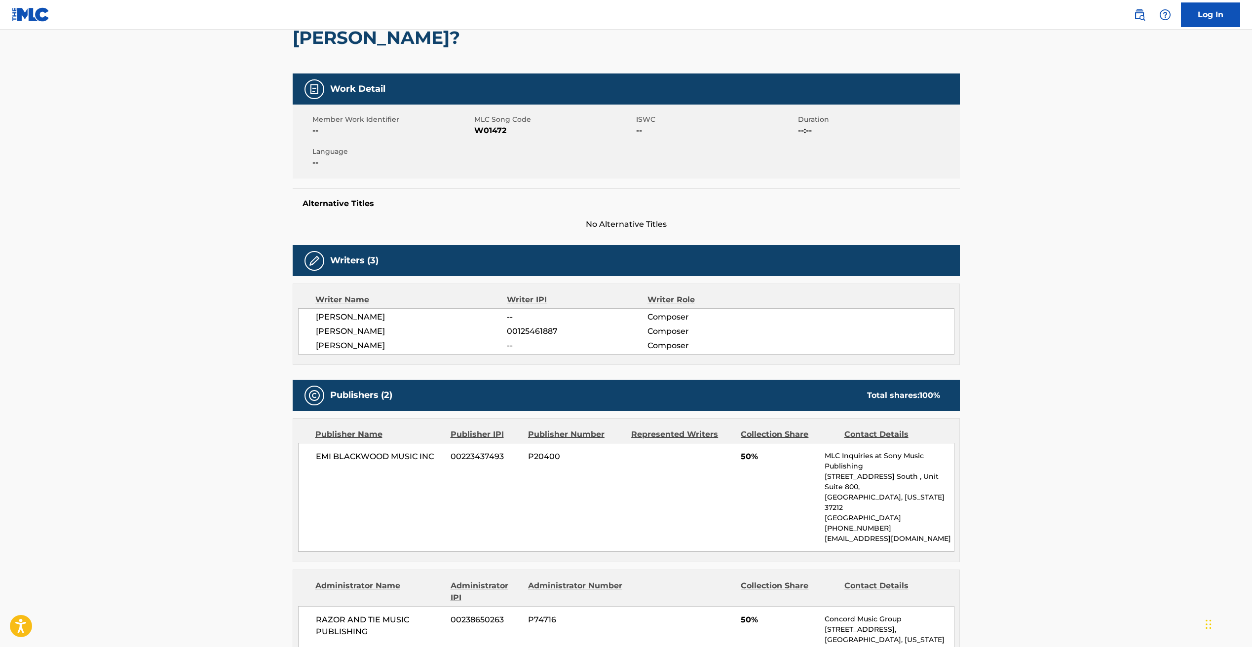
click at [499, 132] on span "W01472" at bounding box center [553, 131] width 159 height 12
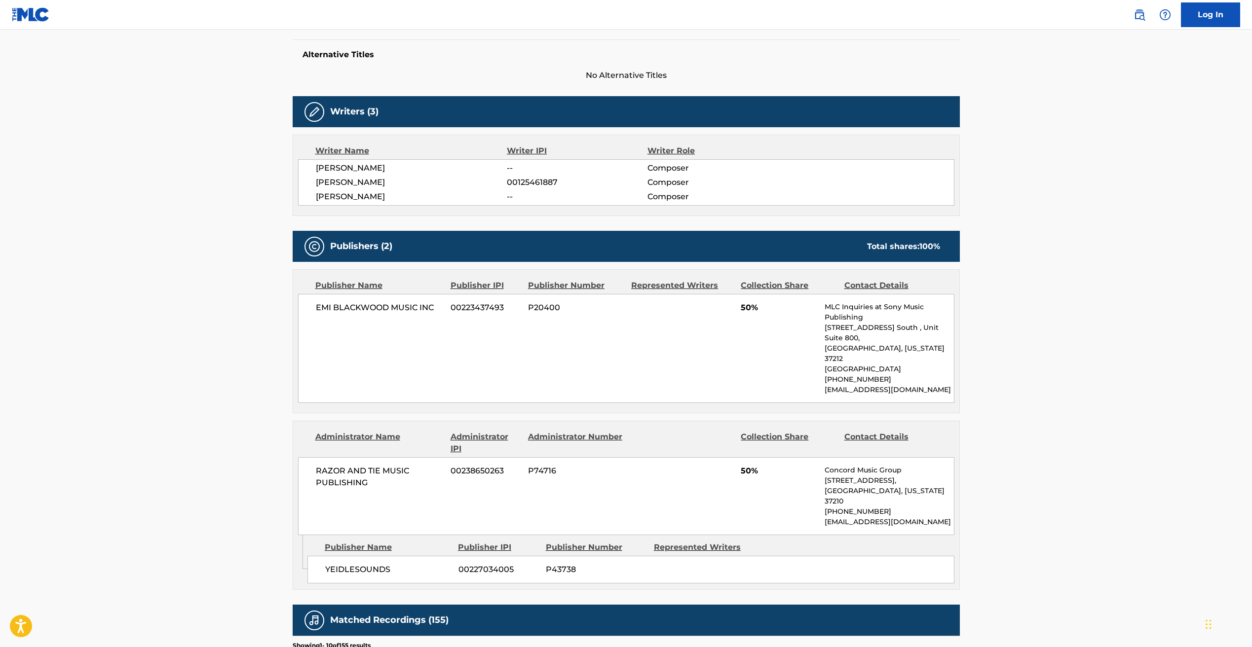
scroll to position [291, 0]
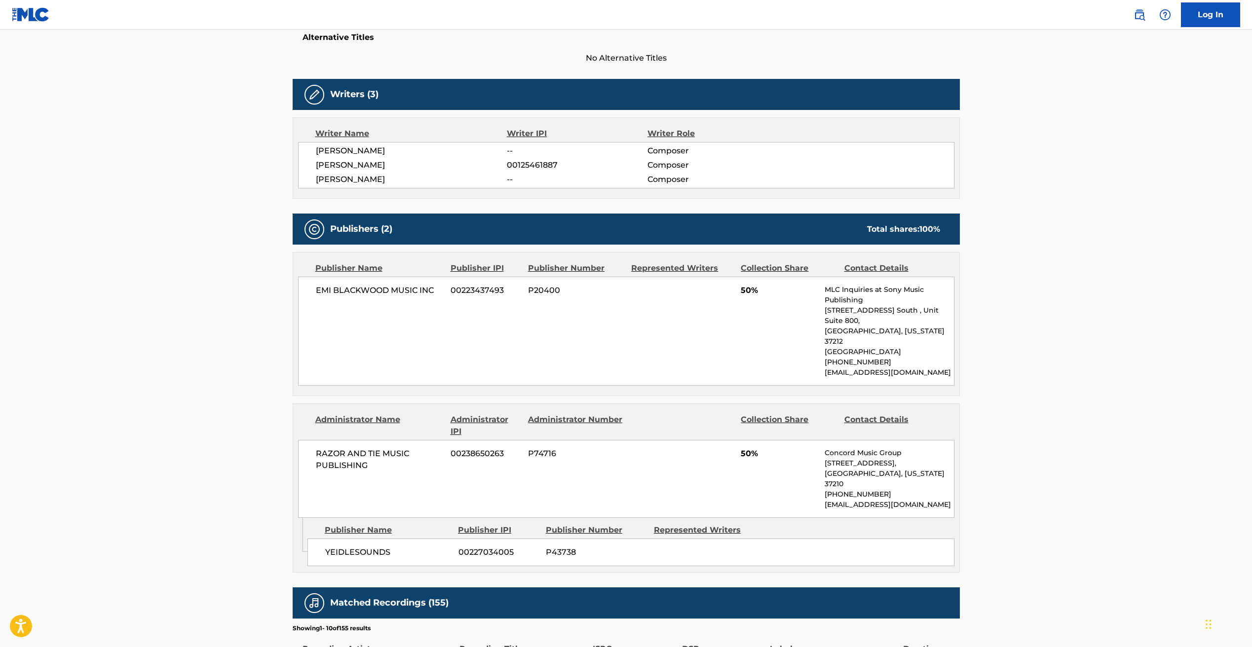
click at [372, 286] on span "EMI BLACKWOOD MUSIC INC" at bounding box center [380, 291] width 128 height 12
click at [350, 448] on span "RAZOR AND TIE MUSIC PUBLISHING" at bounding box center [380, 460] width 128 height 24
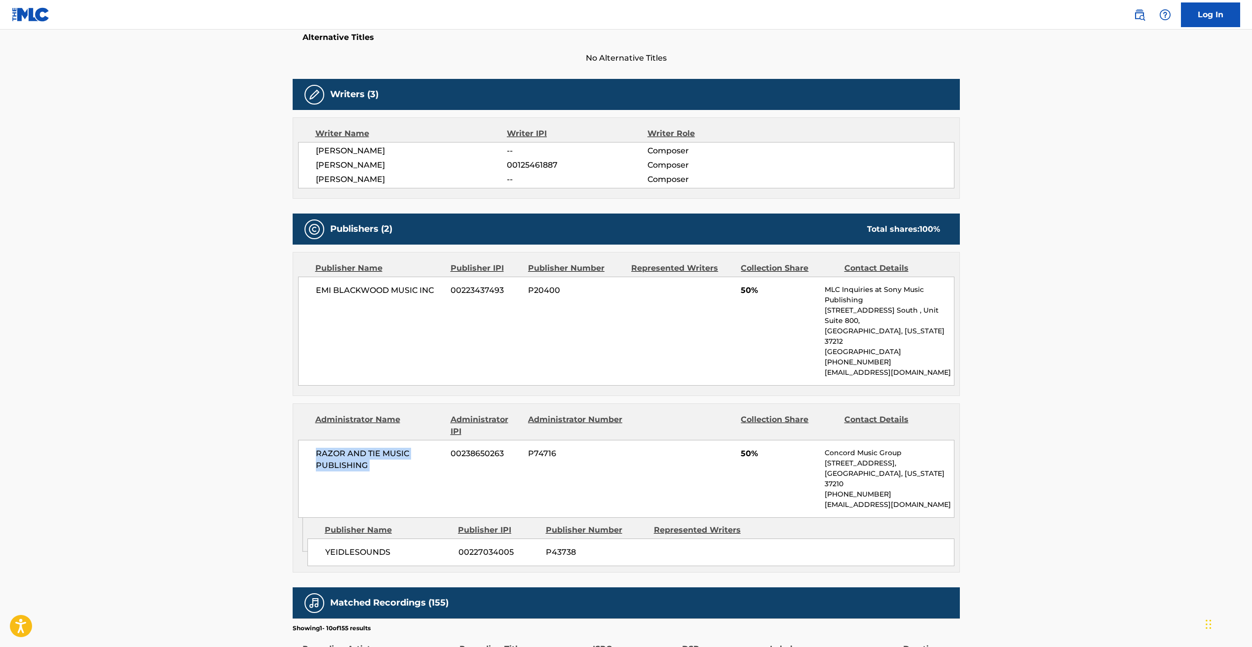
click at [350, 448] on span "RAZOR AND TIE MUSIC PUBLISHING" at bounding box center [380, 460] width 128 height 24
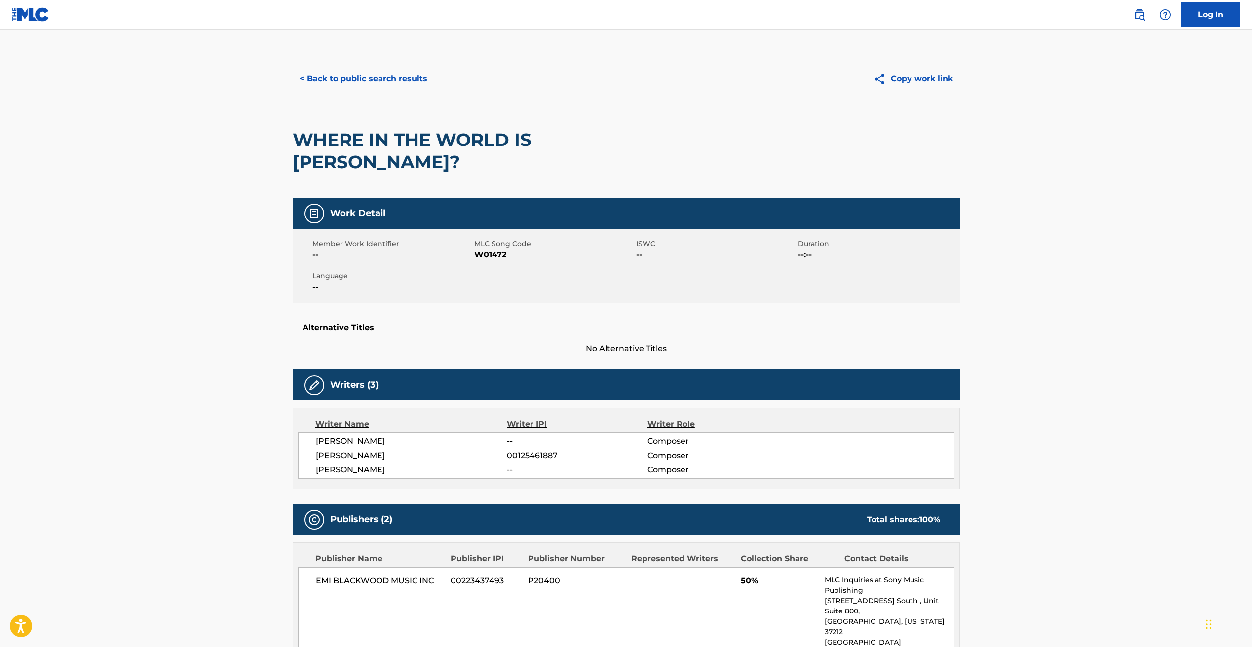
click at [332, 73] on button "< Back to public search results" at bounding box center [364, 79] width 142 height 25
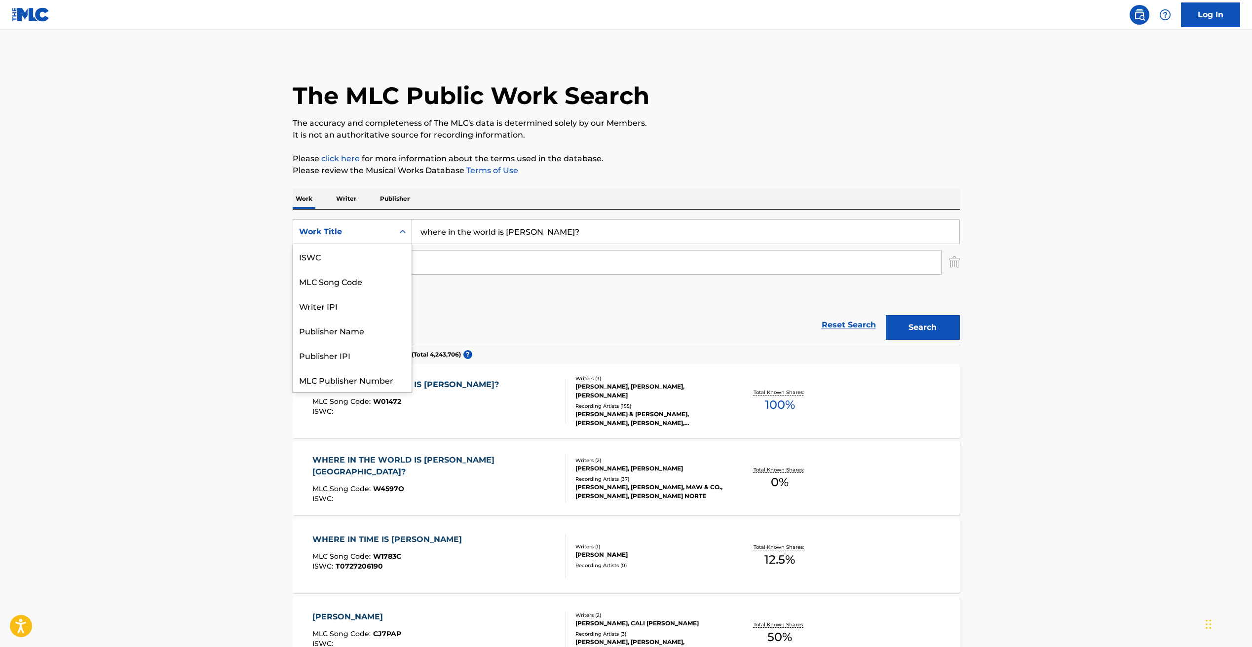
click at [341, 243] on div "Work Title" at bounding box center [352, 232] width 119 height 25
click at [335, 251] on div "ISWC" at bounding box center [352, 256] width 118 height 25
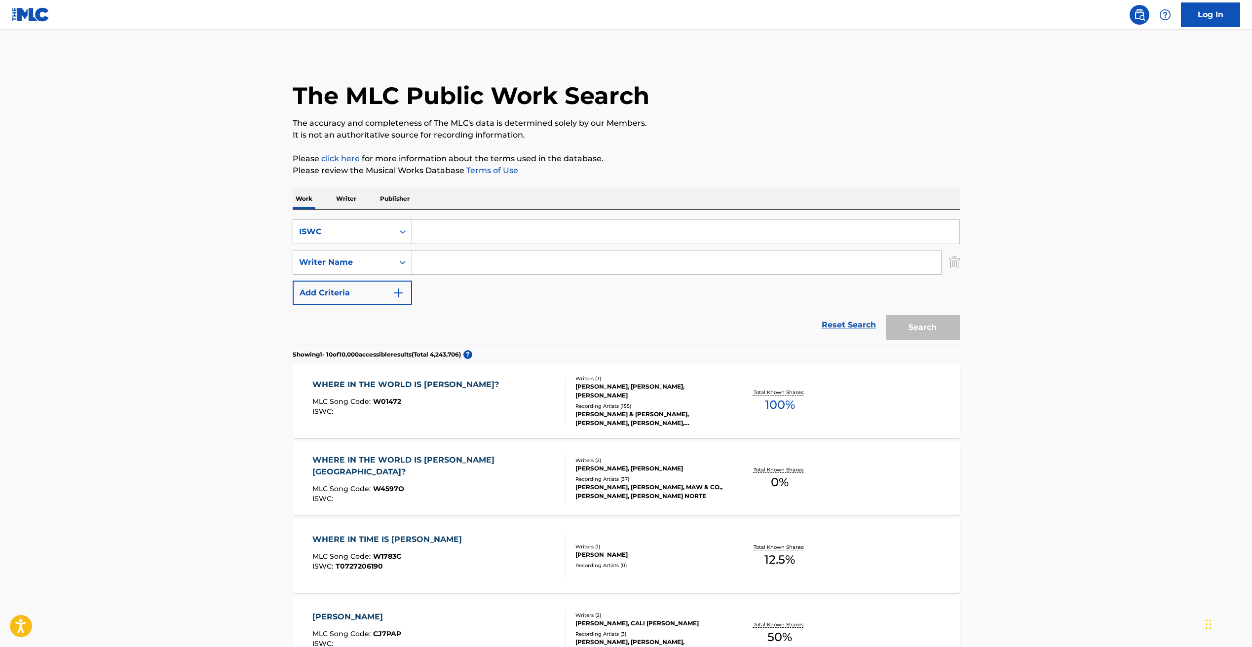
click at [340, 233] on div "ISWC" at bounding box center [343, 232] width 89 height 12
click at [340, 259] on div "MLC Song Code" at bounding box center [352, 256] width 118 height 25
click at [427, 232] on input "Search Form" at bounding box center [685, 232] width 547 height 24
paste input "B21840"
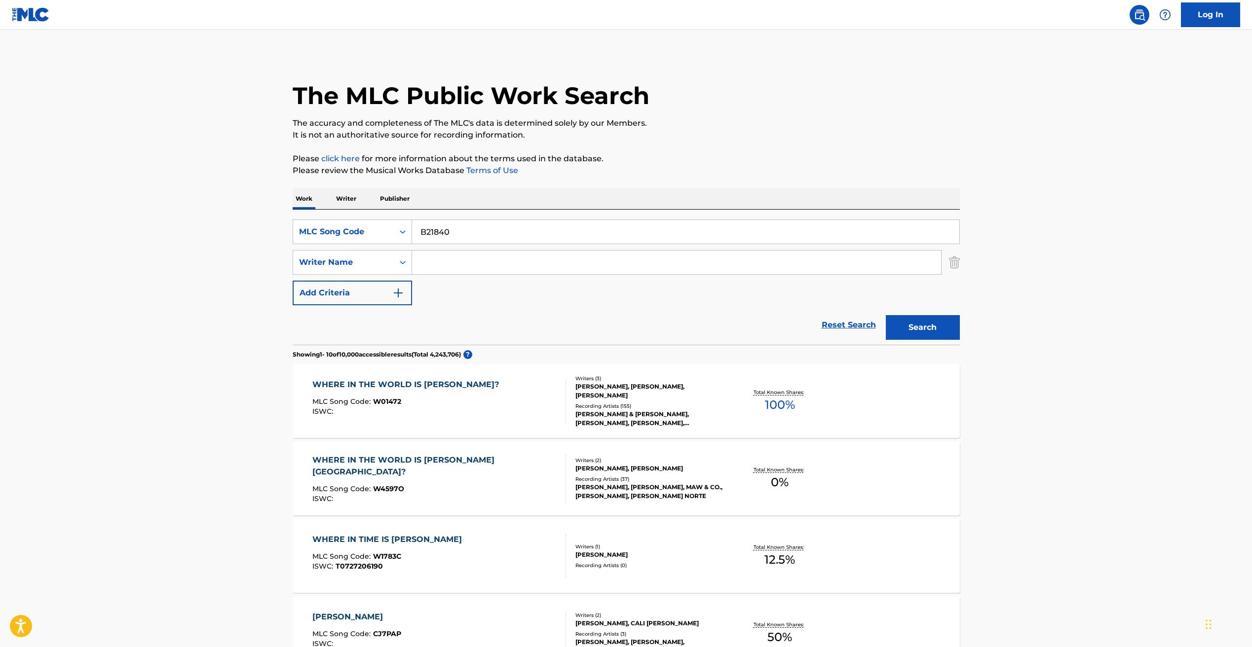
type input "B21840"
drag, startPoint x: 906, startPoint y: 325, endPoint x: 870, endPoint y: 326, distance: 36.0
click at [906, 325] on button "Search" at bounding box center [922, 327] width 74 height 25
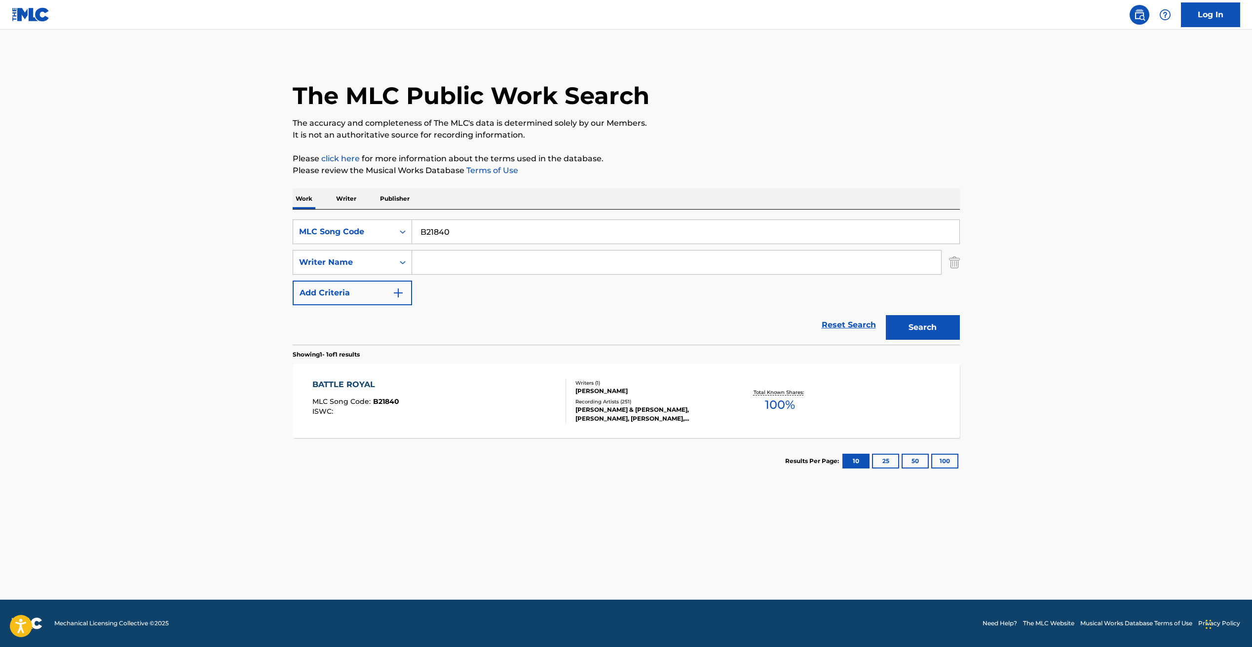
click at [578, 421] on div "[PERSON_NAME] & [PERSON_NAME], [PERSON_NAME], [PERSON_NAME], [PERSON_NAME], [PE…" at bounding box center [649, 414] width 149 height 18
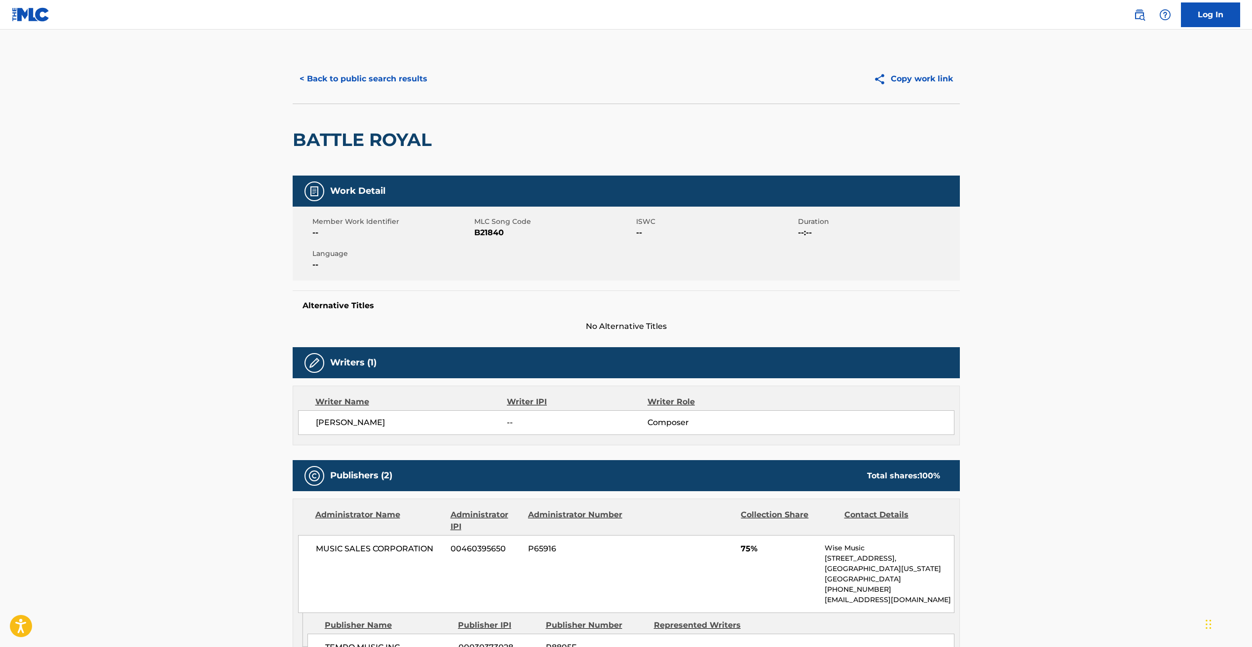
click at [341, 74] on button "< Back to public search results" at bounding box center [364, 79] width 142 height 25
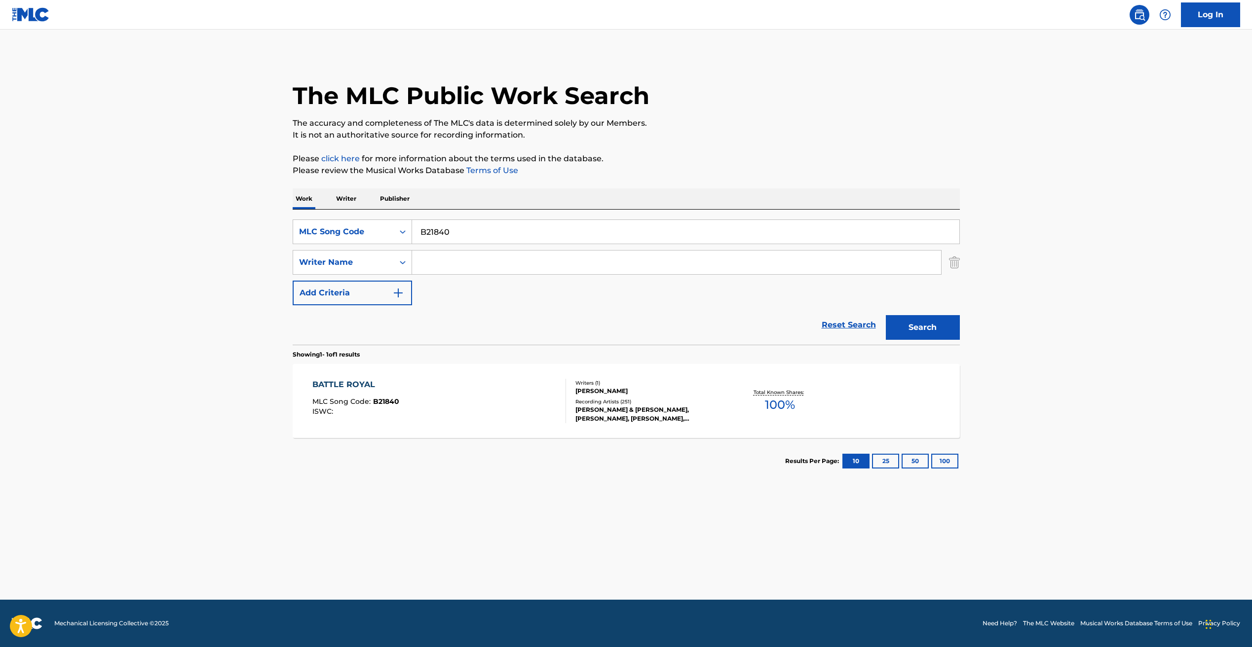
click at [446, 224] on input "B21840" at bounding box center [685, 232] width 547 height 24
paste input "RVBAZ9"
type input "RVBAZ9"
drag, startPoint x: 925, startPoint y: 323, endPoint x: 730, endPoint y: 326, distance: 195.4
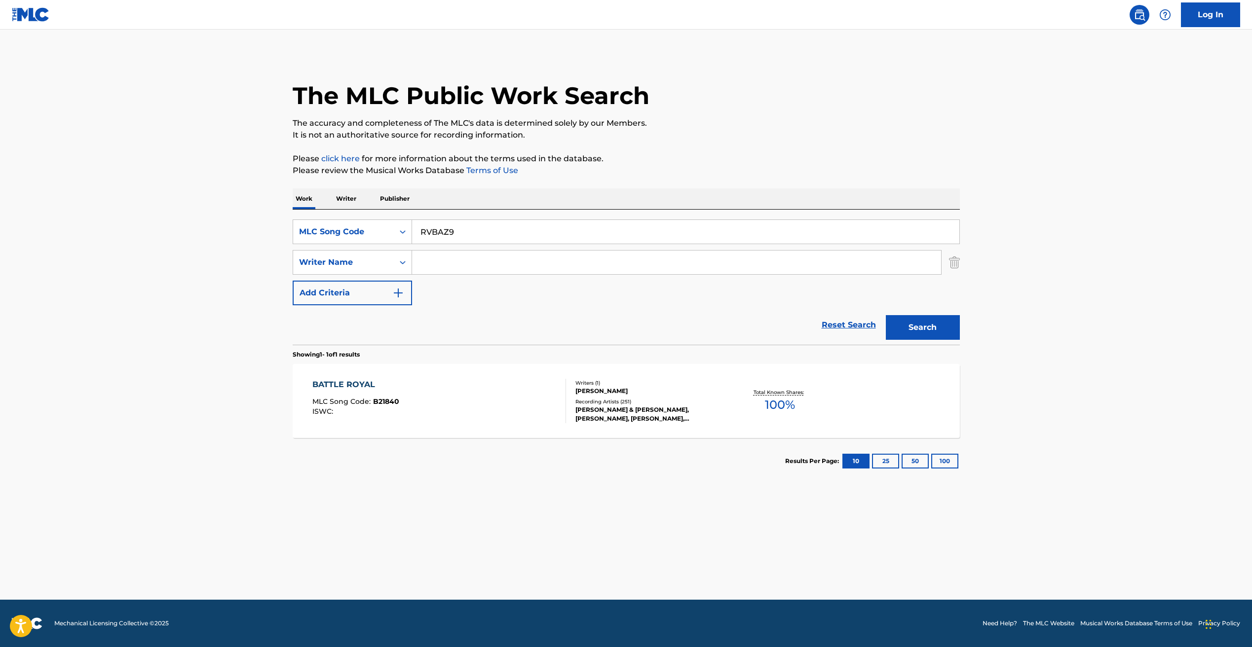
click at [925, 323] on button "Search" at bounding box center [922, 327] width 74 height 25
click at [481, 393] on div "ROUNDUP MLC Song Code : RVBAZ9 ISWC :" at bounding box center [439, 401] width 254 height 44
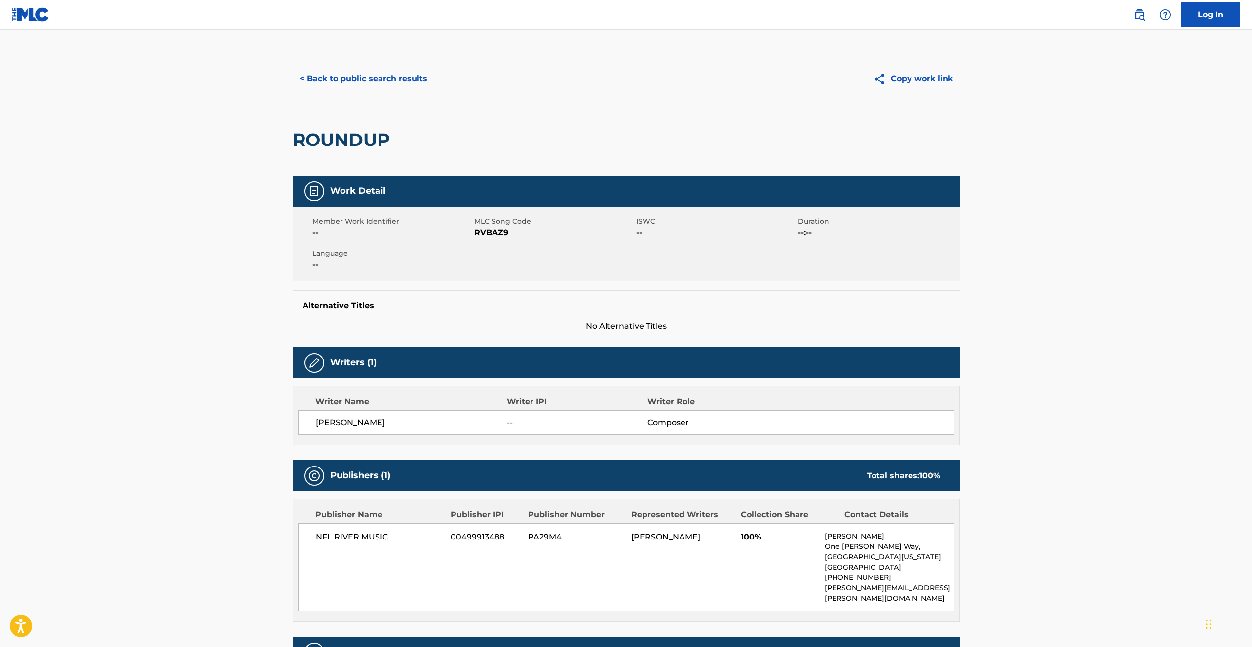
scroll to position [137, 0]
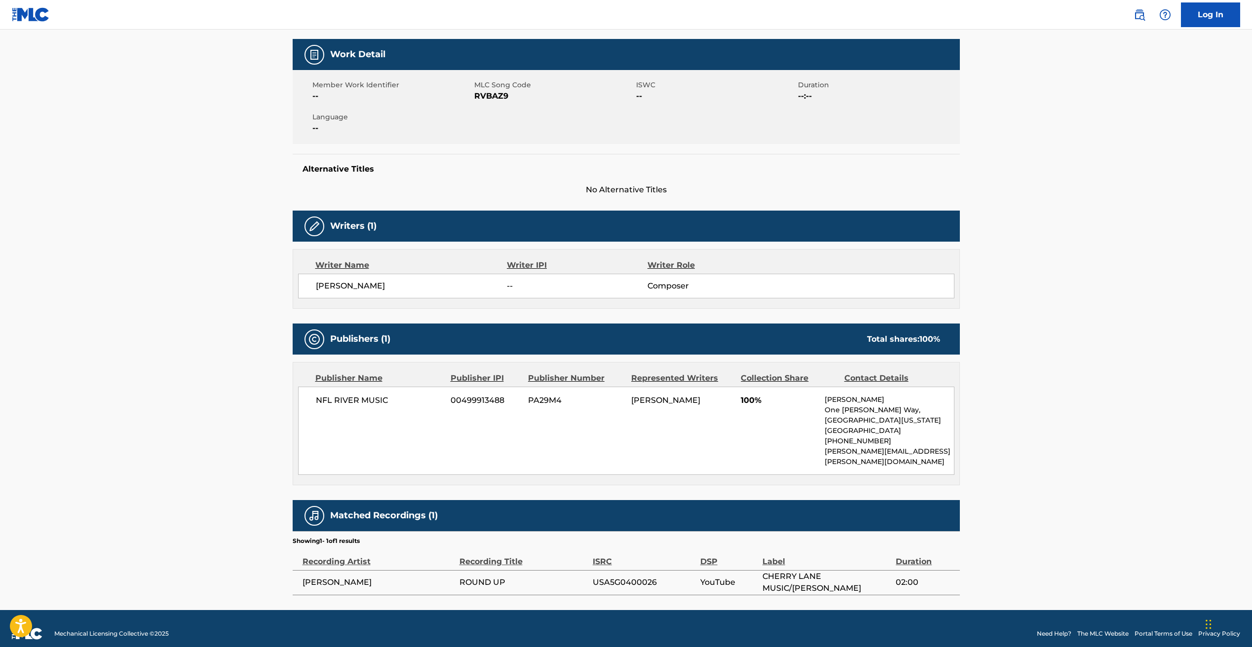
click at [333, 577] on span "[PERSON_NAME]" at bounding box center [378, 583] width 152 height 12
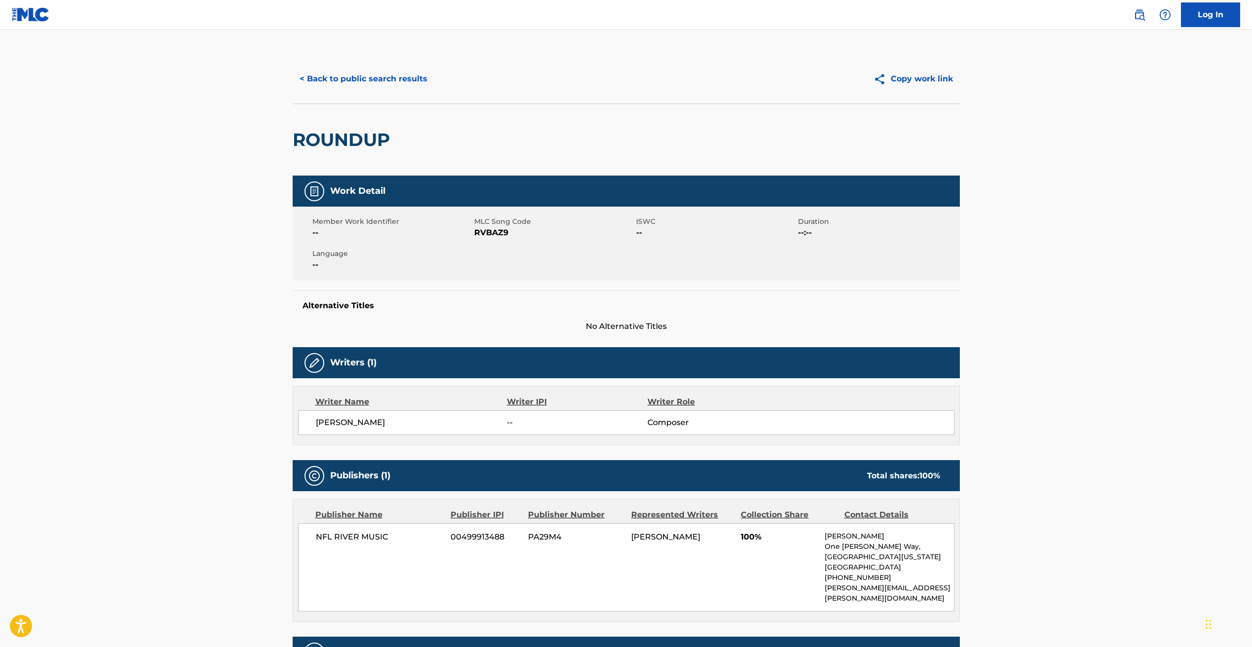
click at [374, 68] on button "< Back to public search results" at bounding box center [364, 79] width 142 height 25
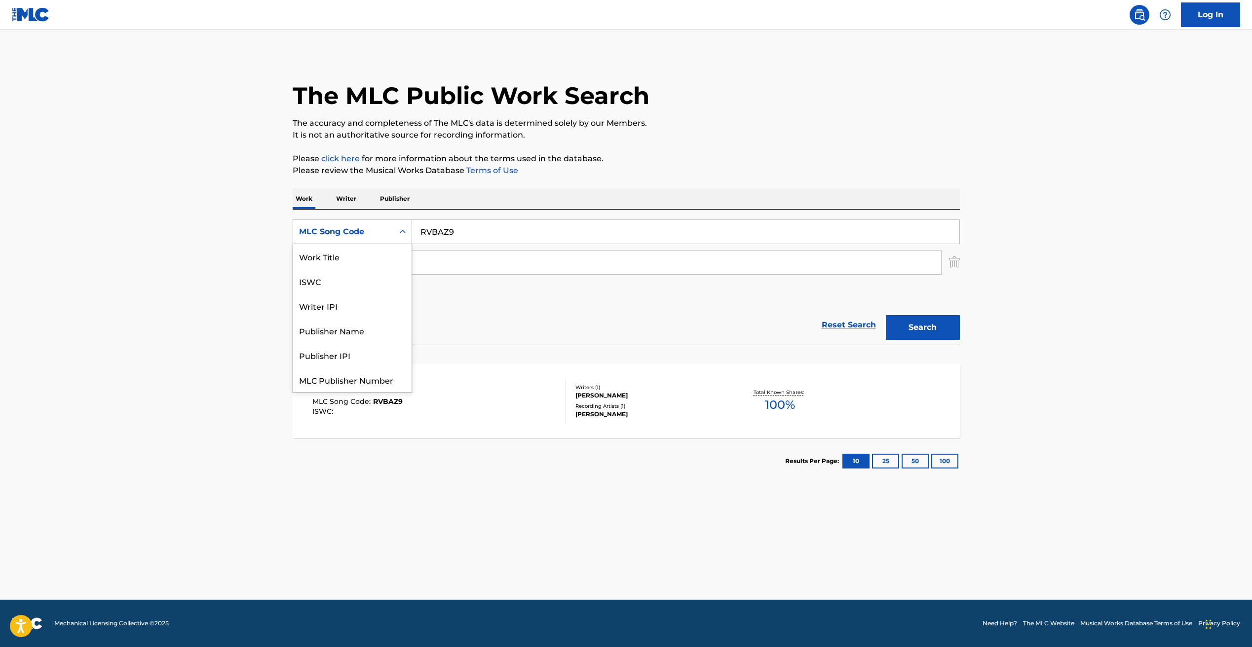
click at [408, 232] on div "Search Form" at bounding box center [403, 232] width 18 height 18
click at [341, 253] on div "Work Title" at bounding box center [352, 256] width 118 height 25
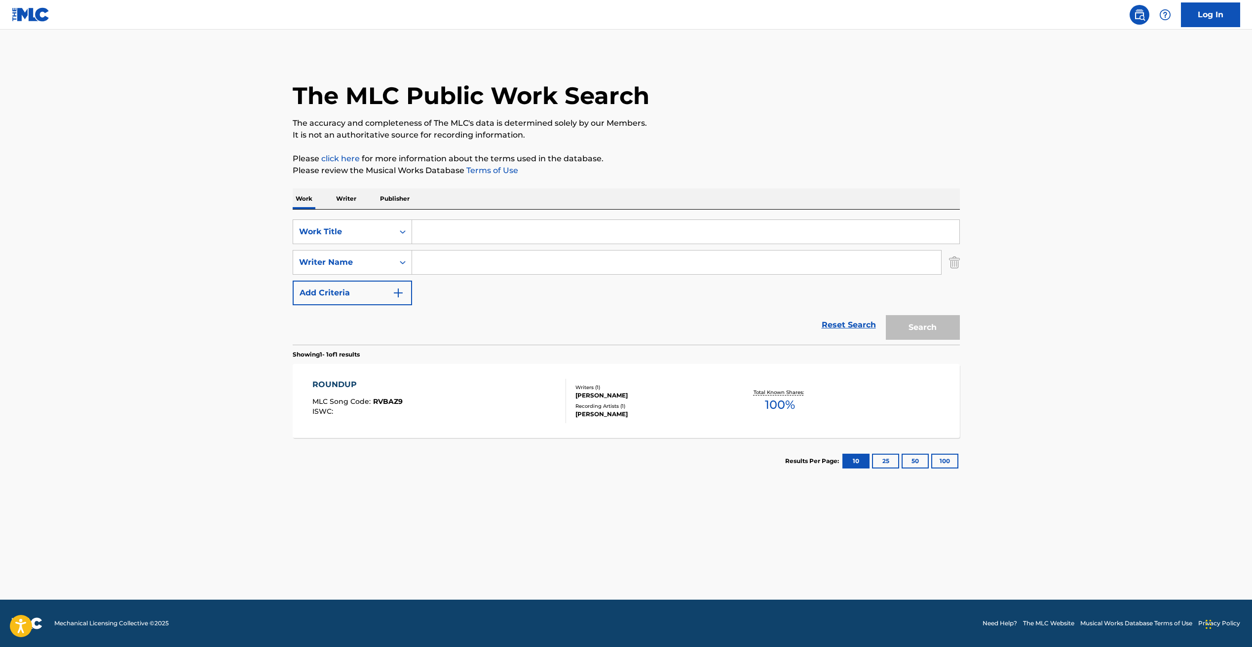
click at [448, 239] on input "Search Form" at bounding box center [685, 232] width 547 height 24
paste input "THE BELLS OF ST. [GEOGRAPHIC_DATA]"
type input "THE BELLS OF ST. [GEOGRAPHIC_DATA]"
click at [438, 274] on input "Search Form" at bounding box center [676, 263] width 529 height 24
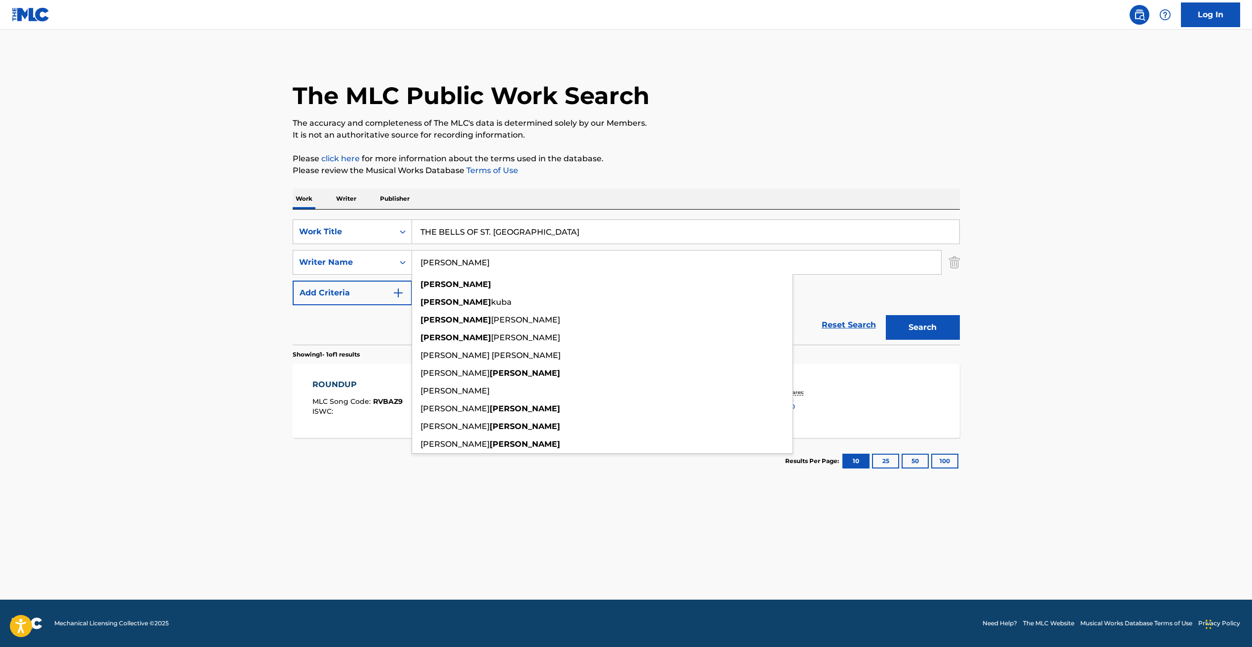
type input "[PERSON_NAME]"
click at [885, 315] on button "Search" at bounding box center [922, 327] width 74 height 25
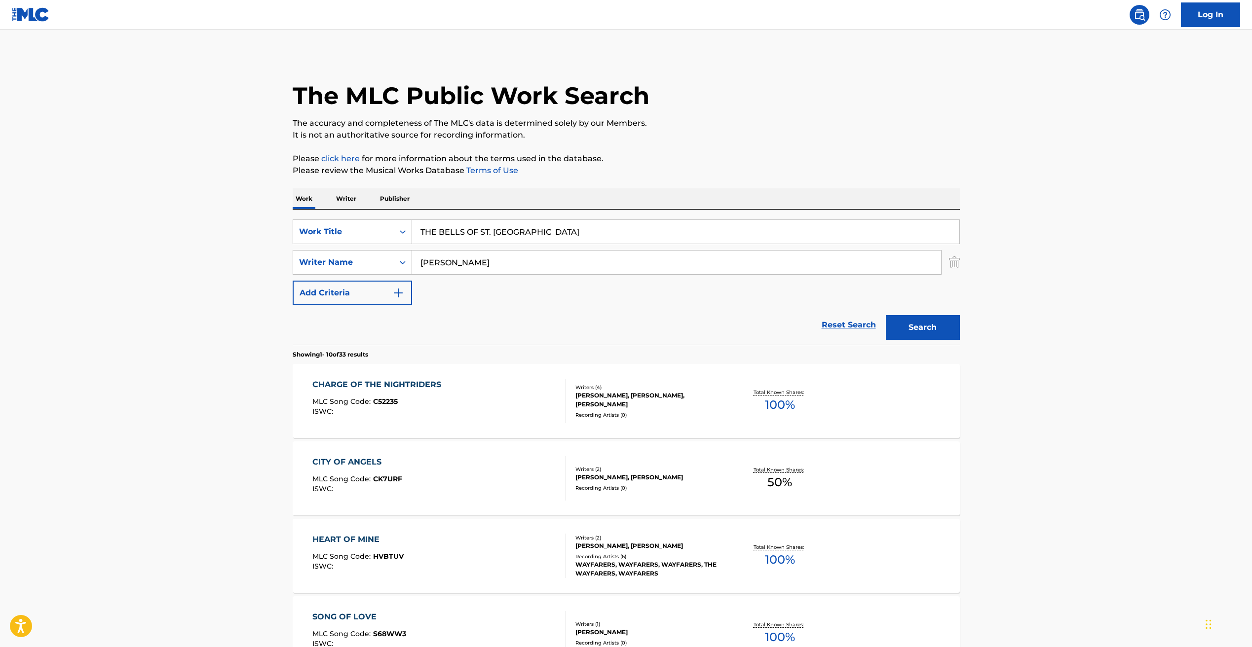
click at [476, 222] on input "THE BELLS OF ST. [GEOGRAPHIC_DATA]" at bounding box center [685, 232] width 547 height 24
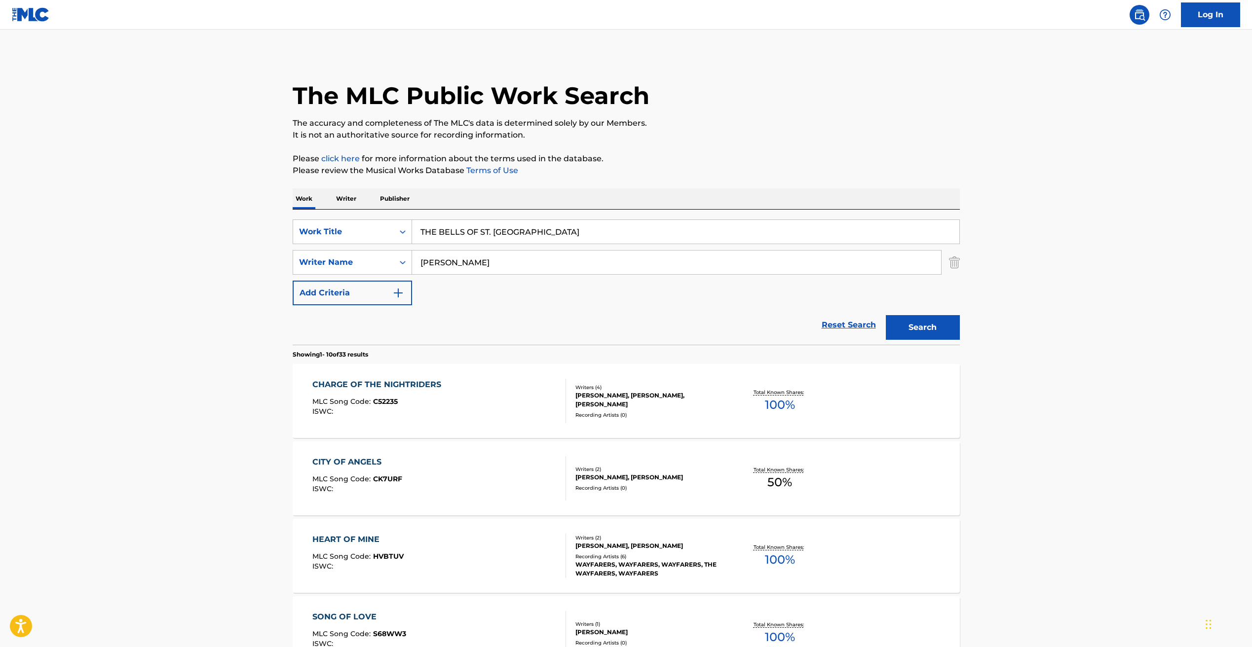
click at [445, 230] on input "THE BELLS OF ST. [GEOGRAPHIC_DATA]" at bounding box center [685, 232] width 547 height 24
drag, startPoint x: 439, startPoint y: 230, endPoint x: 338, endPoint y: 230, distance: 100.1
click at [338, 230] on div "SearchWithCriteriaa36840ee-35b0-48b0-aea1-c60373d10863 Work Title THE BELLS OF …" at bounding box center [626, 232] width 667 height 25
type input "BELLS OF ST. [GEOGRAPHIC_DATA]"
click at [929, 326] on button "Search" at bounding box center [922, 327] width 74 height 25
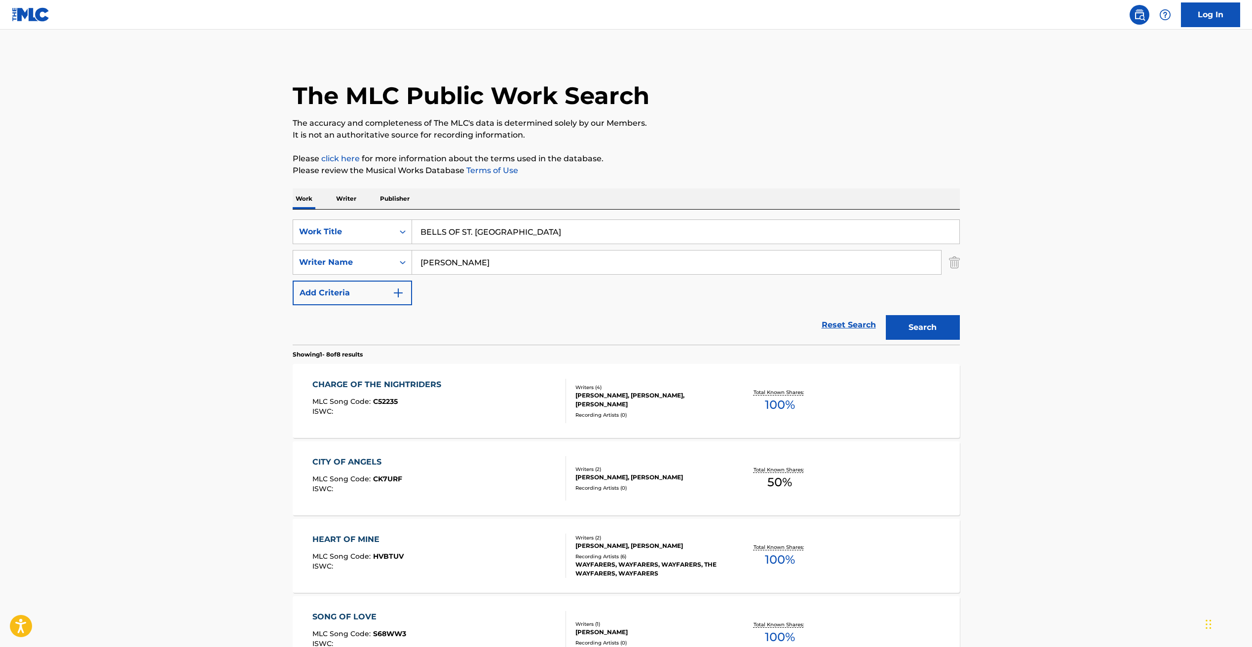
click at [680, 385] on div "CHARGE OF THE NIGHTRIDERS MLC Song Code : C52235 ISWC : Writers ( 4 ) [PERSON_N…" at bounding box center [626, 401] width 667 height 74
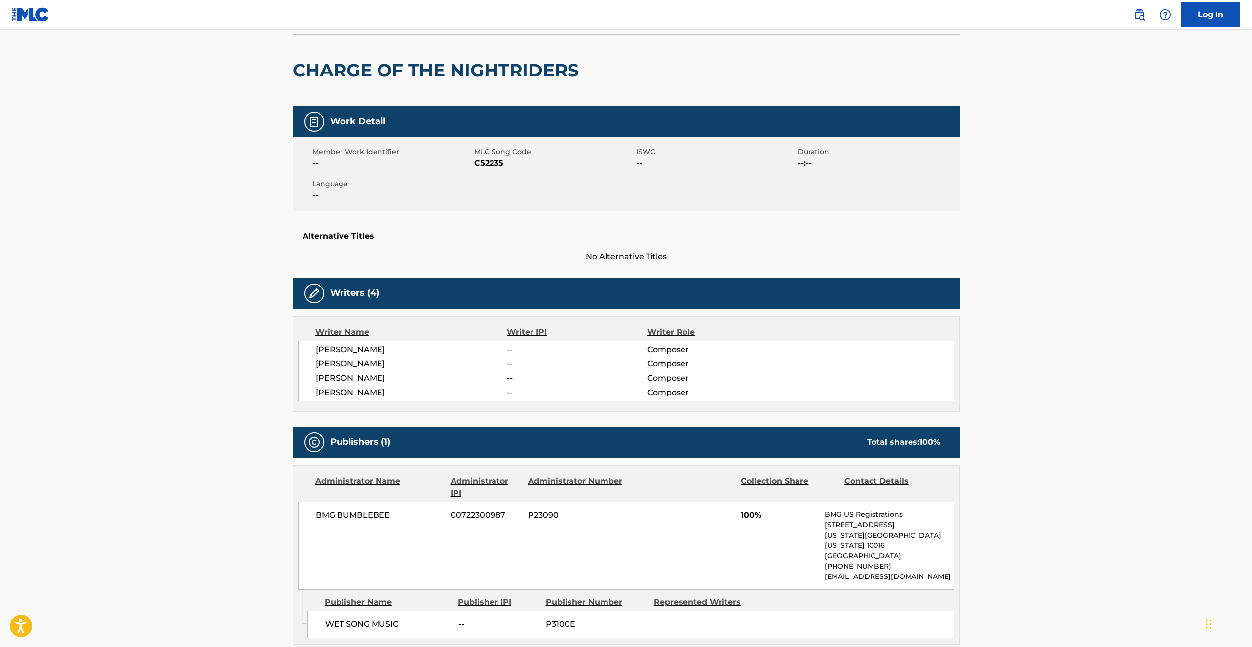
scroll to position [63, 0]
